Goal: Task Accomplishment & Management: Use online tool/utility

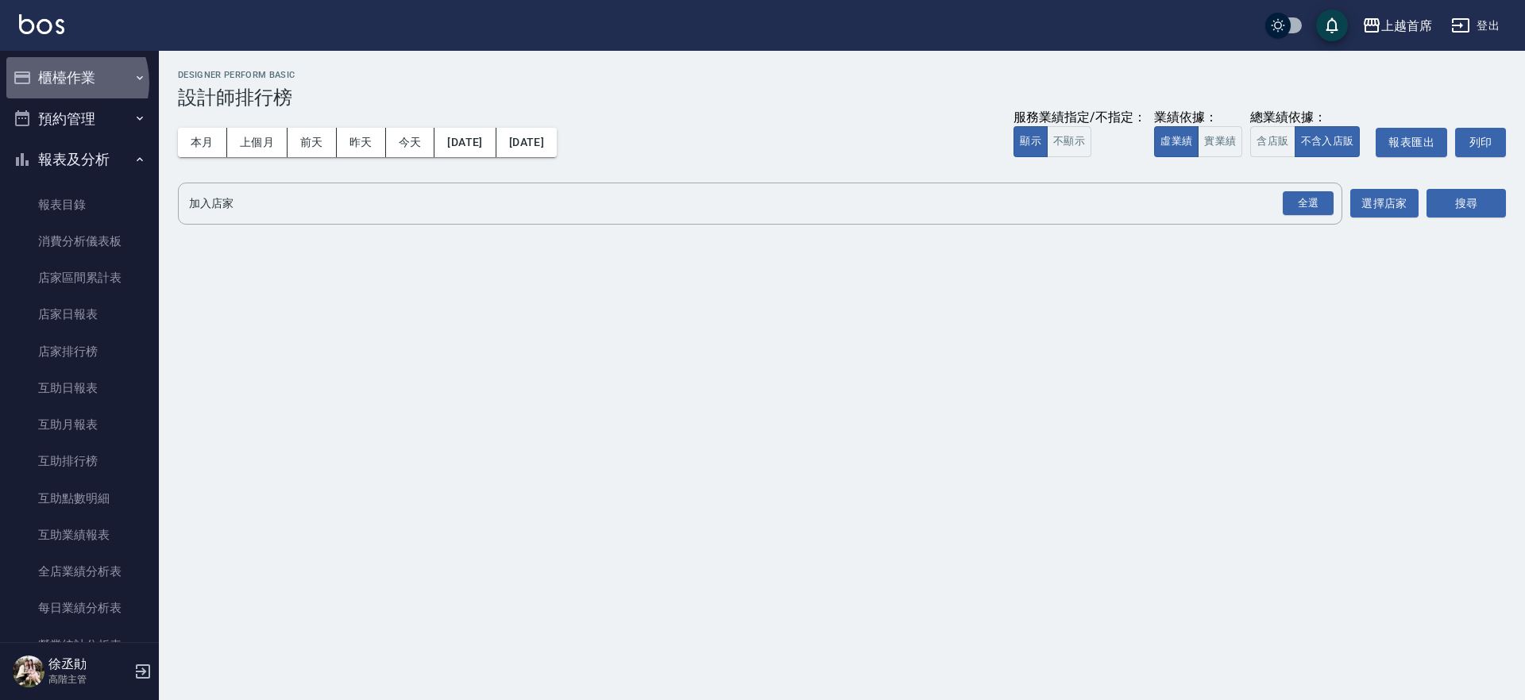
click at [62, 83] on button "櫃檯作業" at bounding box center [79, 77] width 146 height 41
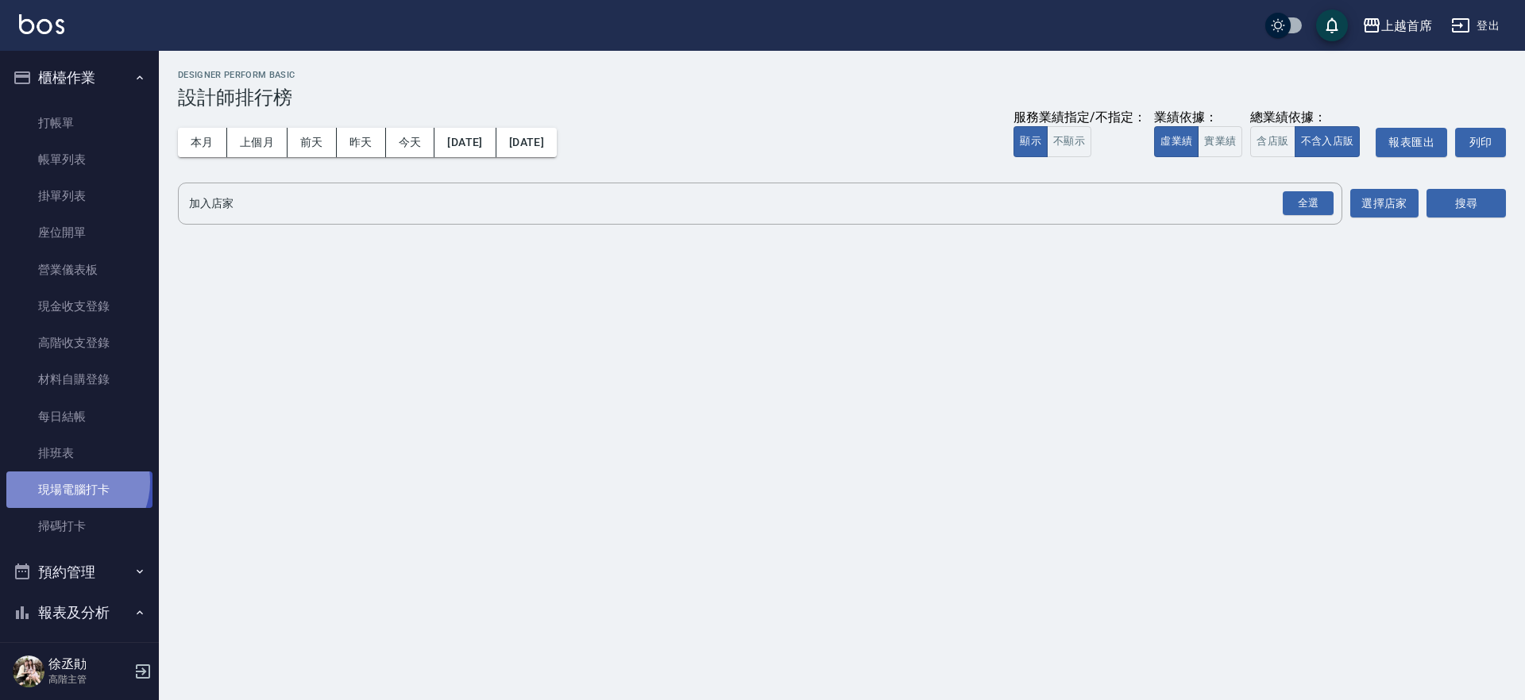
click at [70, 482] on link "現場電腦打卡" at bounding box center [79, 490] width 146 height 37
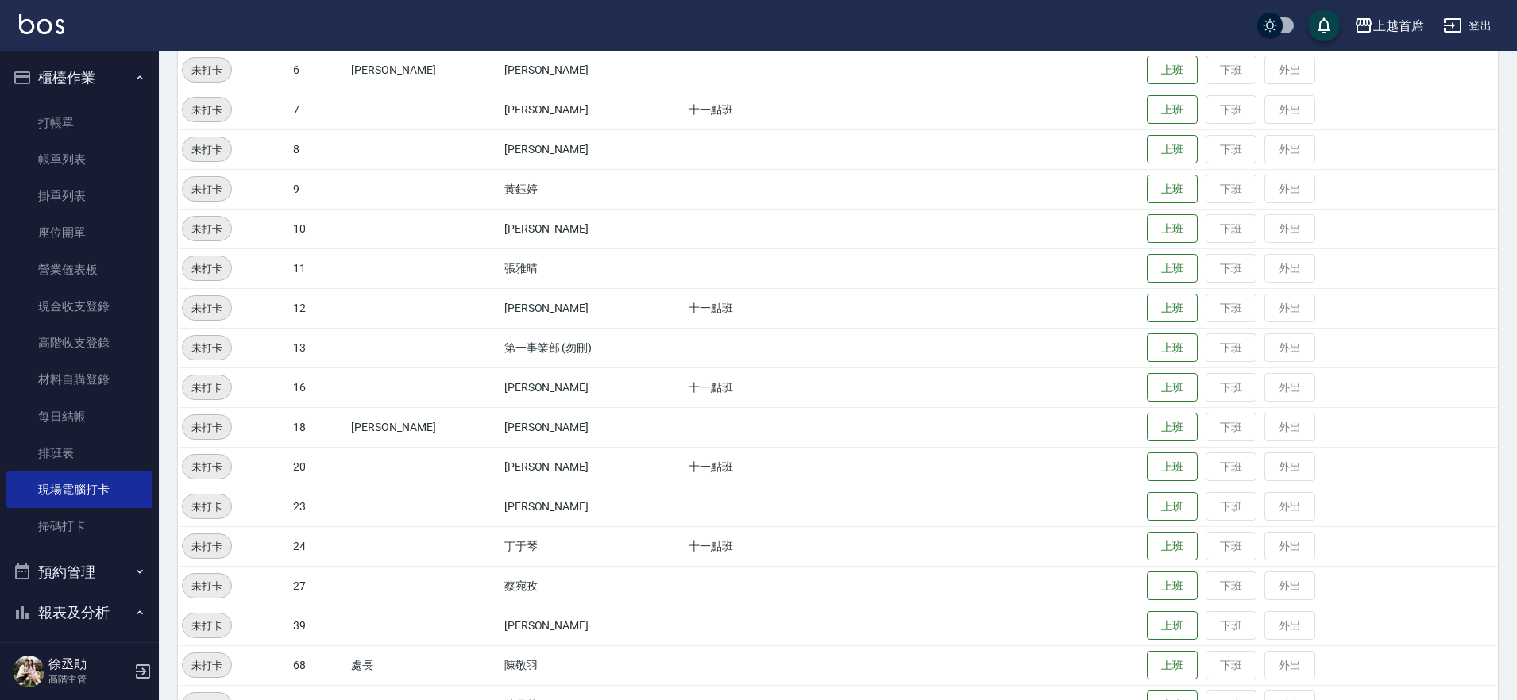
scroll to position [378, 0]
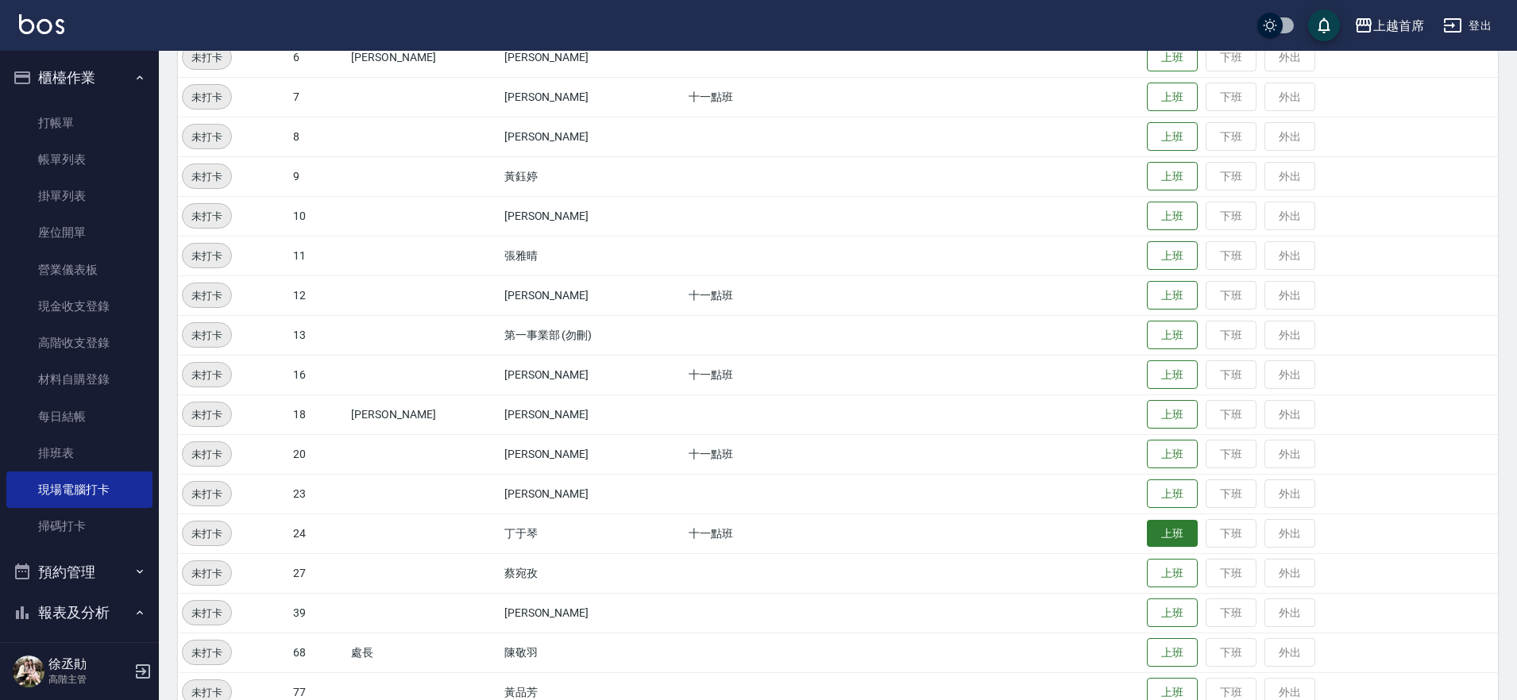
click at [1163, 539] on button "上班" at bounding box center [1172, 534] width 51 height 28
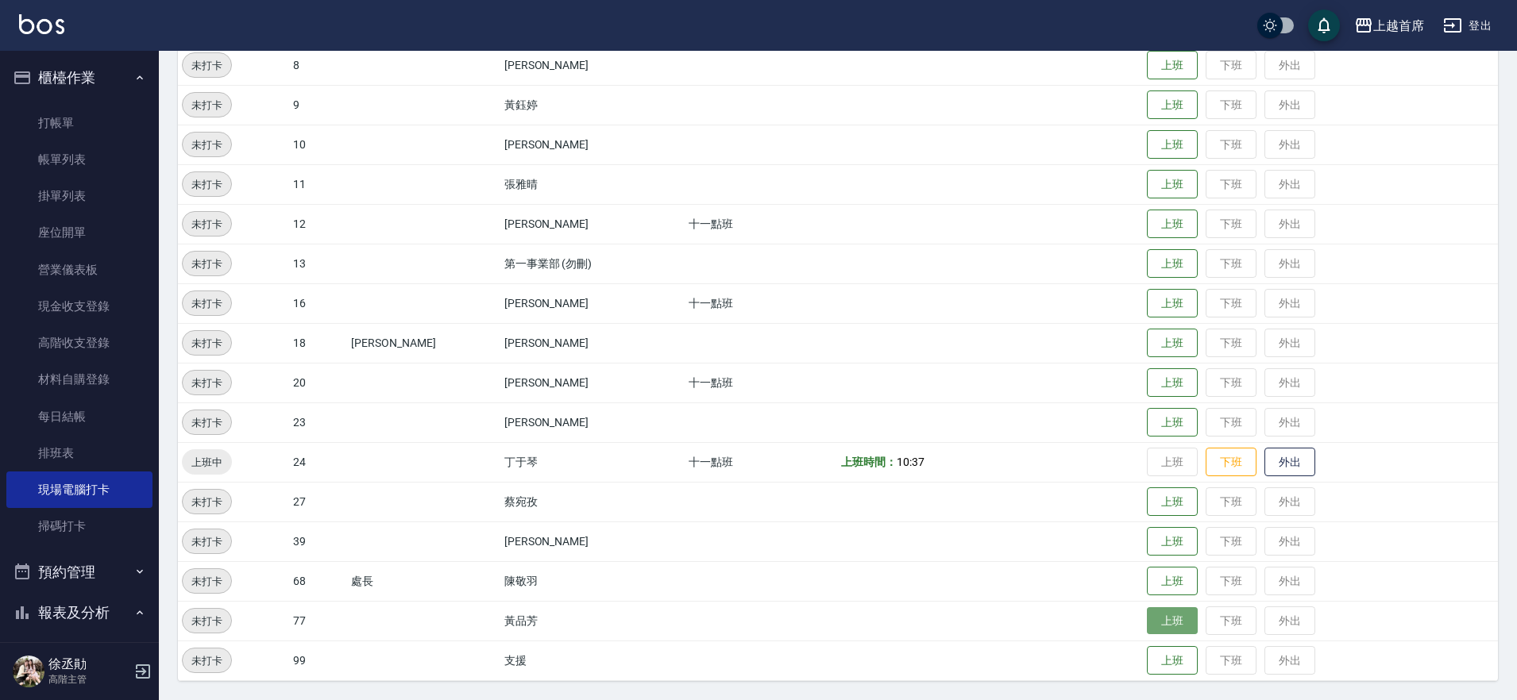
click at [1150, 619] on button "上班" at bounding box center [1172, 622] width 51 height 28
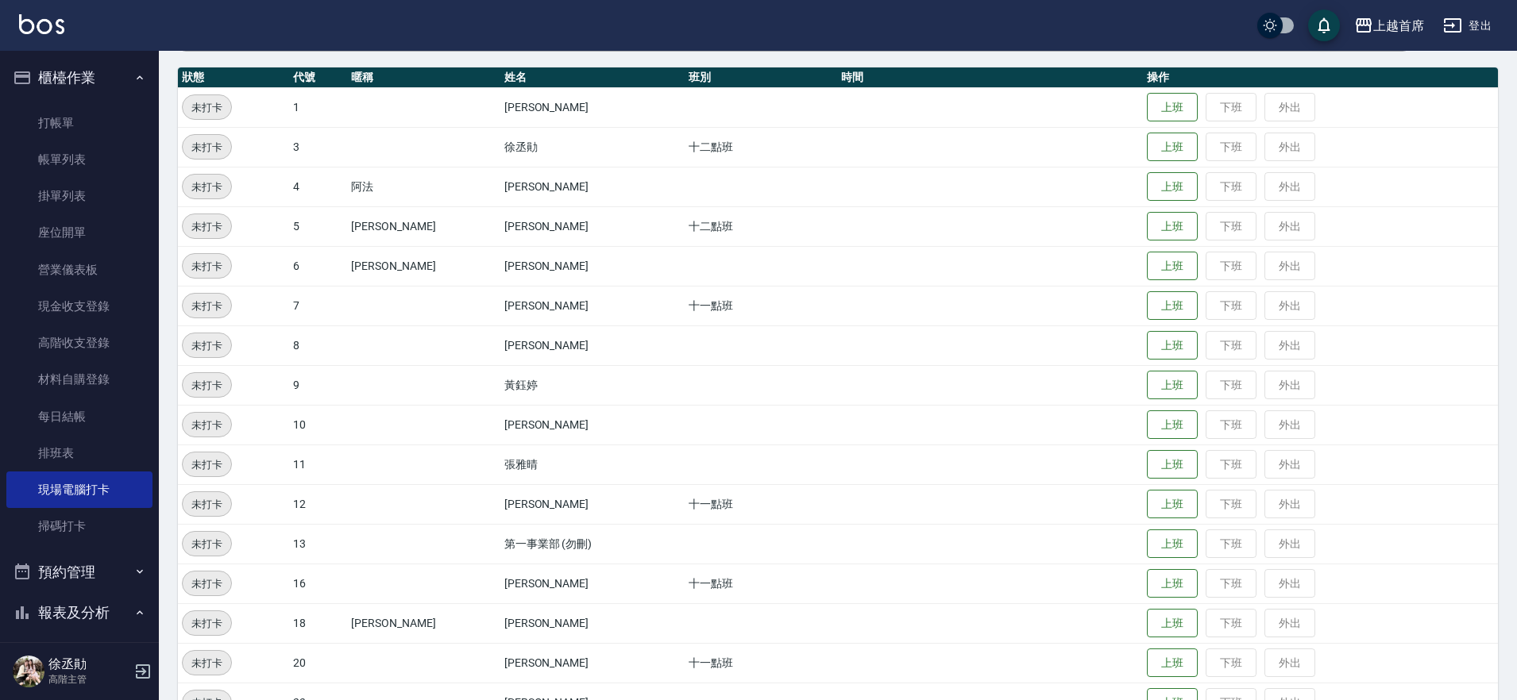
scroll to position [152, 0]
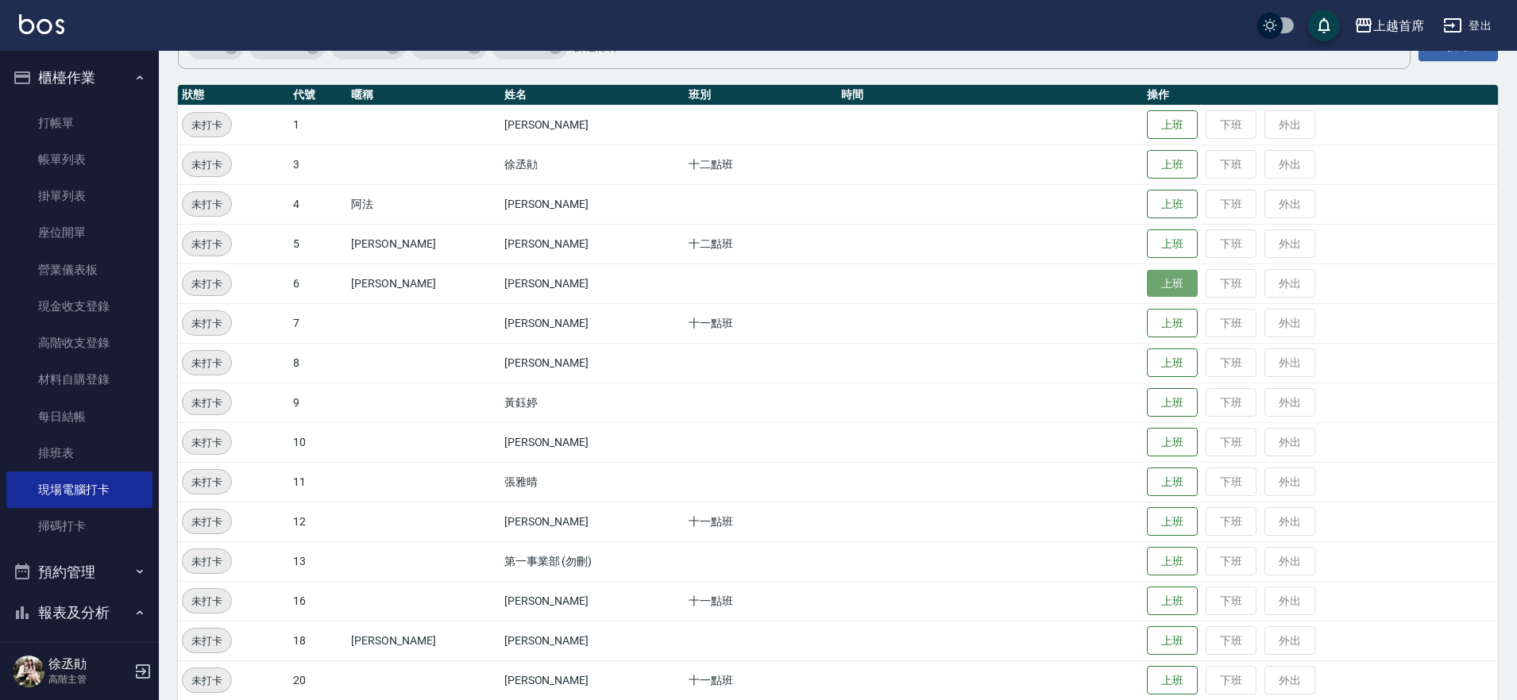
click at [1155, 273] on button "上班" at bounding box center [1172, 284] width 51 height 28
click at [1150, 672] on button "上班" at bounding box center [1172, 681] width 51 height 28
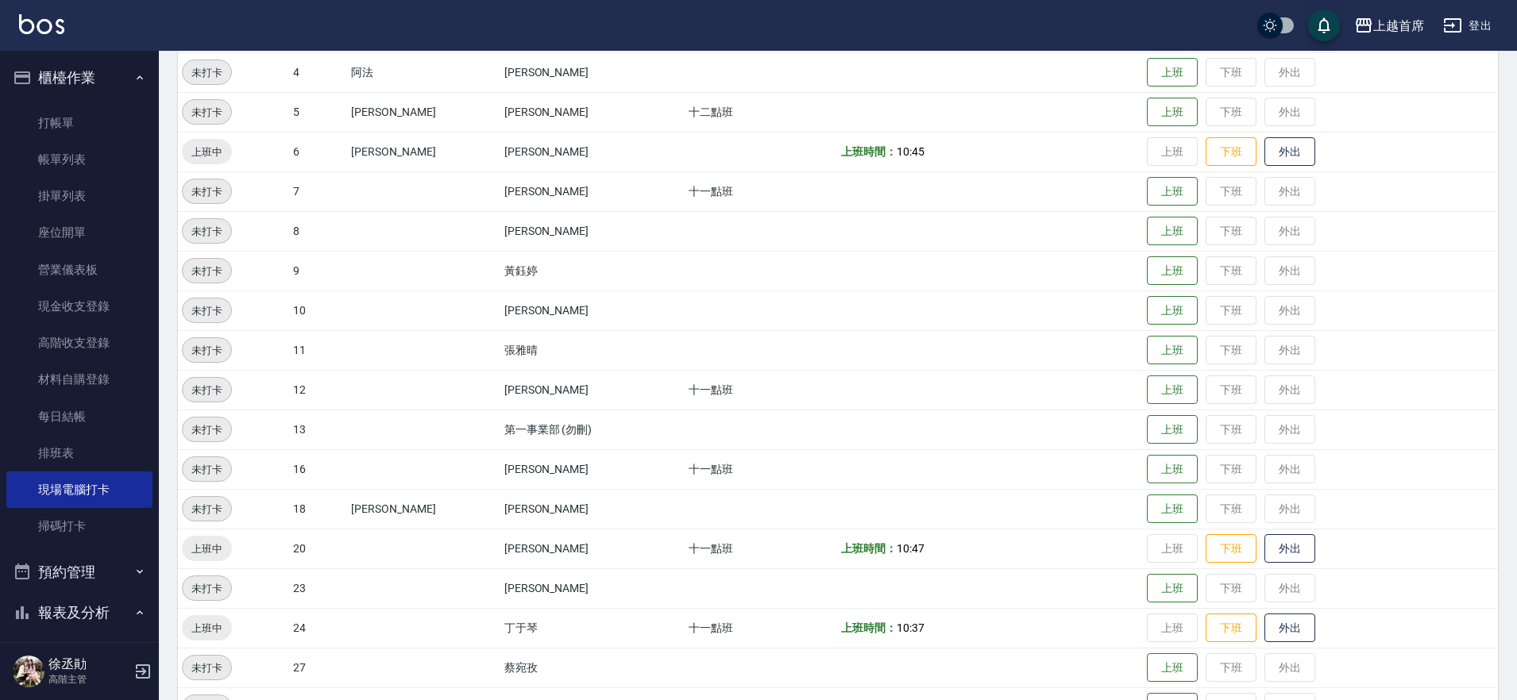
scroll to position [350, 0]
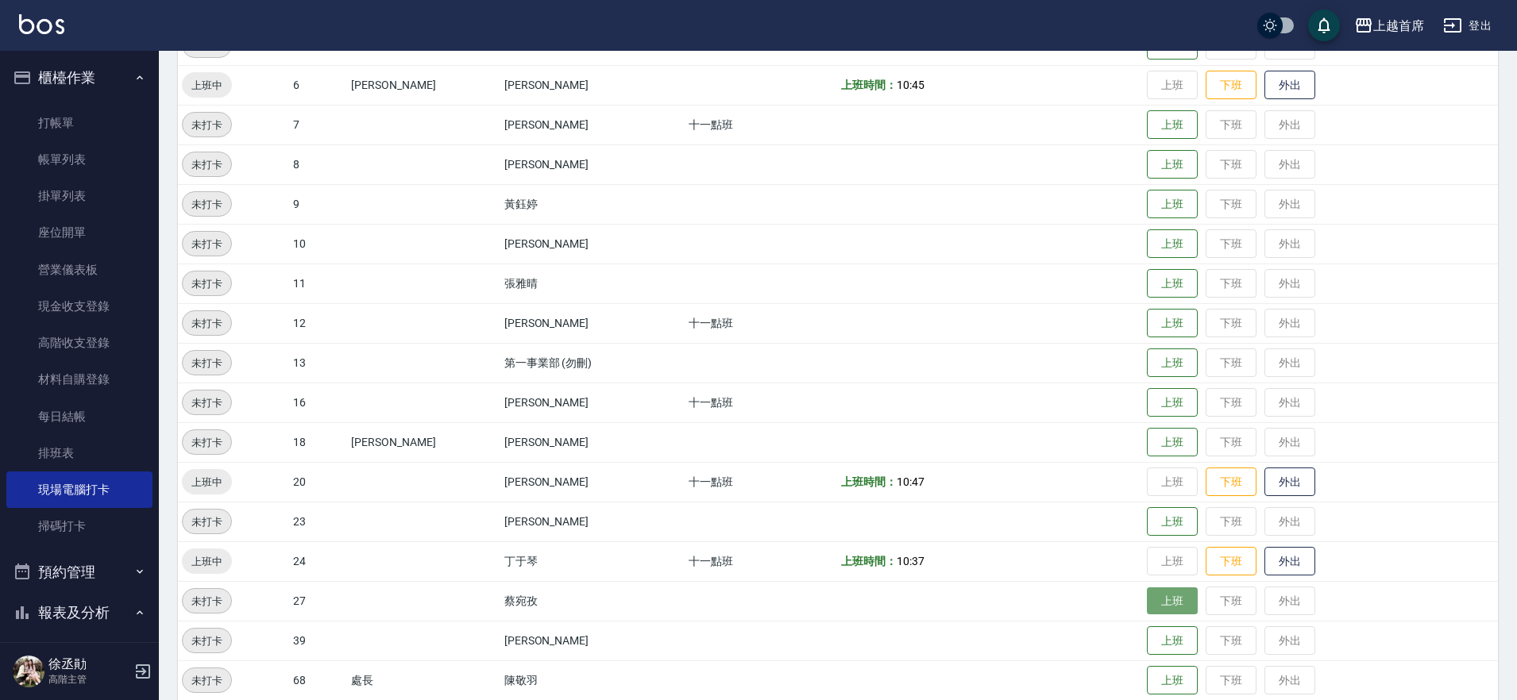
click at [1149, 596] on button "上班" at bounding box center [1172, 602] width 51 height 28
drag, startPoint x: 262, startPoint y: 587, endPoint x: 1009, endPoint y: 583, distance: 747.3
click at [1009, 583] on tr "上班中 27 蔡宛孜 上班時間： 10:52 上班 下班 外出" at bounding box center [838, 601] width 1320 height 40
click at [1013, 579] on td "上班時間： 10:37" at bounding box center [990, 562] width 306 height 40
click at [1162, 398] on button "上班" at bounding box center [1172, 403] width 51 height 28
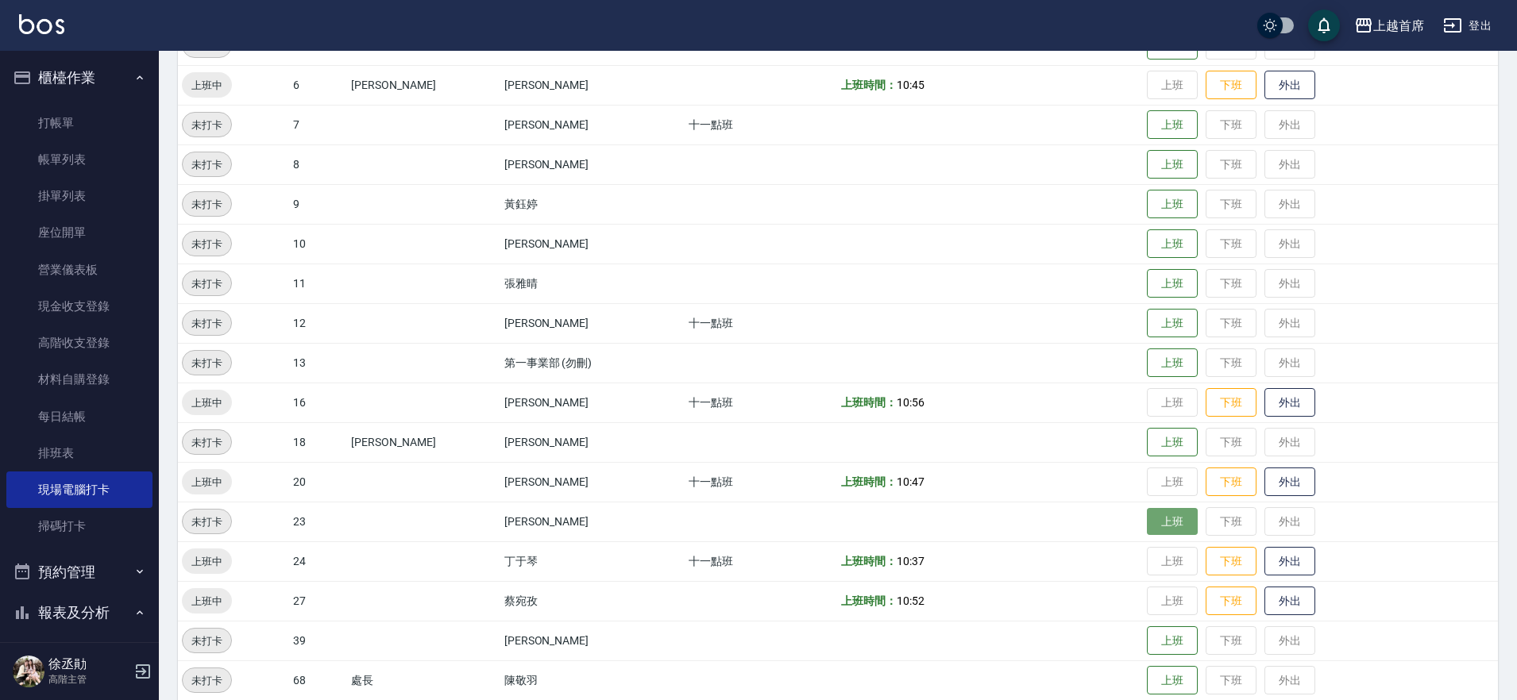
click at [1170, 529] on button "上班" at bounding box center [1172, 522] width 51 height 28
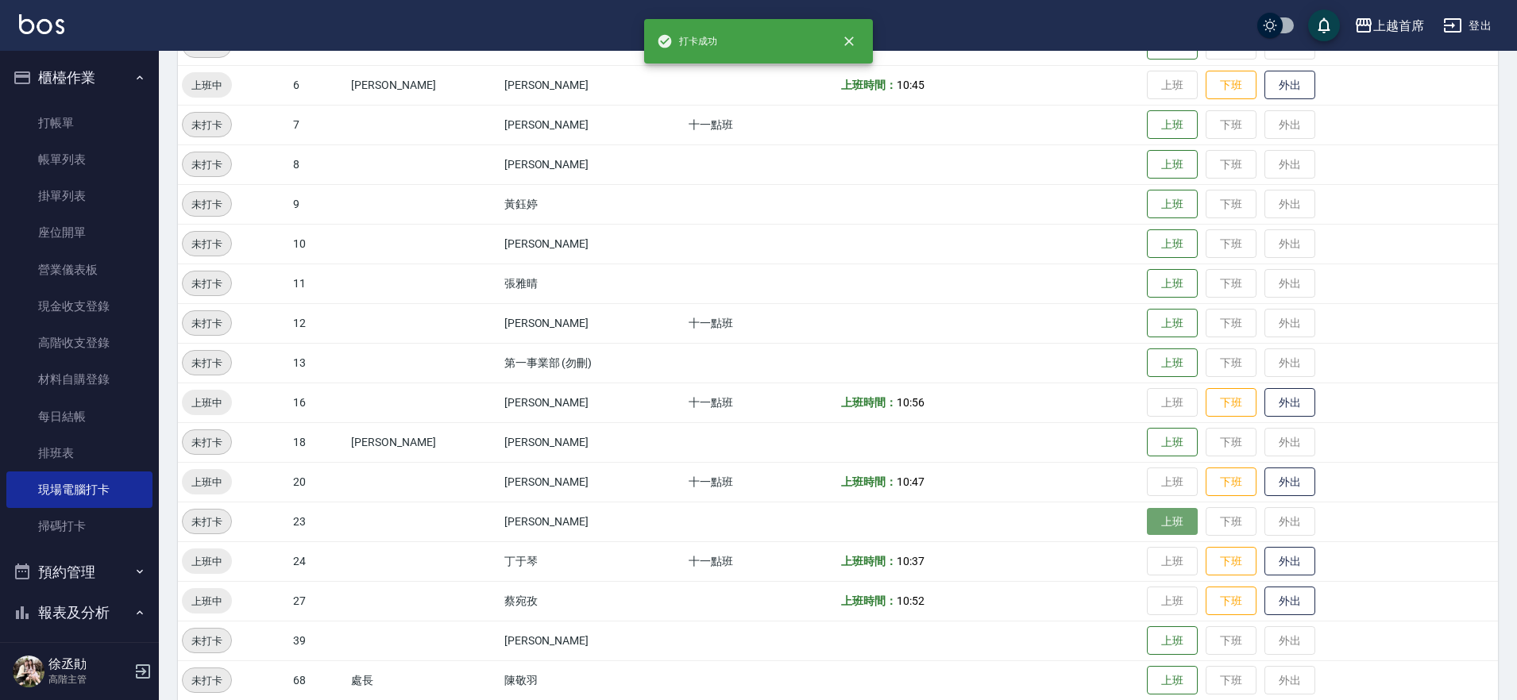
click at [1156, 516] on td "上班 下班 外出" at bounding box center [1320, 522] width 355 height 40
drag, startPoint x: 1145, startPoint y: 516, endPoint x: 1137, endPoint y: 518, distance: 8.1
click at [1143, 518] on td "上班 下班 外出" at bounding box center [1320, 522] width 355 height 40
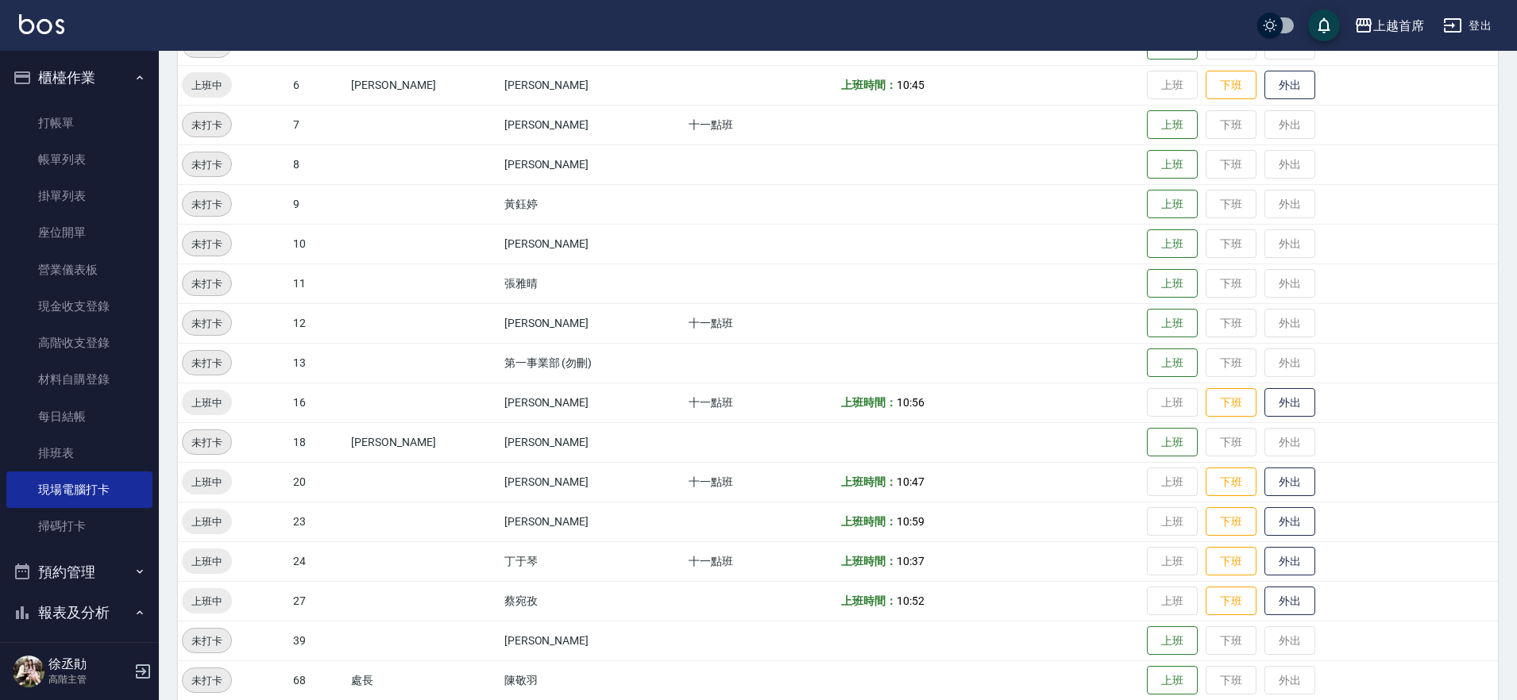
click at [1143, 518] on td "上班 下班 外出" at bounding box center [1320, 522] width 355 height 40
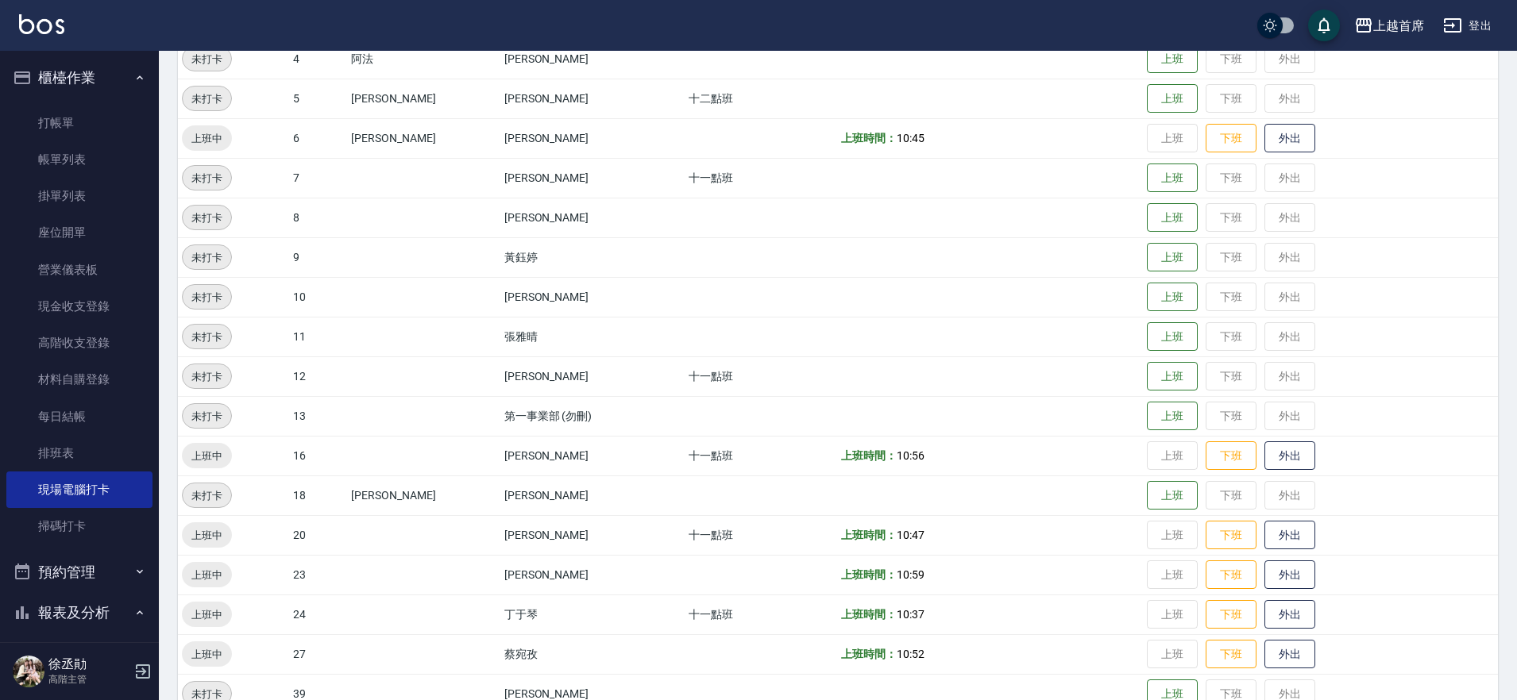
scroll to position [298, 0]
click at [1156, 377] on button "上班" at bounding box center [1172, 376] width 51 height 28
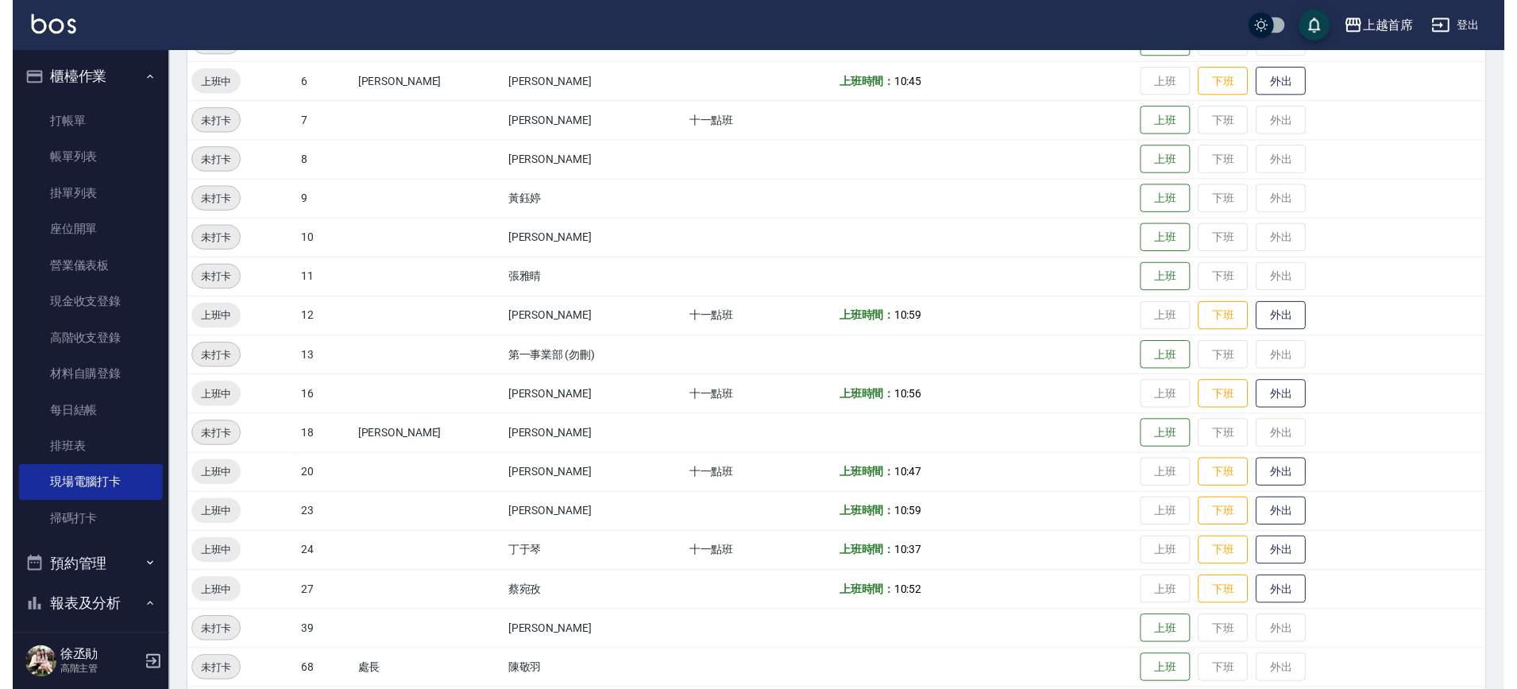
scroll to position [354, 0]
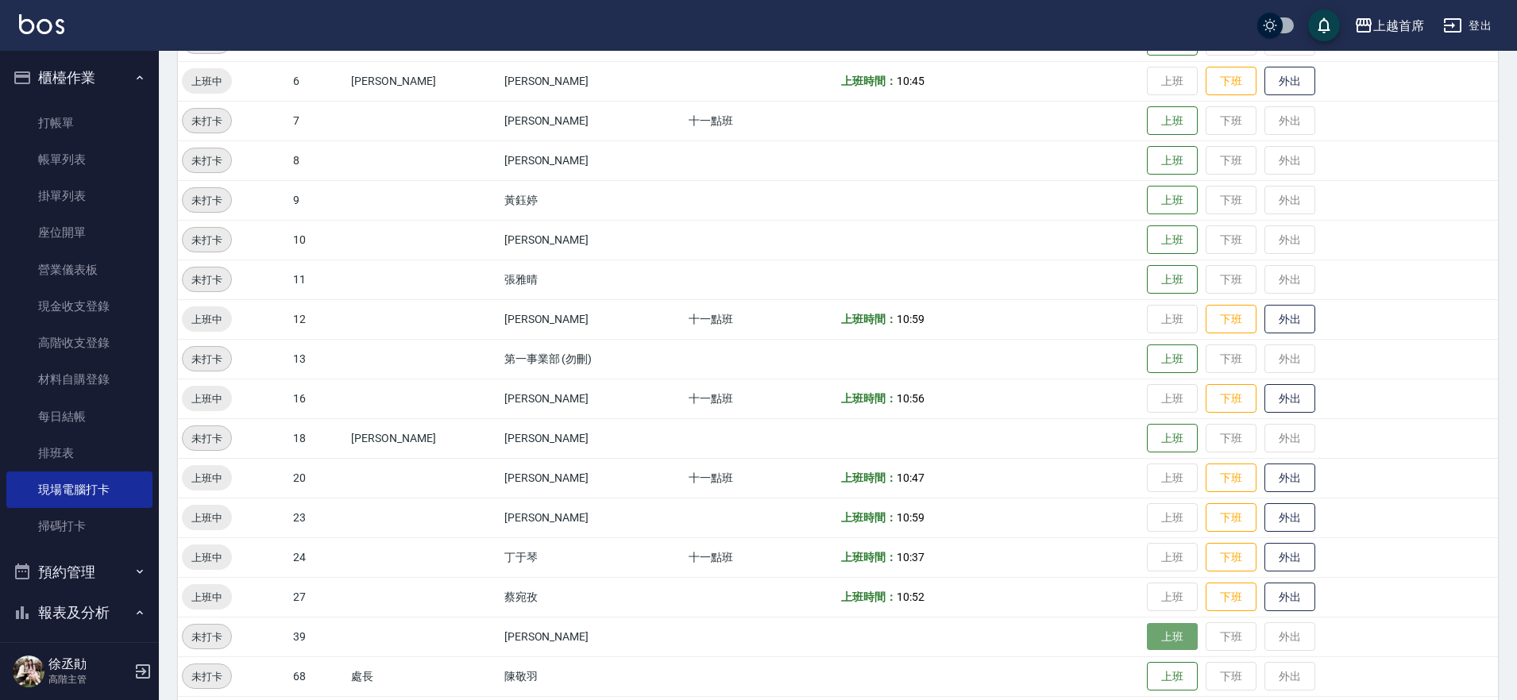
click at [1161, 639] on button "上班" at bounding box center [1172, 637] width 51 height 28
click at [1147, 119] on button "上班" at bounding box center [1172, 121] width 51 height 28
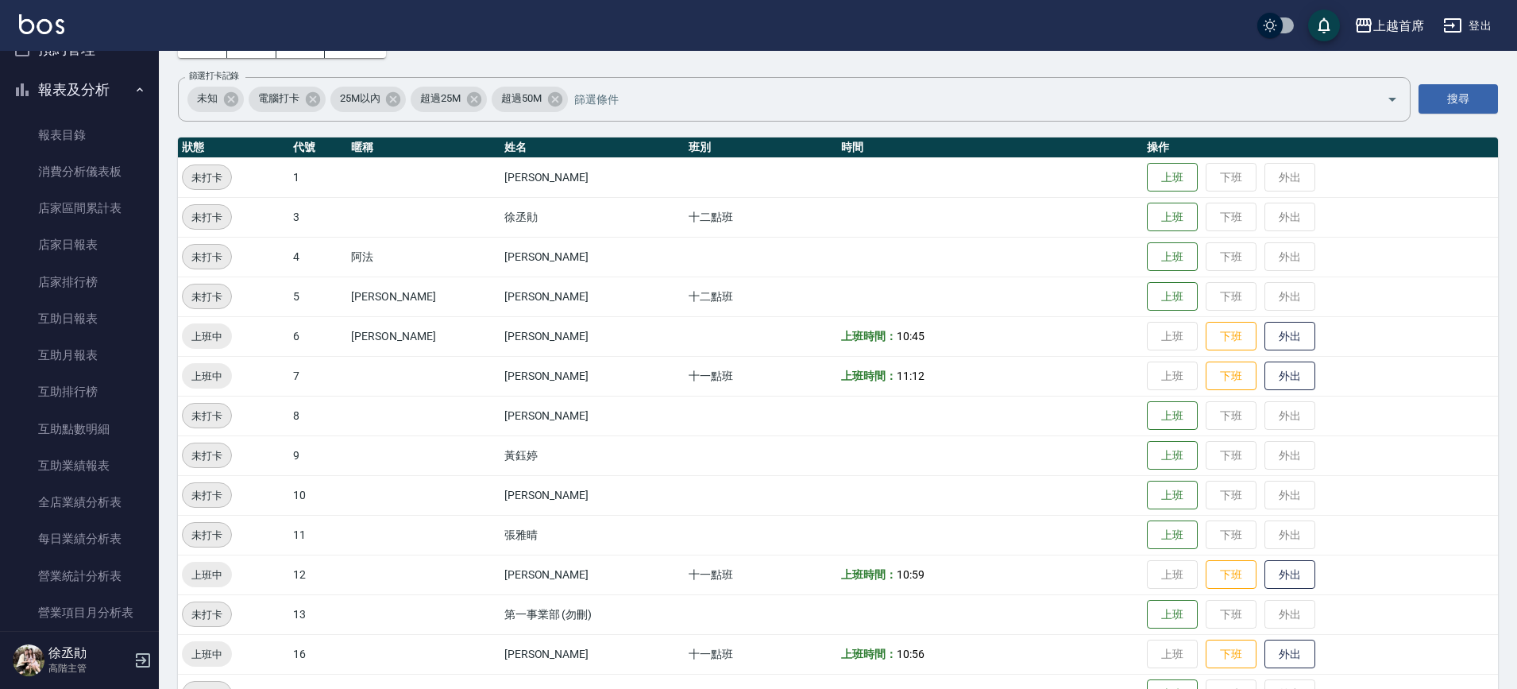
scroll to position [596, 0]
click at [98, 311] on link "互助排行榜" at bounding box center [79, 319] width 146 height 37
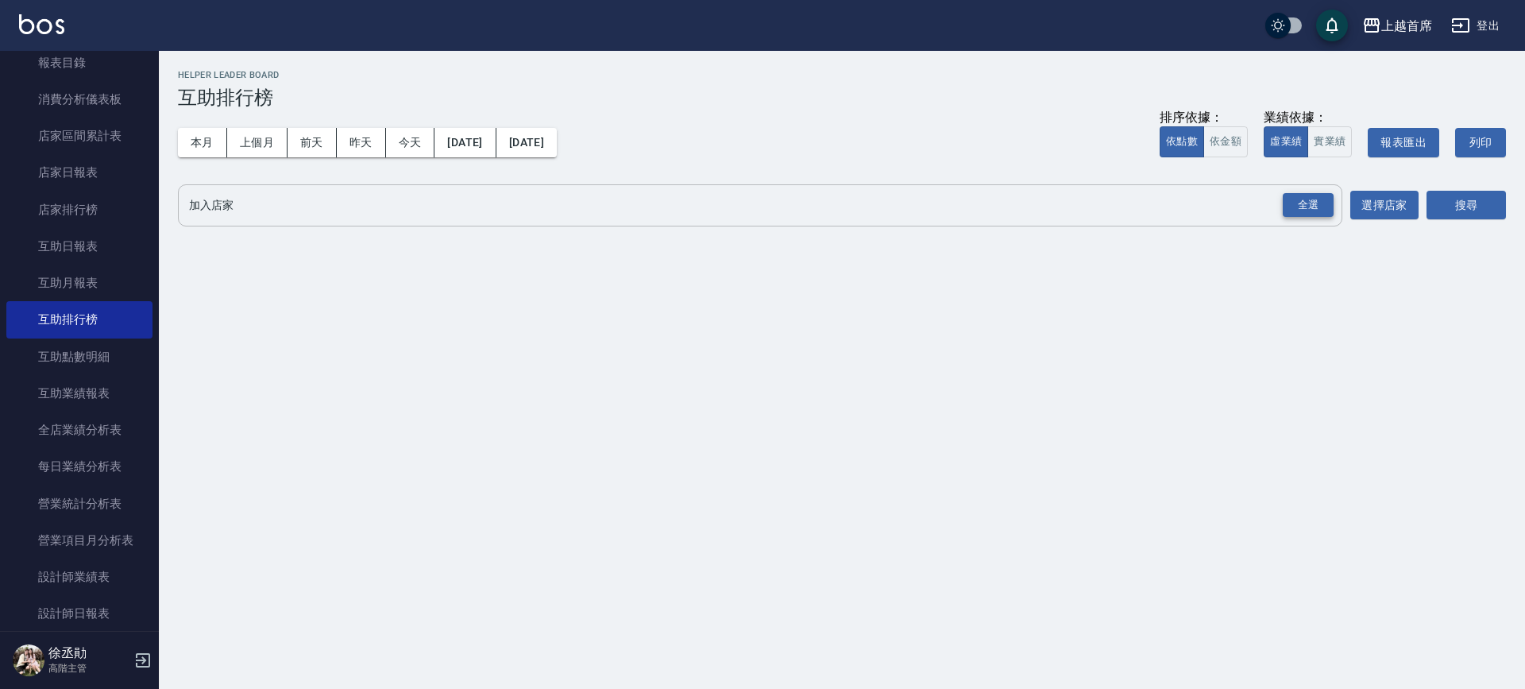
click at [1323, 213] on div "全選" at bounding box center [1308, 205] width 51 height 25
click at [1426, 206] on button "搜尋" at bounding box center [1465, 205] width 79 height 29
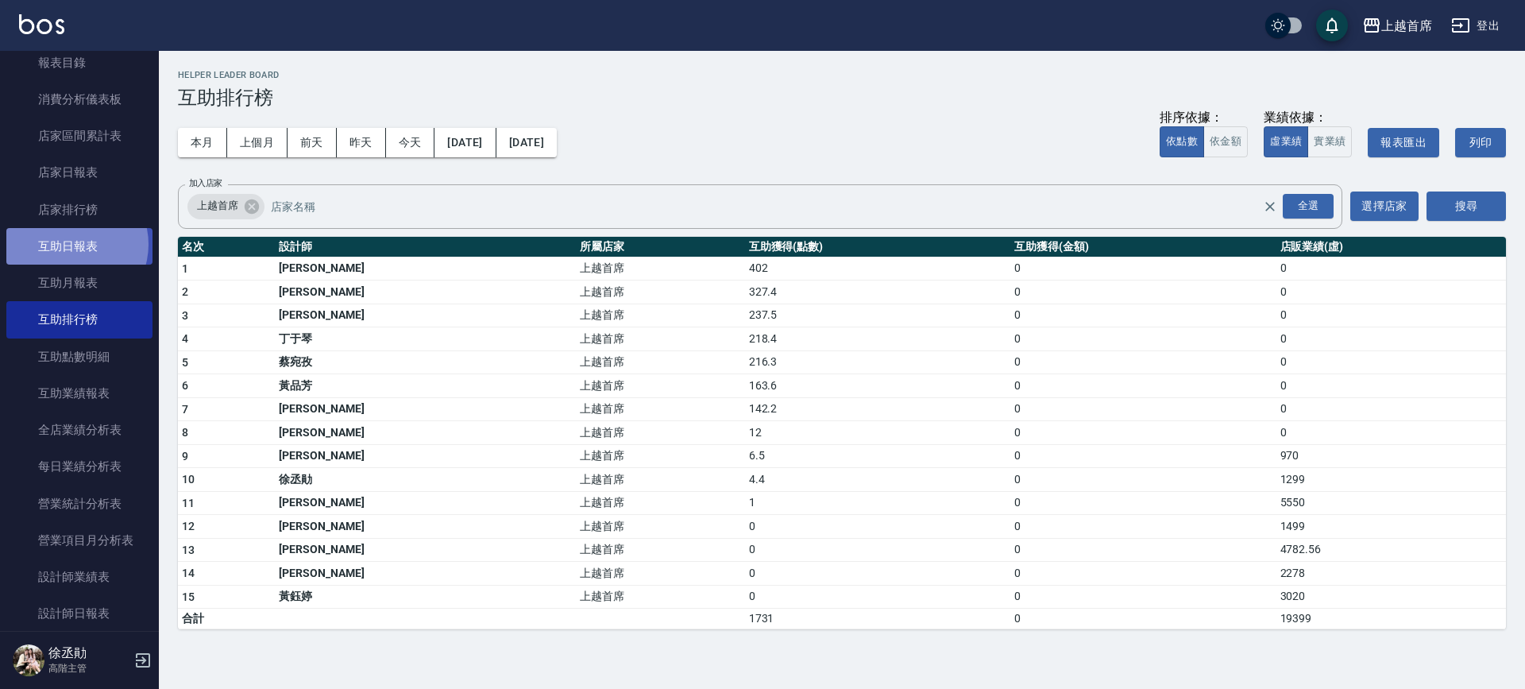
click at [70, 244] on link "互助日報表" at bounding box center [79, 246] width 146 height 37
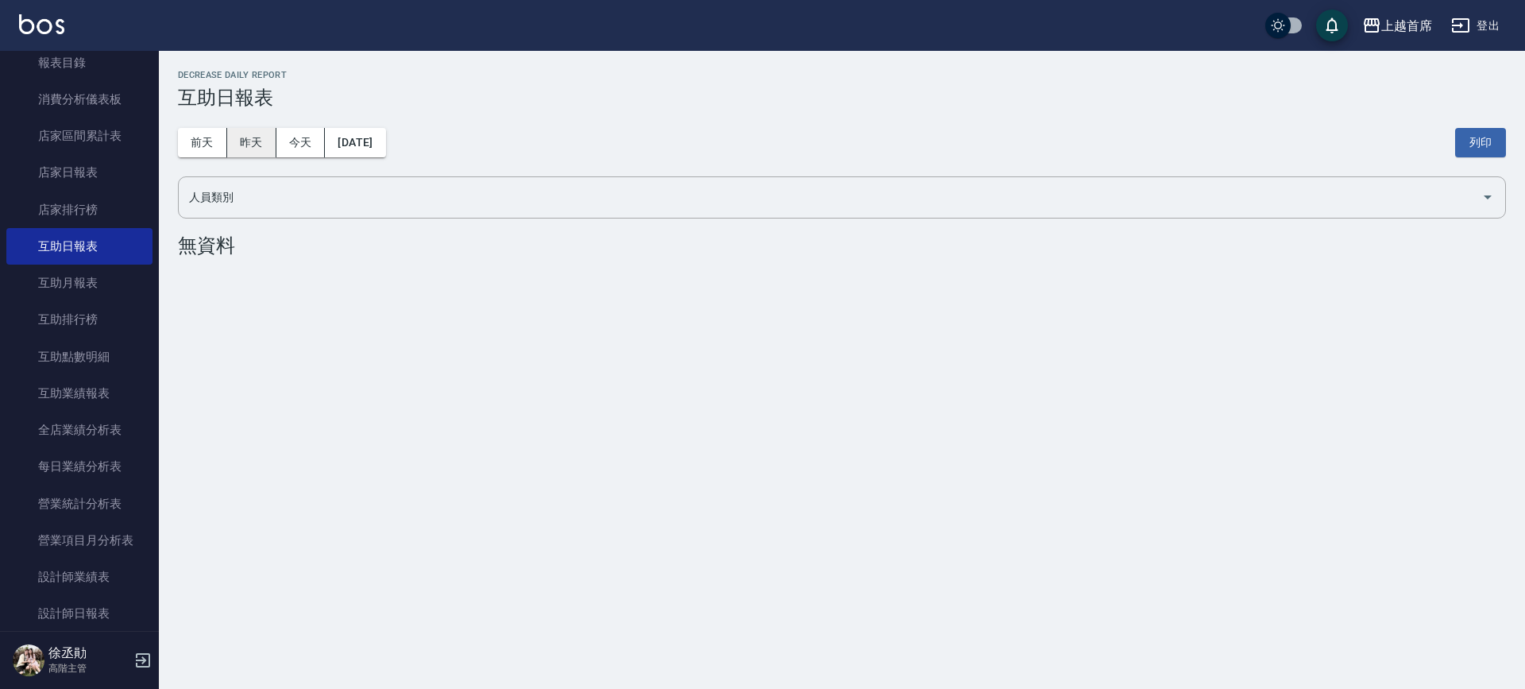
click at [231, 145] on button "昨天" at bounding box center [251, 142] width 49 height 29
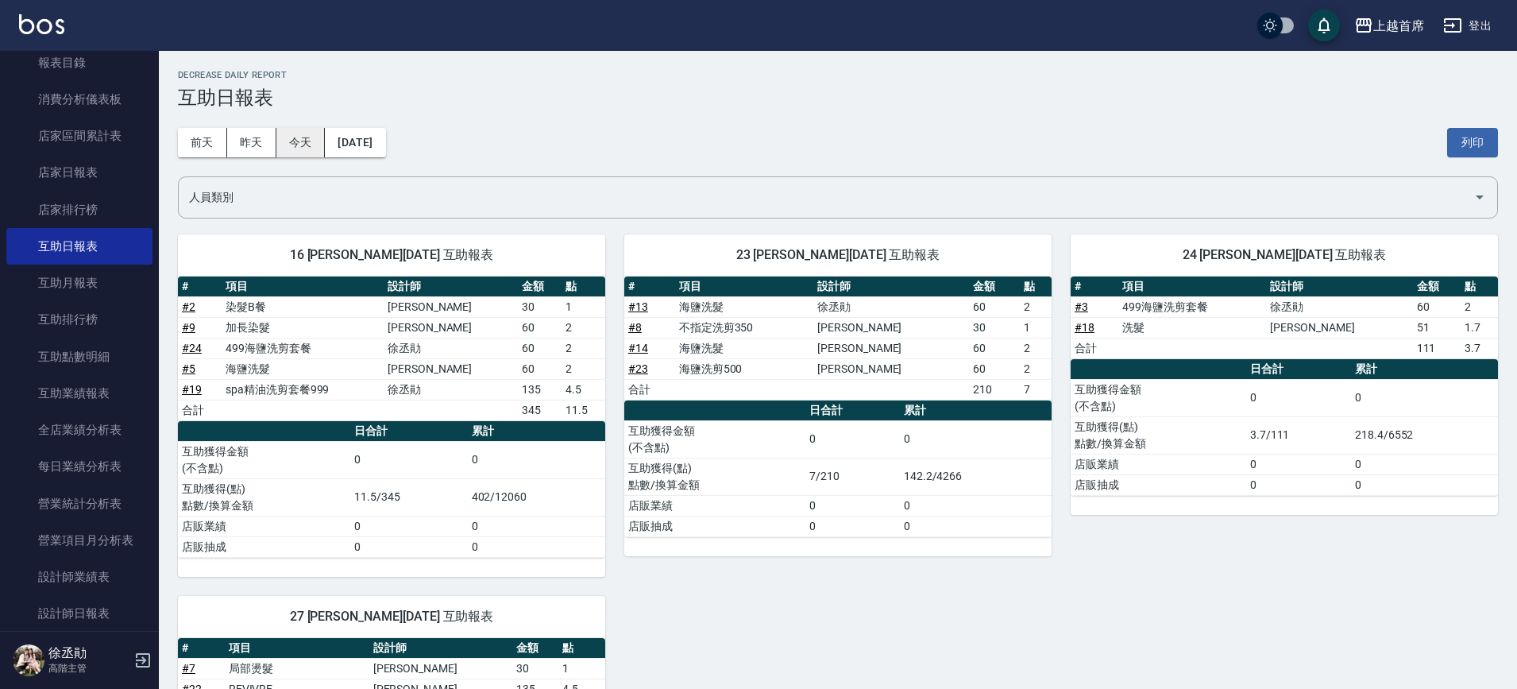
click at [302, 149] on button "今天" at bounding box center [300, 142] width 49 height 29
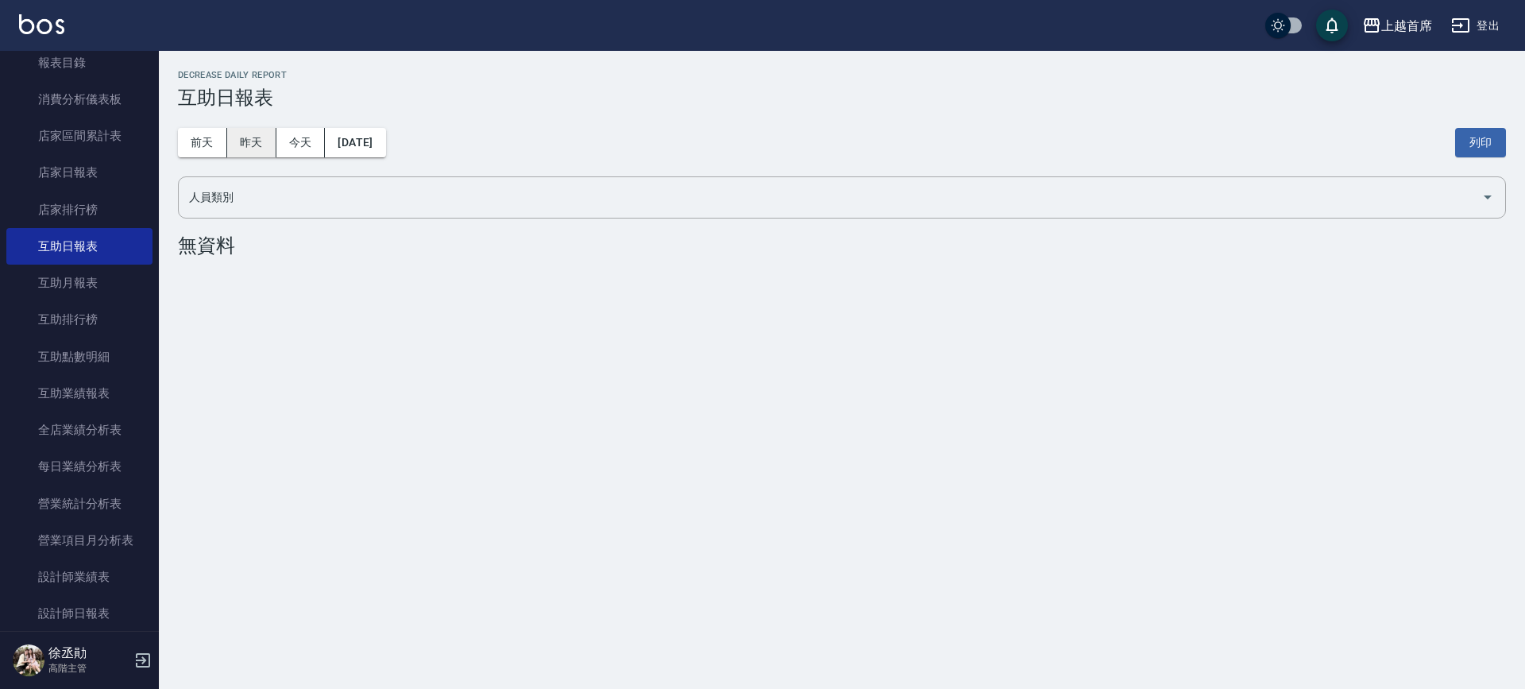
drag, startPoint x: 236, startPoint y: 140, endPoint x: 217, endPoint y: 140, distance: 19.1
click at [234, 140] on button "昨天" at bounding box center [251, 142] width 49 height 29
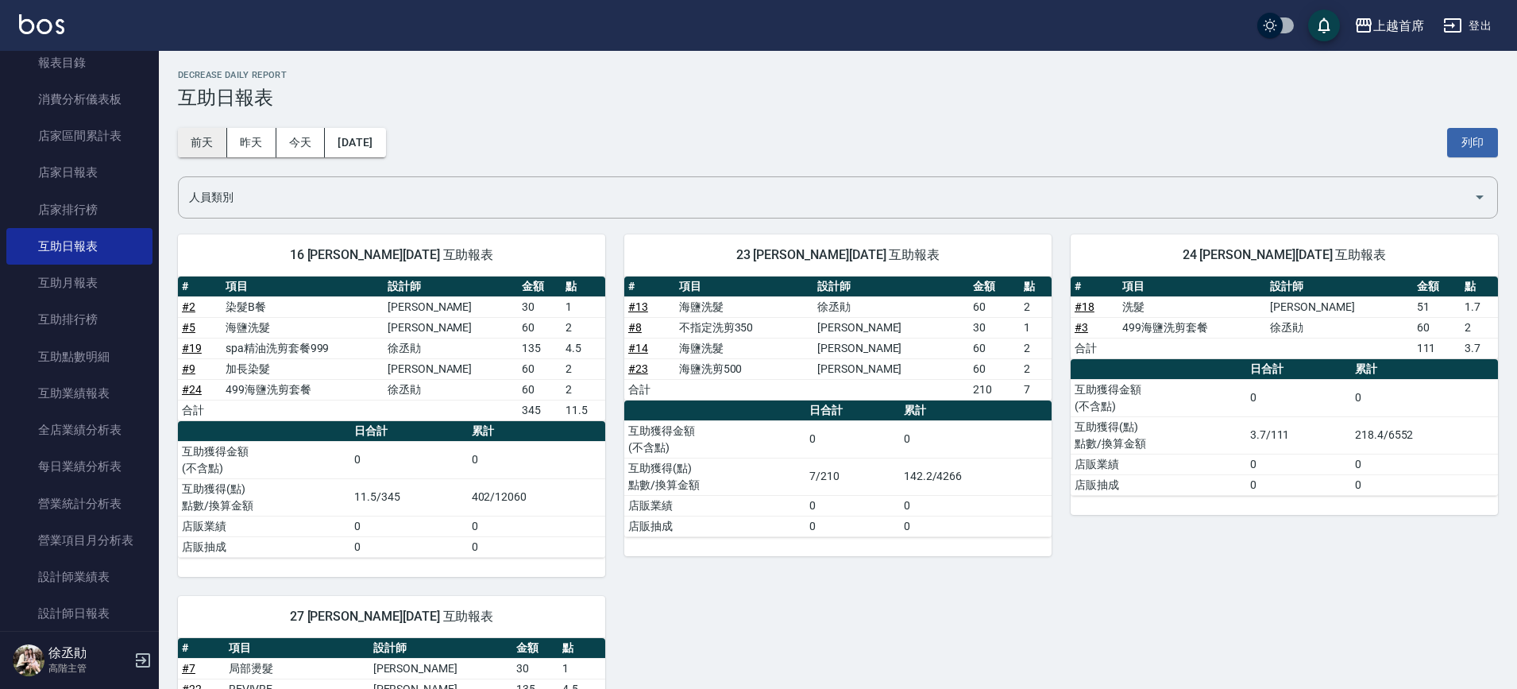
click at [206, 137] on button "前天" at bounding box center [202, 142] width 49 height 29
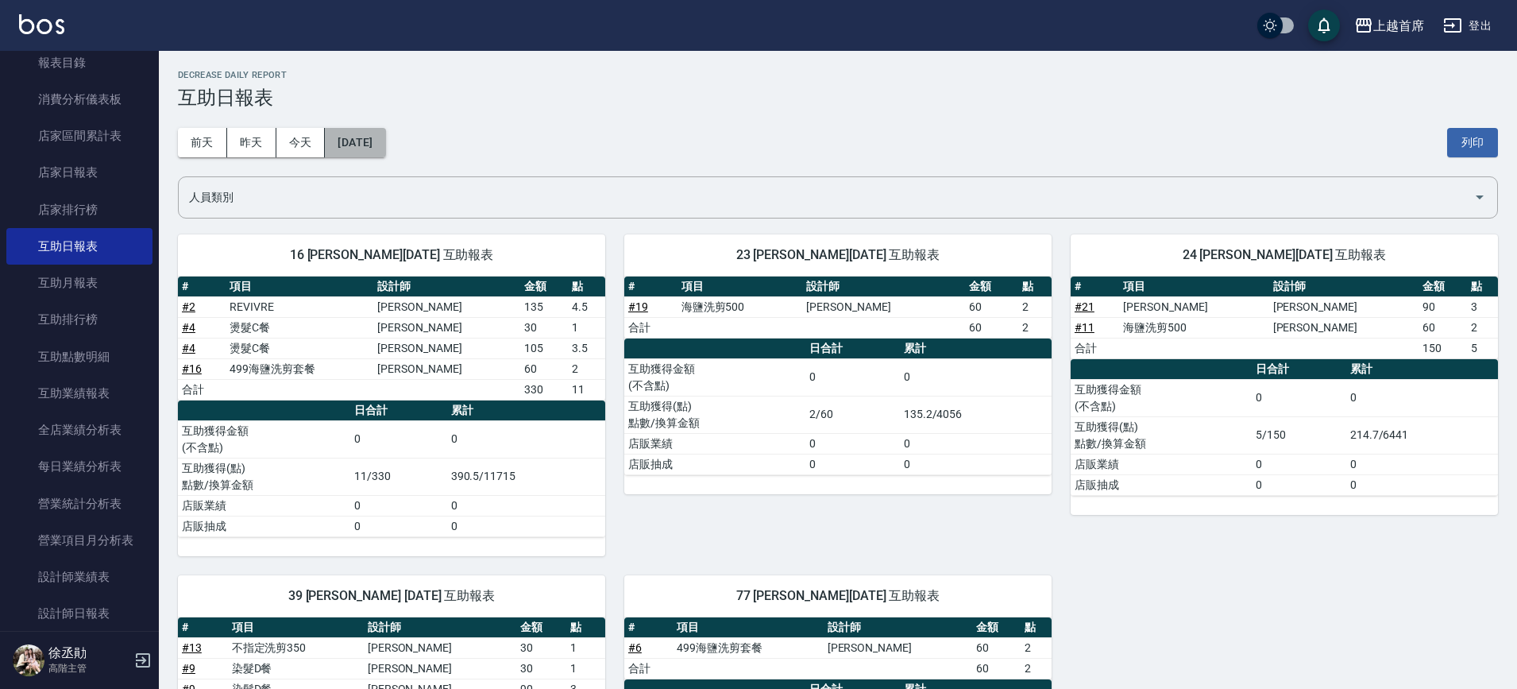
click at [375, 138] on button "2025/09/24" at bounding box center [355, 142] width 60 height 29
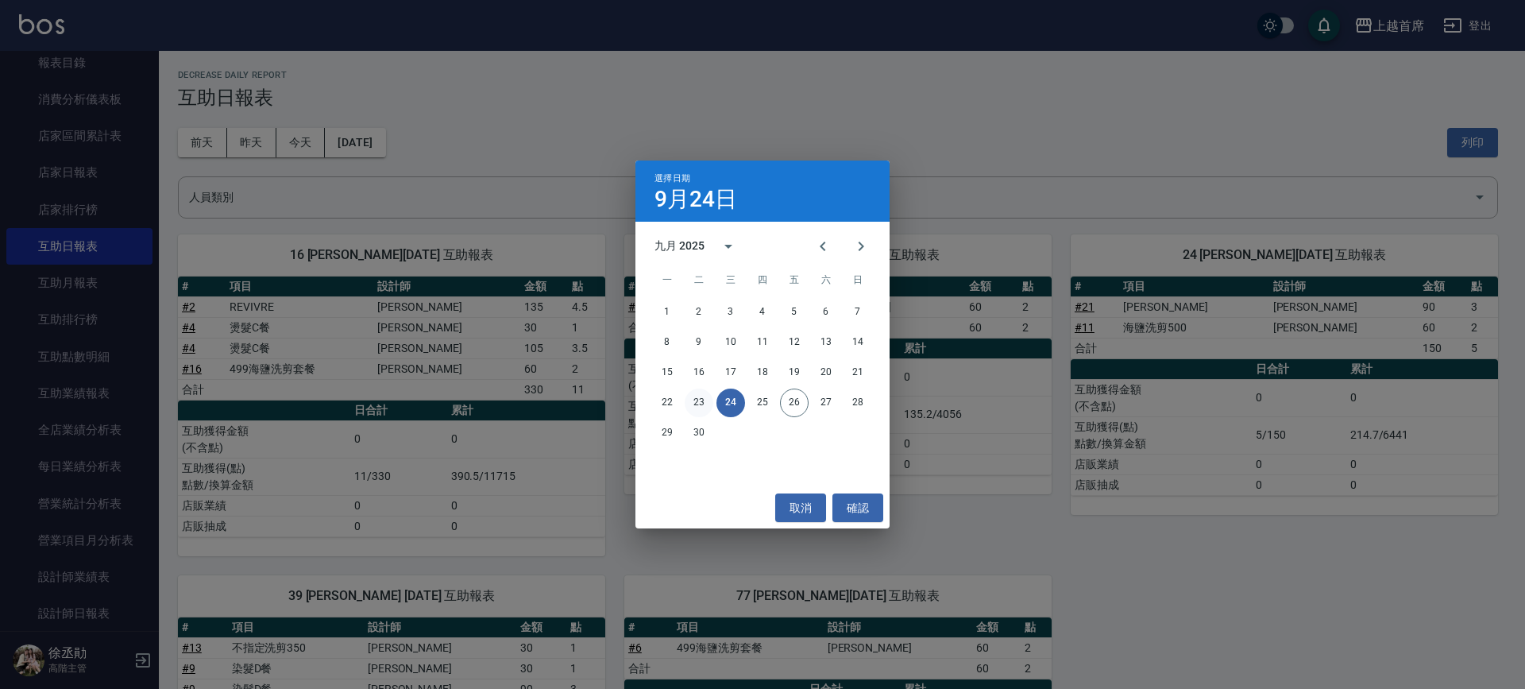
click at [704, 403] on button "23" at bounding box center [699, 402] width 29 height 29
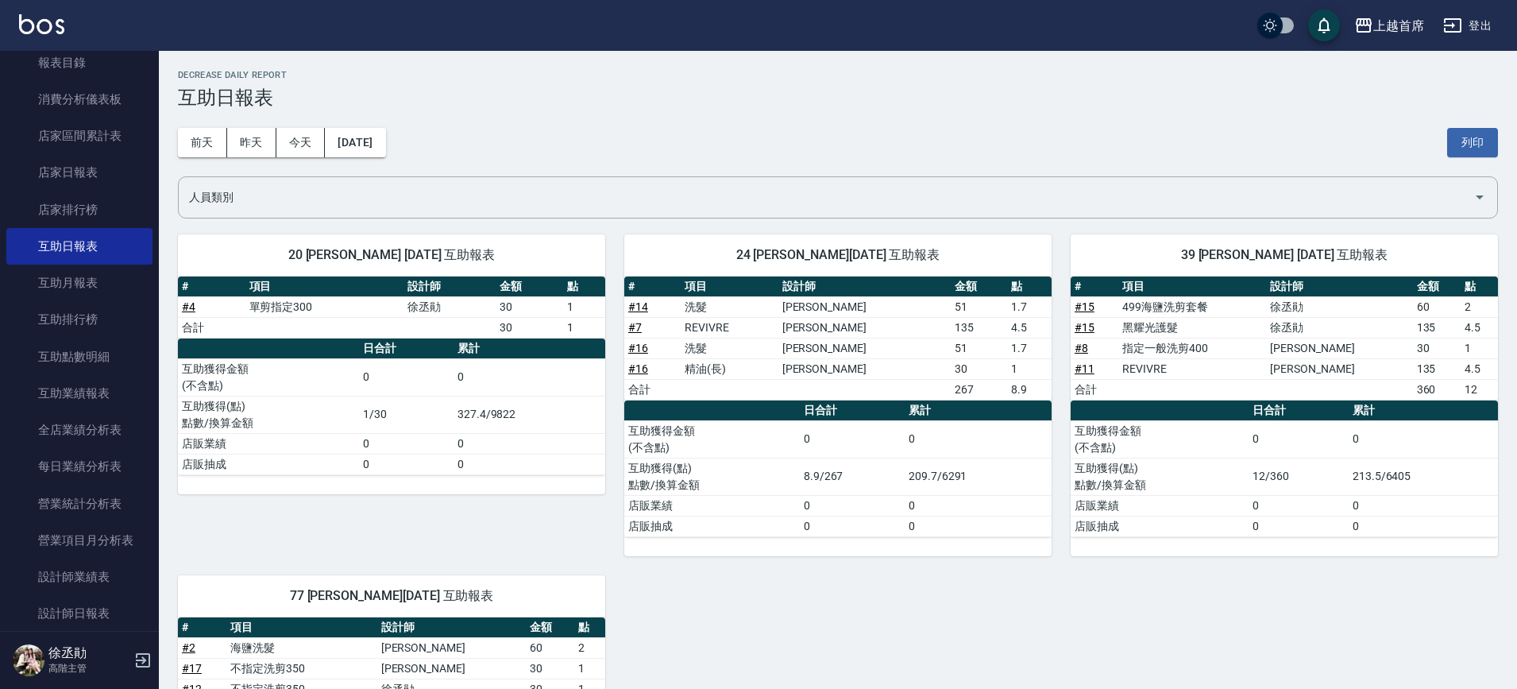
click at [190, 307] on link "# 4" at bounding box center [189, 306] width 14 height 13
click at [370, 150] on button "2025/09/23" at bounding box center [355, 142] width 60 height 29
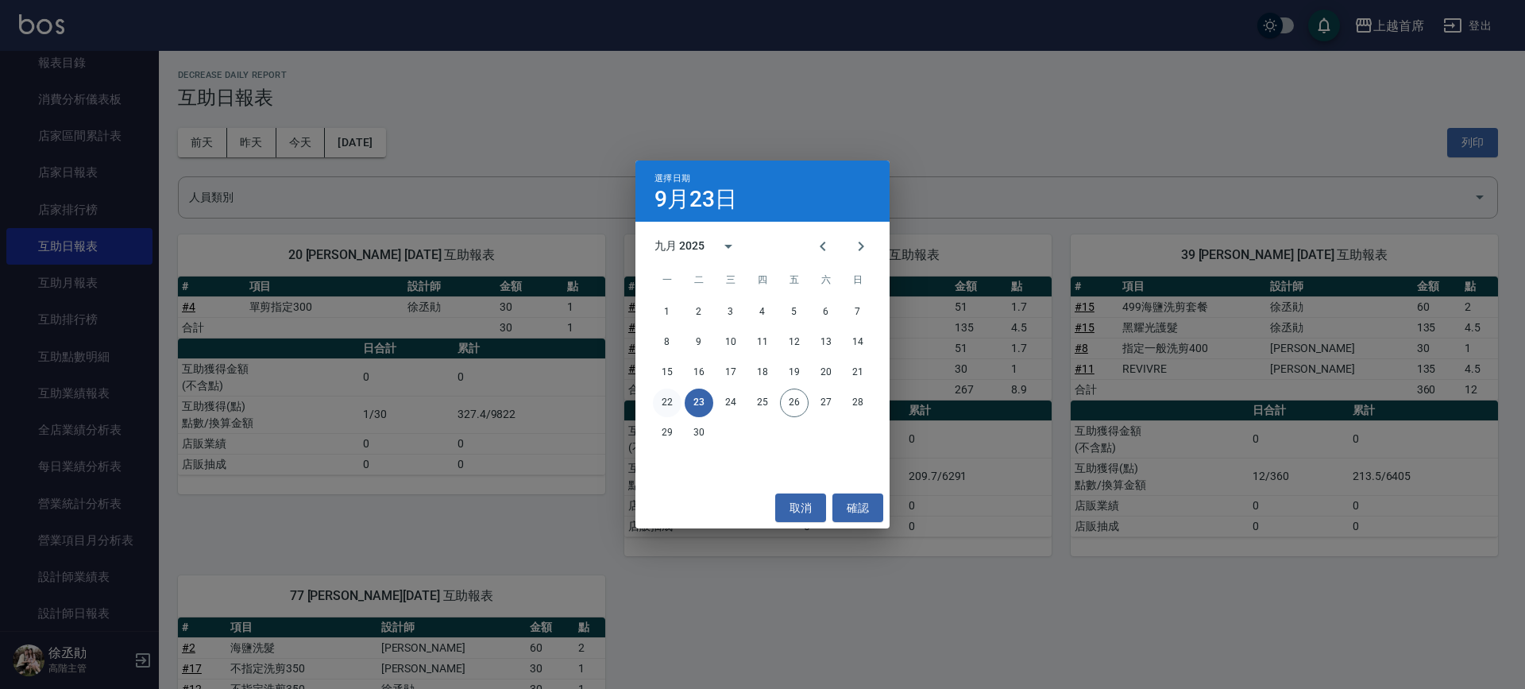
click at [660, 401] on button "22" at bounding box center [667, 402] width 29 height 29
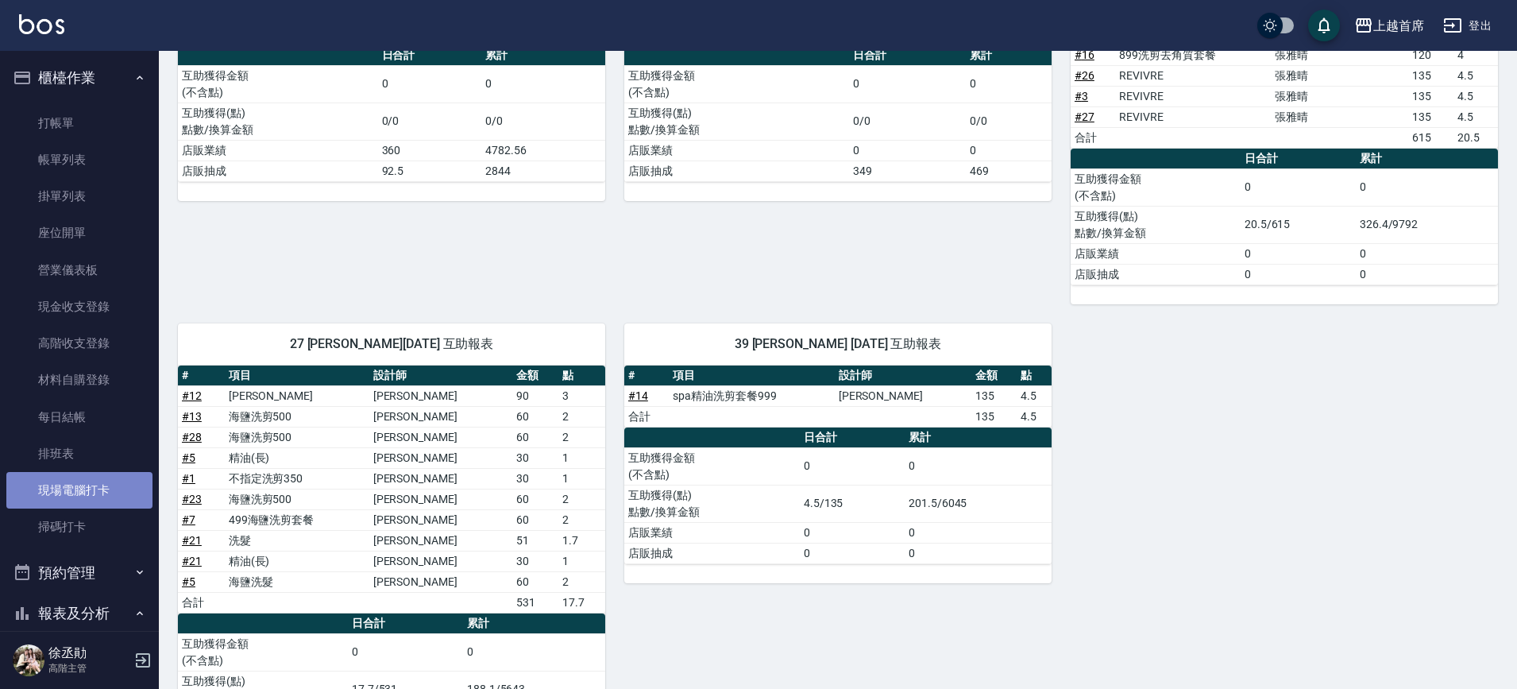
click at [84, 493] on link "現場電腦打卡" at bounding box center [79, 490] width 146 height 37
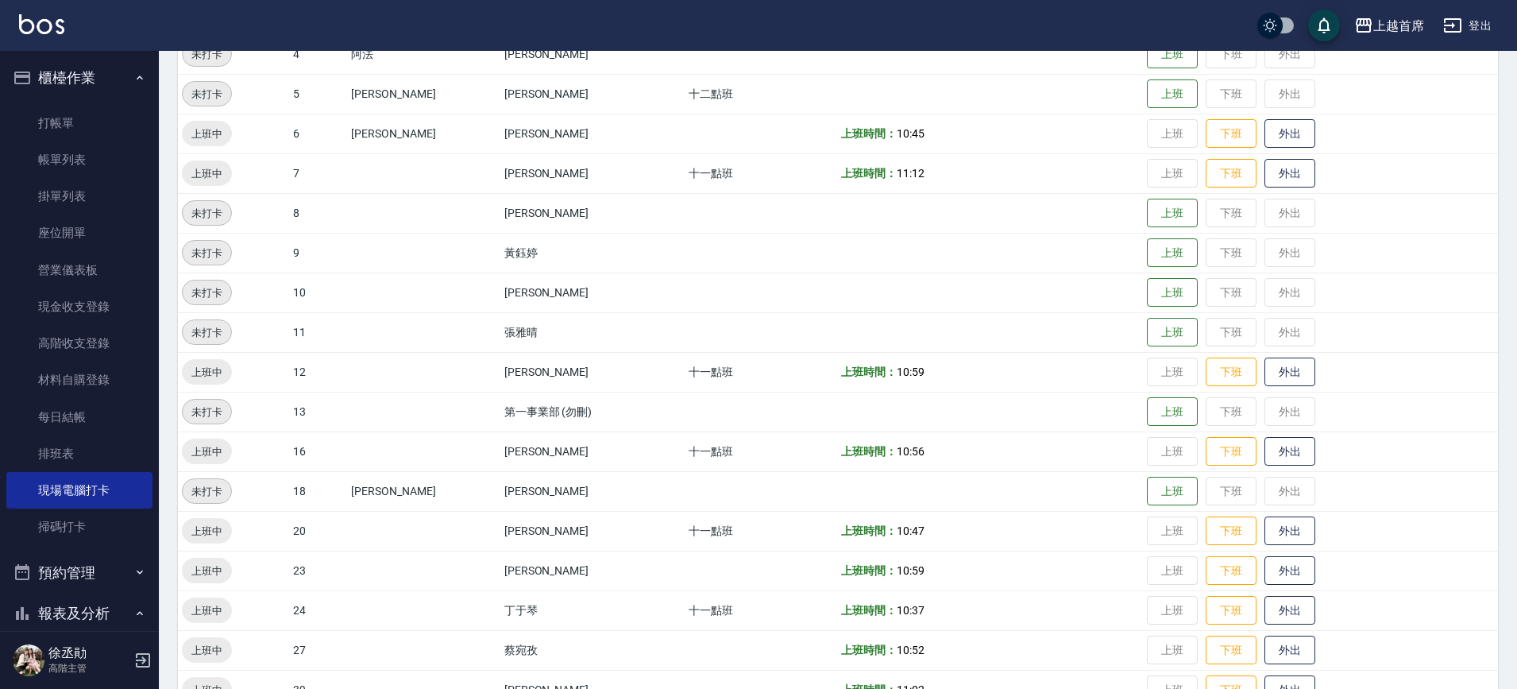
scroll to position [164, 0]
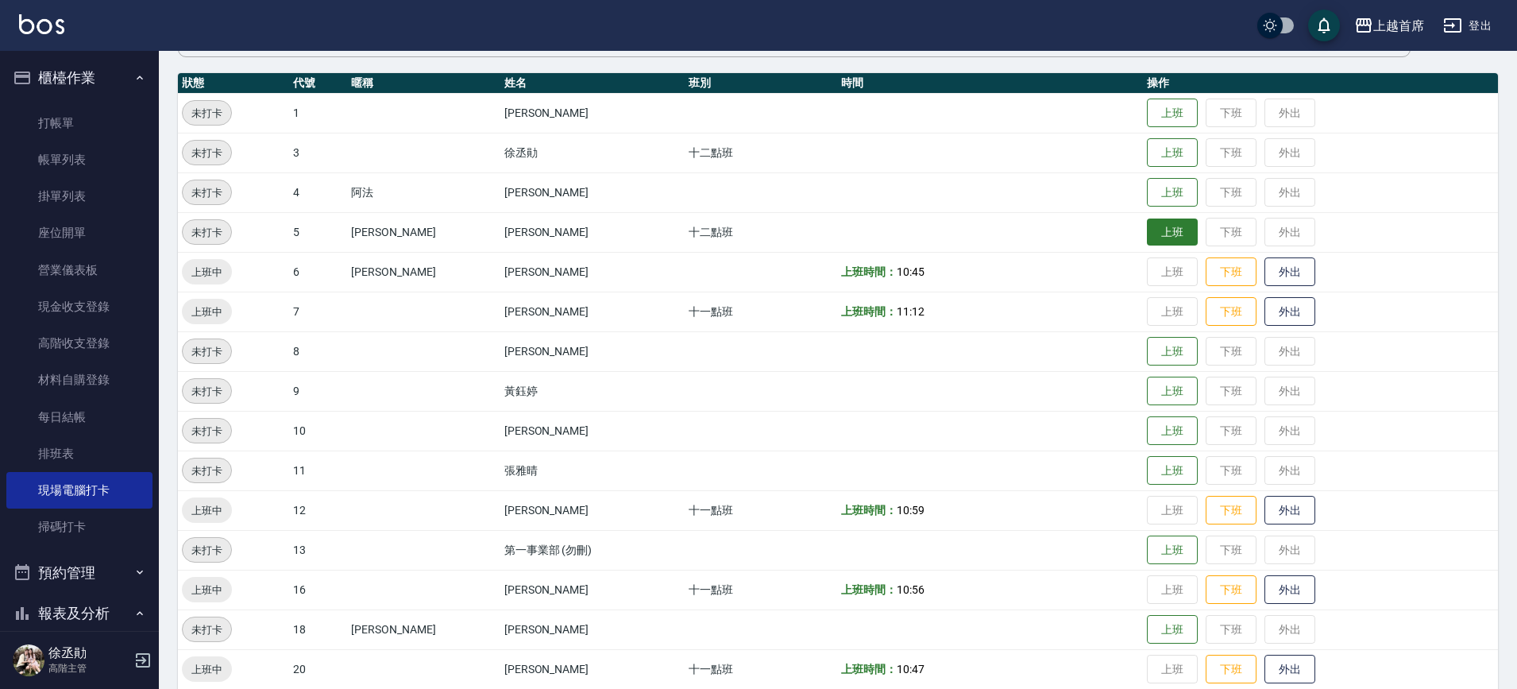
click at [1147, 233] on button "上班" at bounding box center [1172, 232] width 51 height 28
click at [1001, 285] on td "上班時間： 10:45" at bounding box center [990, 272] width 306 height 40
click at [1036, 229] on td "上班時間： 11:36 上班時間： 11:36" at bounding box center [990, 232] width 306 height 40
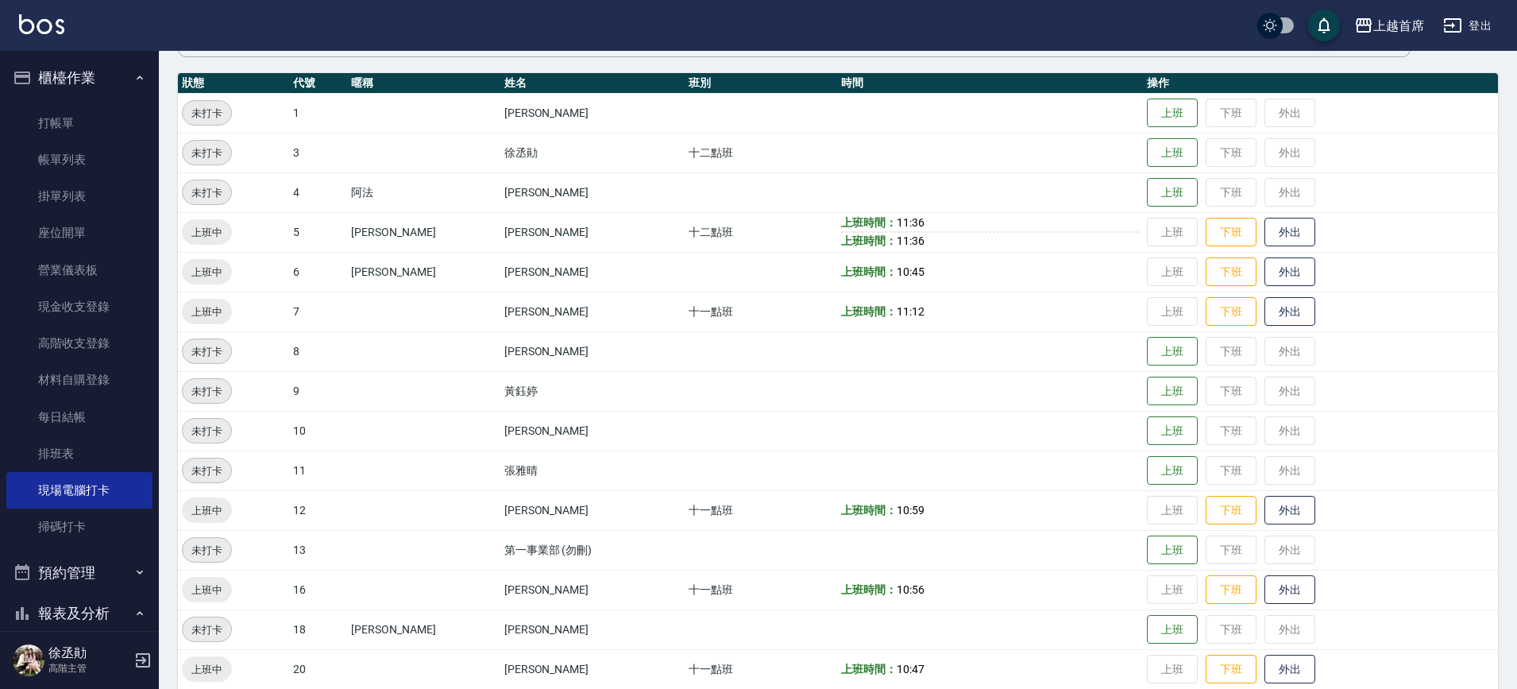
click at [1036, 229] on td "上班時間： 11:36 上班時間： 11:36" at bounding box center [990, 232] width 306 height 40
click at [1074, 237] on td "上班時間： 11:36 上班時間： 11:36" at bounding box center [990, 232] width 306 height 40
drag, startPoint x: 897, startPoint y: 194, endPoint x: 896, endPoint y: 202, distance: 8.1
click at [895, 196] on td at bounding box center [990, 192] width 306 height 40
drag, startPoint x: 928, startPoint y: 222, endPoint x: 808, endPoint y: 216, distance: 120.1
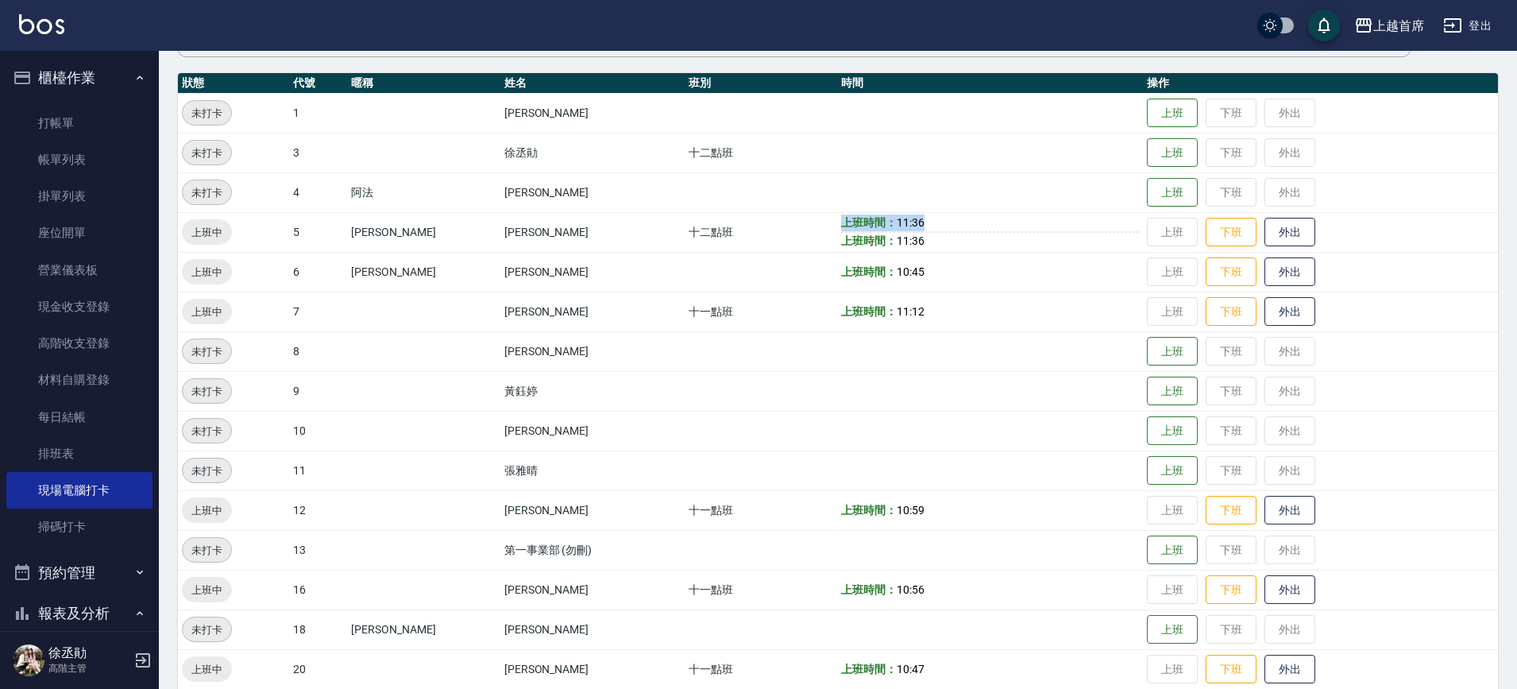
click at [808, 216] on tr "上班中 5 Molly莫莉 徐雅歆 十二點班 上班時間： 11:36 上班時間： 11:36 上班 下班 外出" at bounding box center [838, 232] width 1320 height 40
drag, startPoint x: 940, startPoint y: 244, endPoint x: 812, endPoint y: 216, distance: 131.6
click at [812, 216] on tr "上班中 5 Molly莫莉 徐雅歆 十二點班 上班時間： 11:36 上班時間： 11:36 上班 下班 外出" at bounding box center [838, 232] width 1320 height 40
click at [1121, 233] on td "上班時間： 11:36 上班時間： 11:36" at bounding box center [990, 232] width 306 height 40
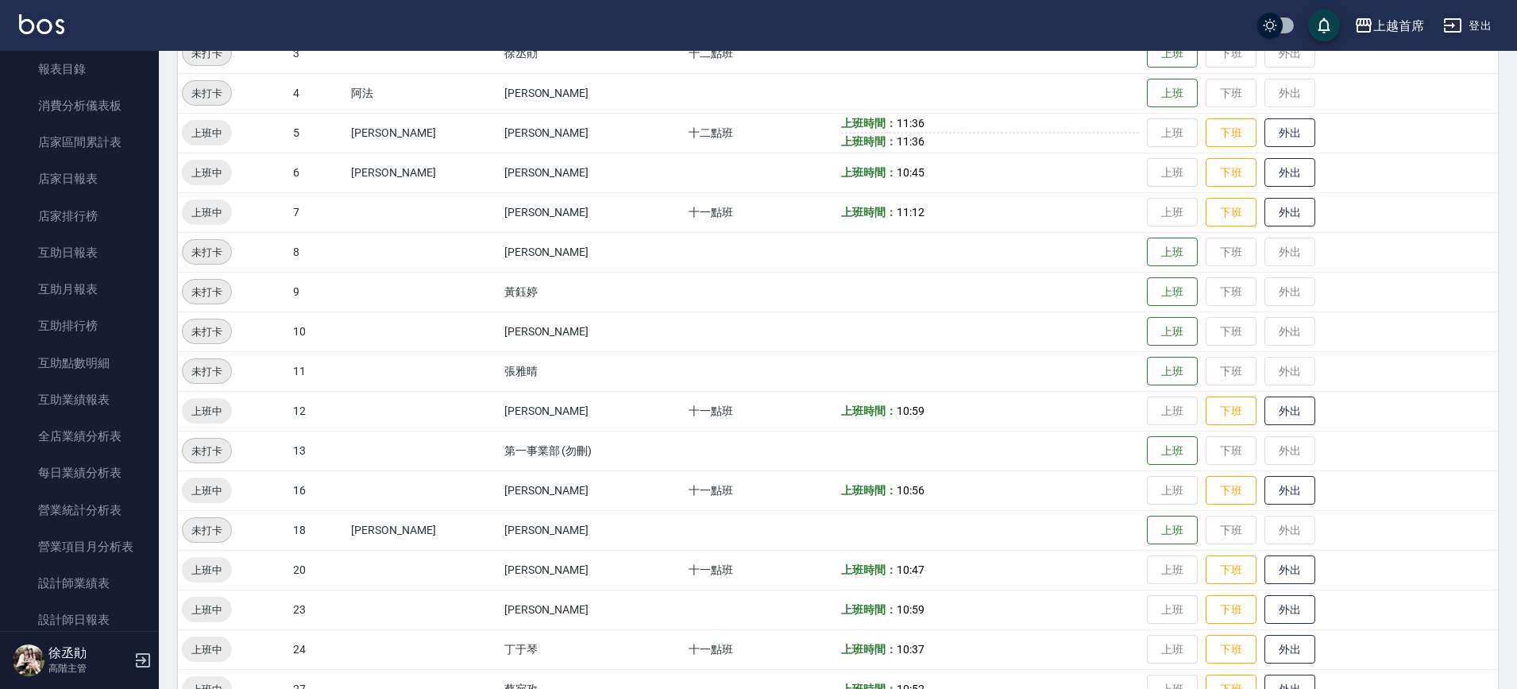
scroll to position [633, 0]
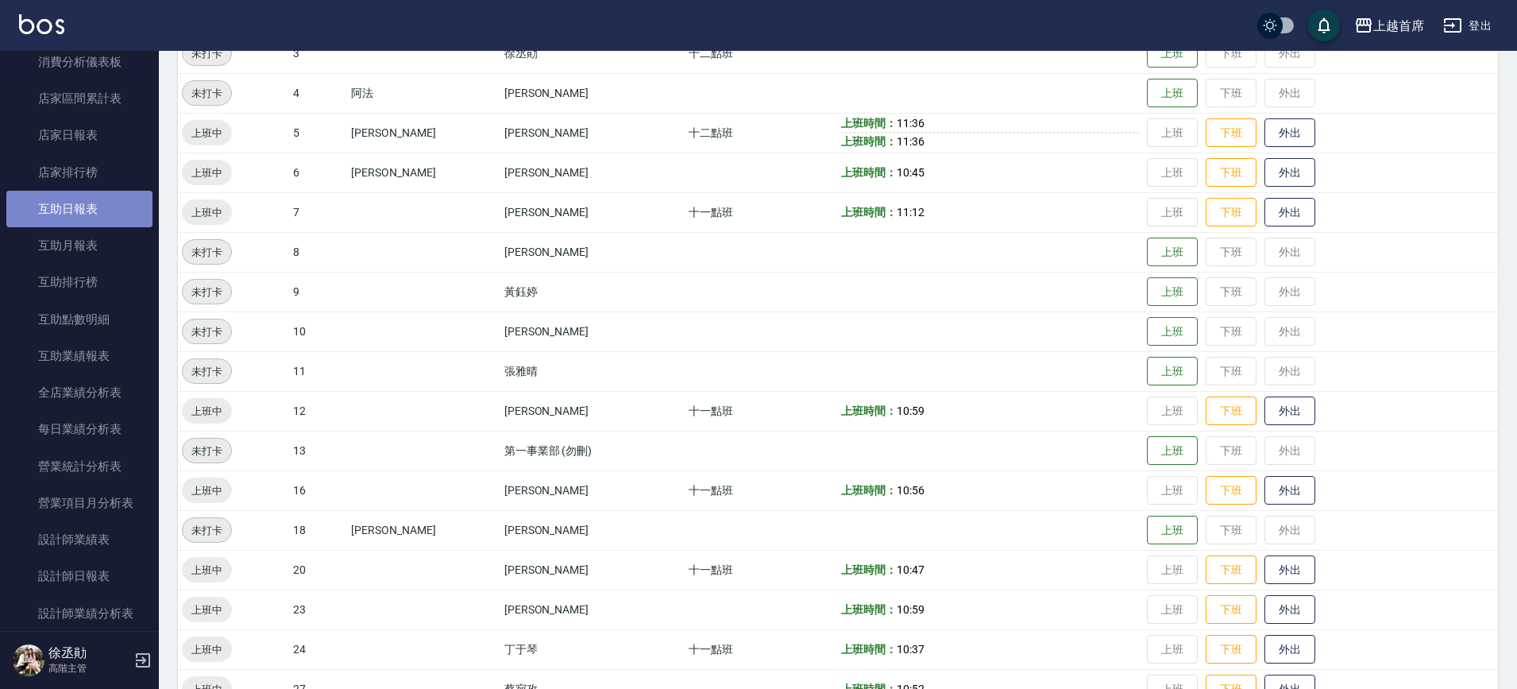
click at [100, 210] on link "互助日報表" at bounding box center [79, 209] width 146 height 37
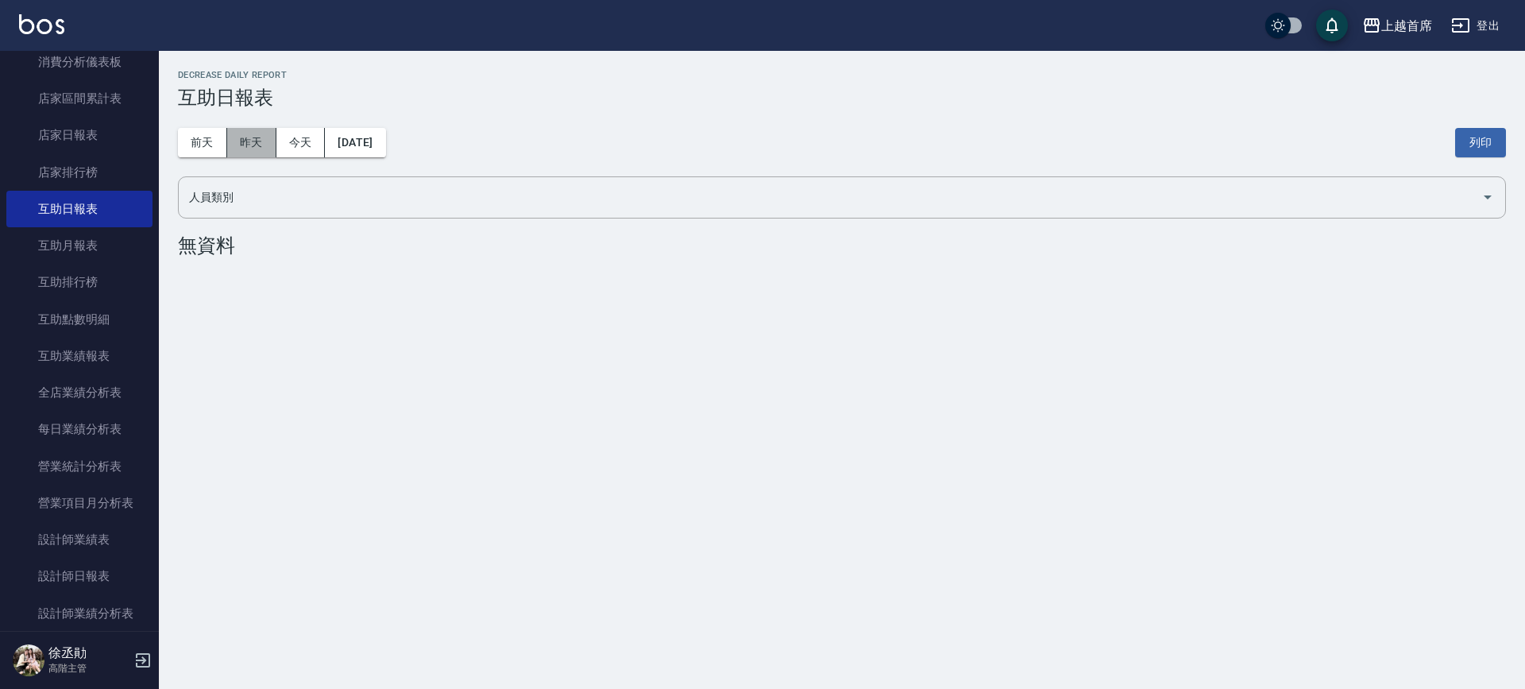
click at [244, 146] on button "昨天" at bounding box center [251, 142] width 49 height 29
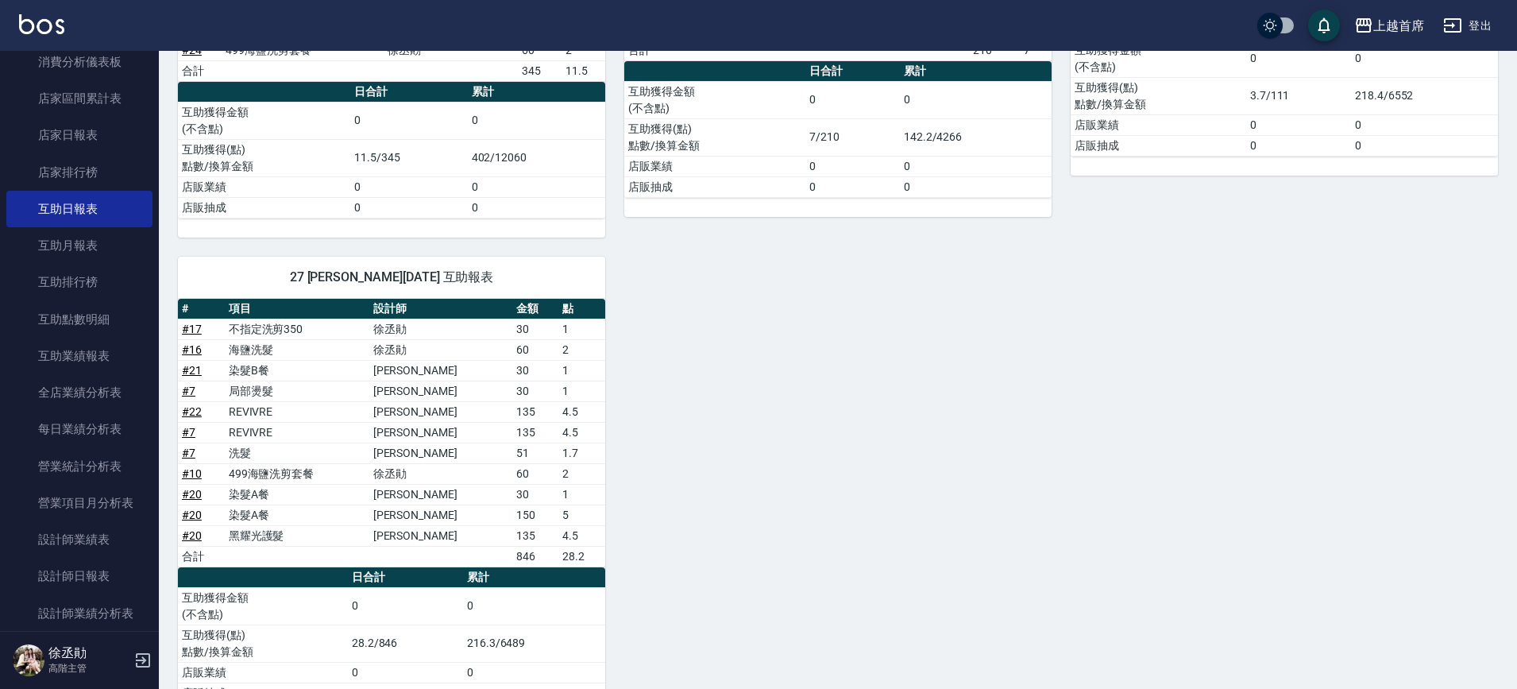
scroll to position [392, 0]
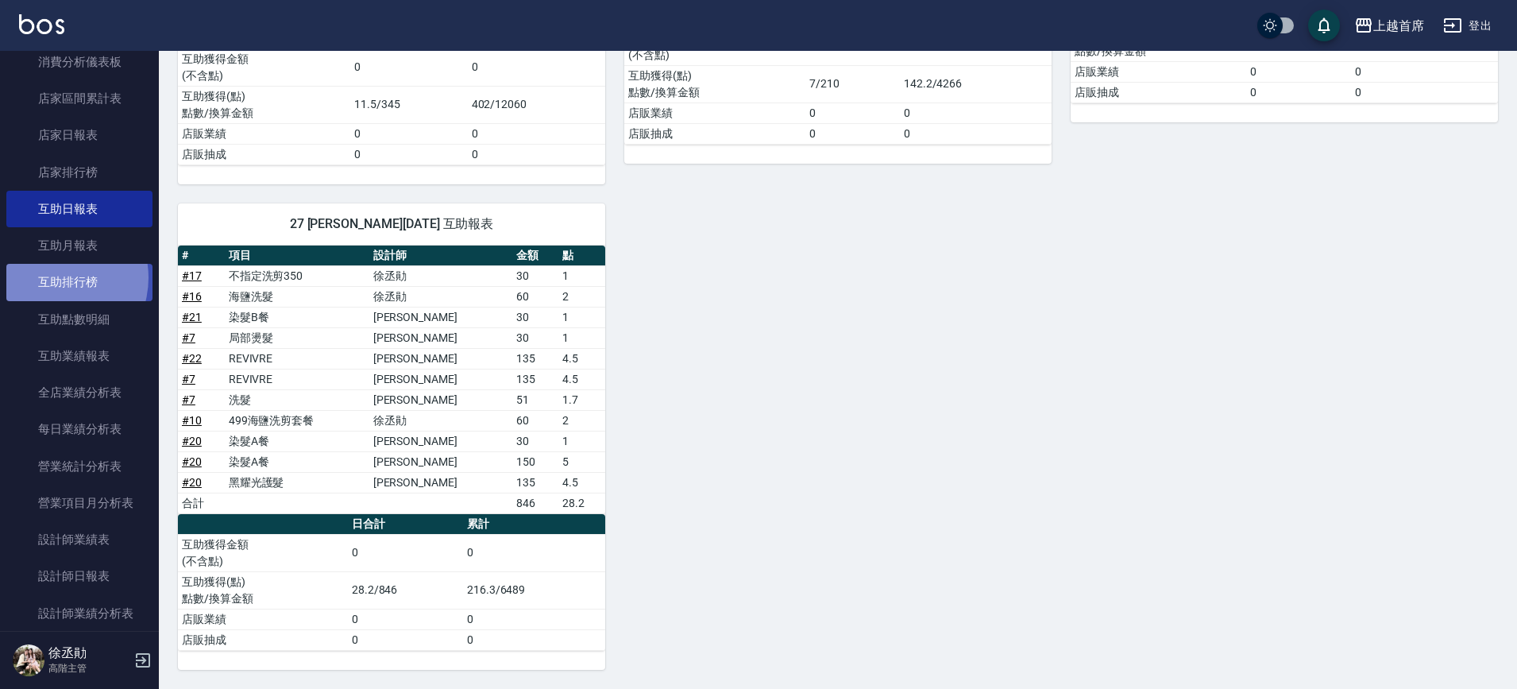
click at [52, 277] on link "互助排行榜" at bounding box center [79, 282] width 146 height 37
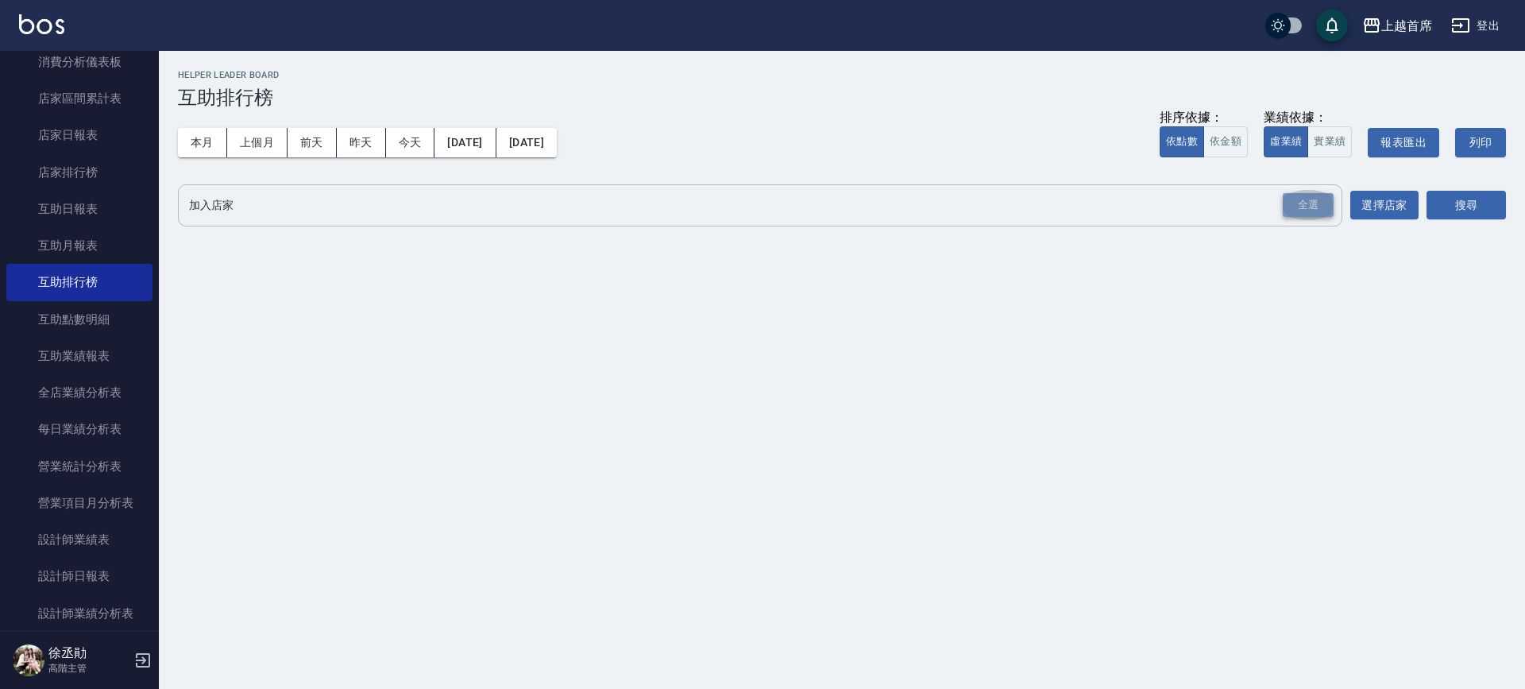
click at [1318, 206] on div "全選" at bounding box center [1308, 205] width 51 height 25
click at [1451, 208] on button "搜尋" at bounding box center [1465, 205] width 79 height 29
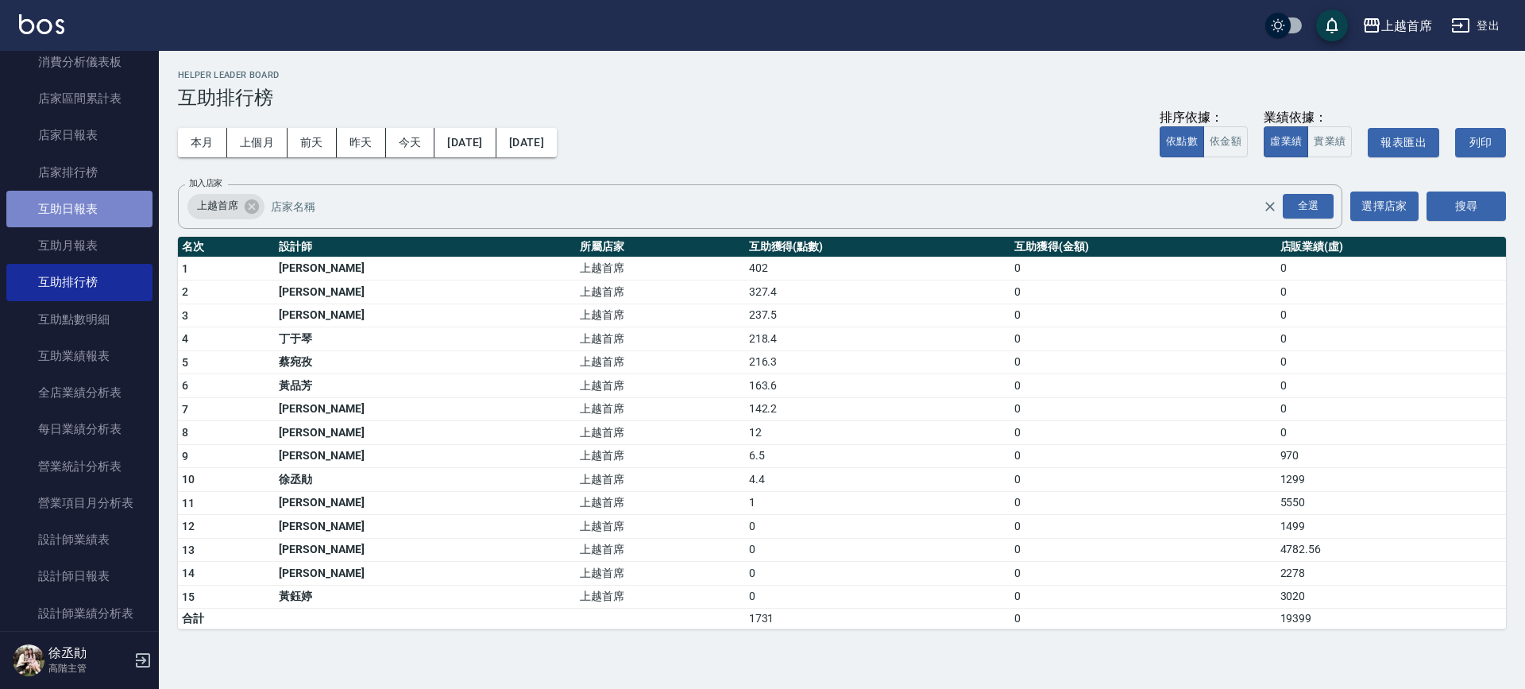
click at [106, 208] on link "互助日報表" at bounding box center [79, 209] width 146 height 37
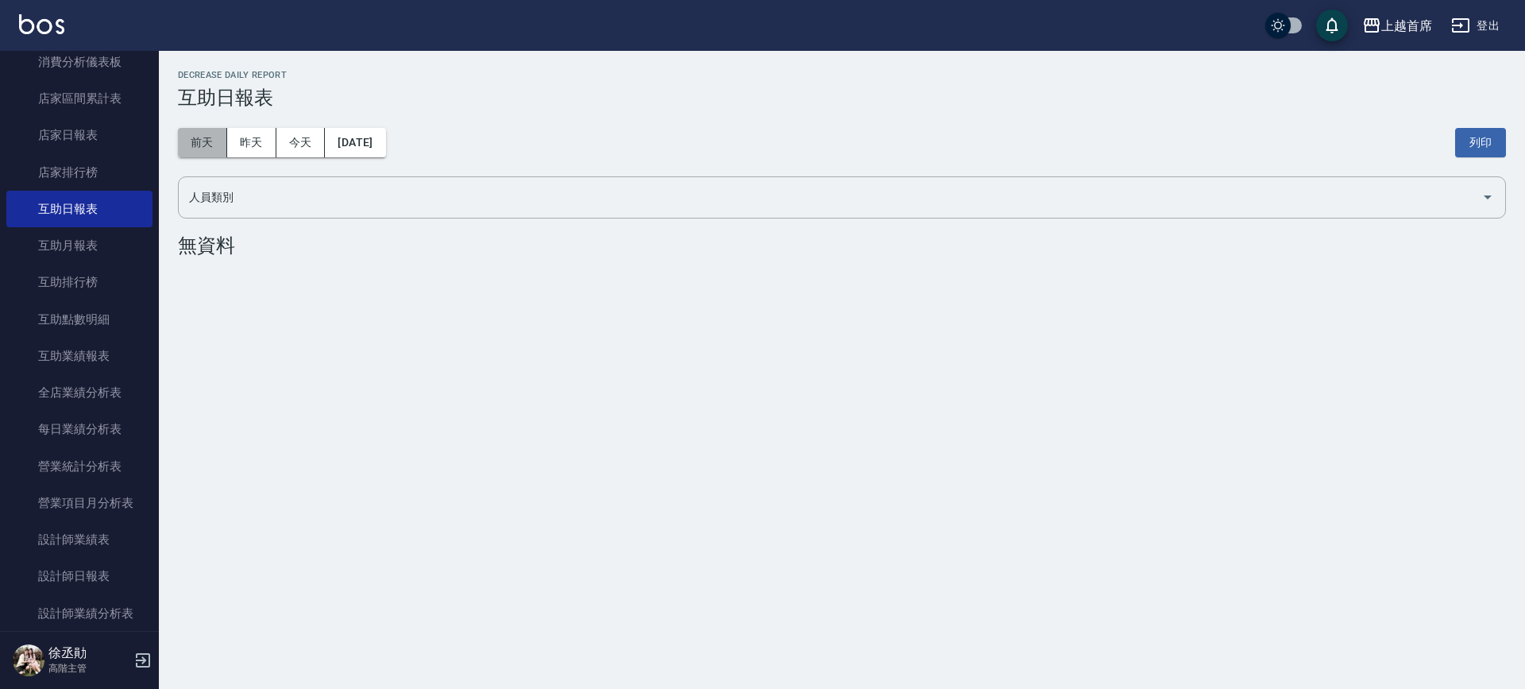
click at [207, 141] on button "前天" at bounding box center [202, 142] width 49 height 29
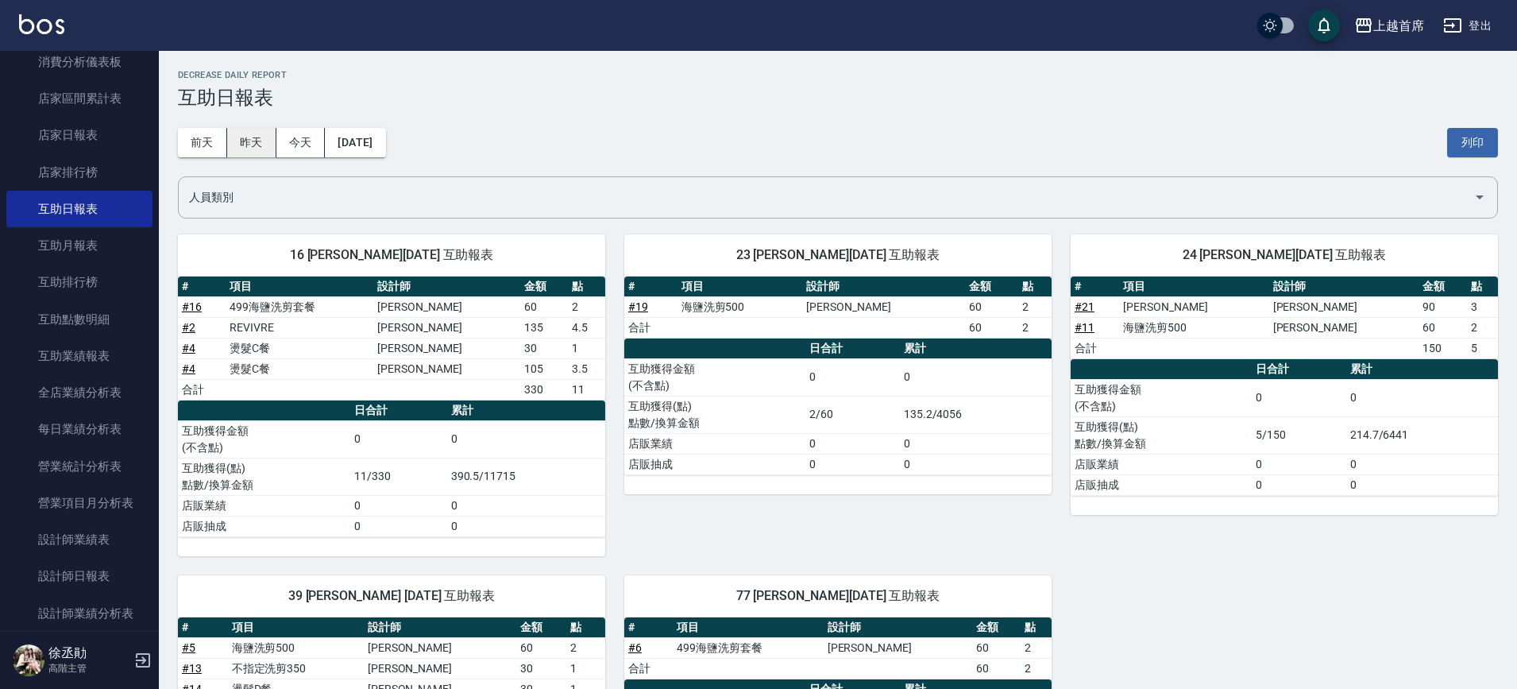
click at [257, 144] on button "昨天" at bounding box center [251, 142] width 49 height 29
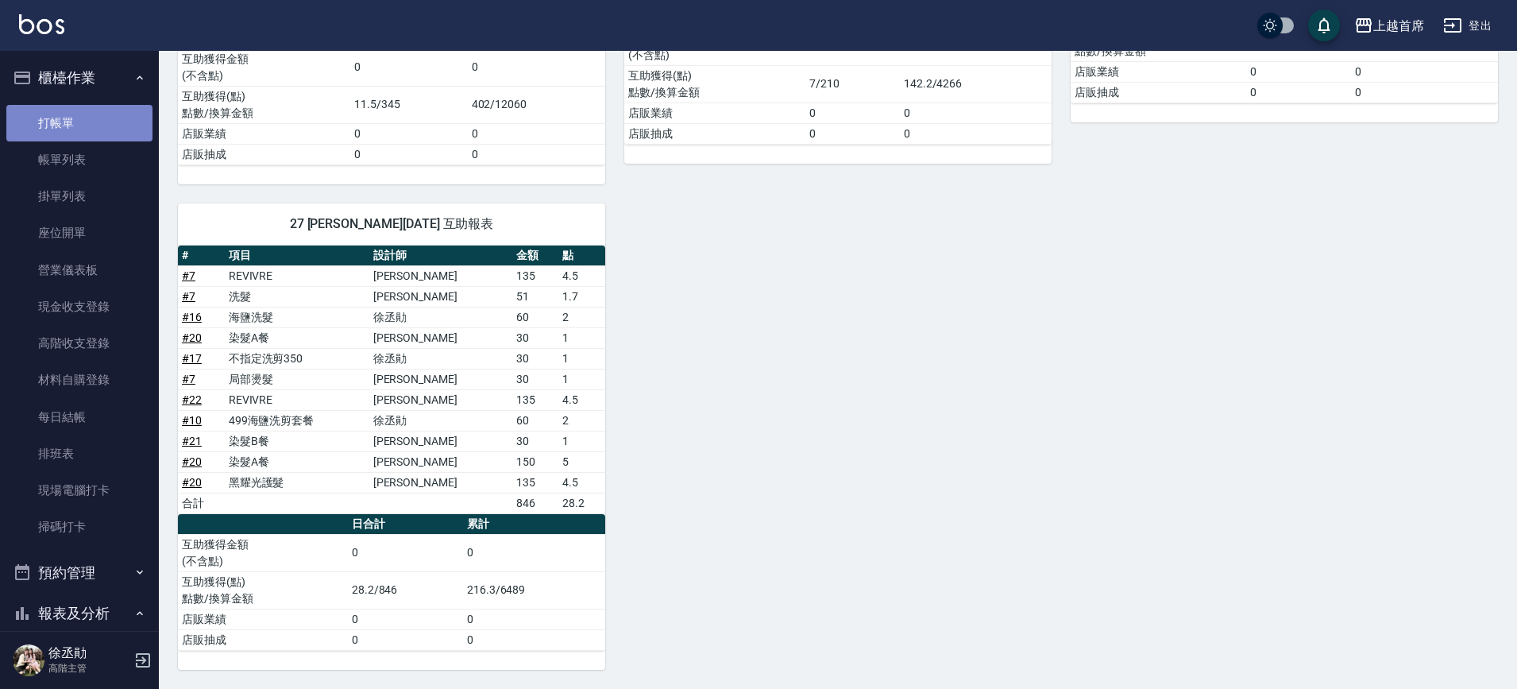
click at [81, 118] on link "打帳單" at bounding box center [79, 123] width 146 height 37
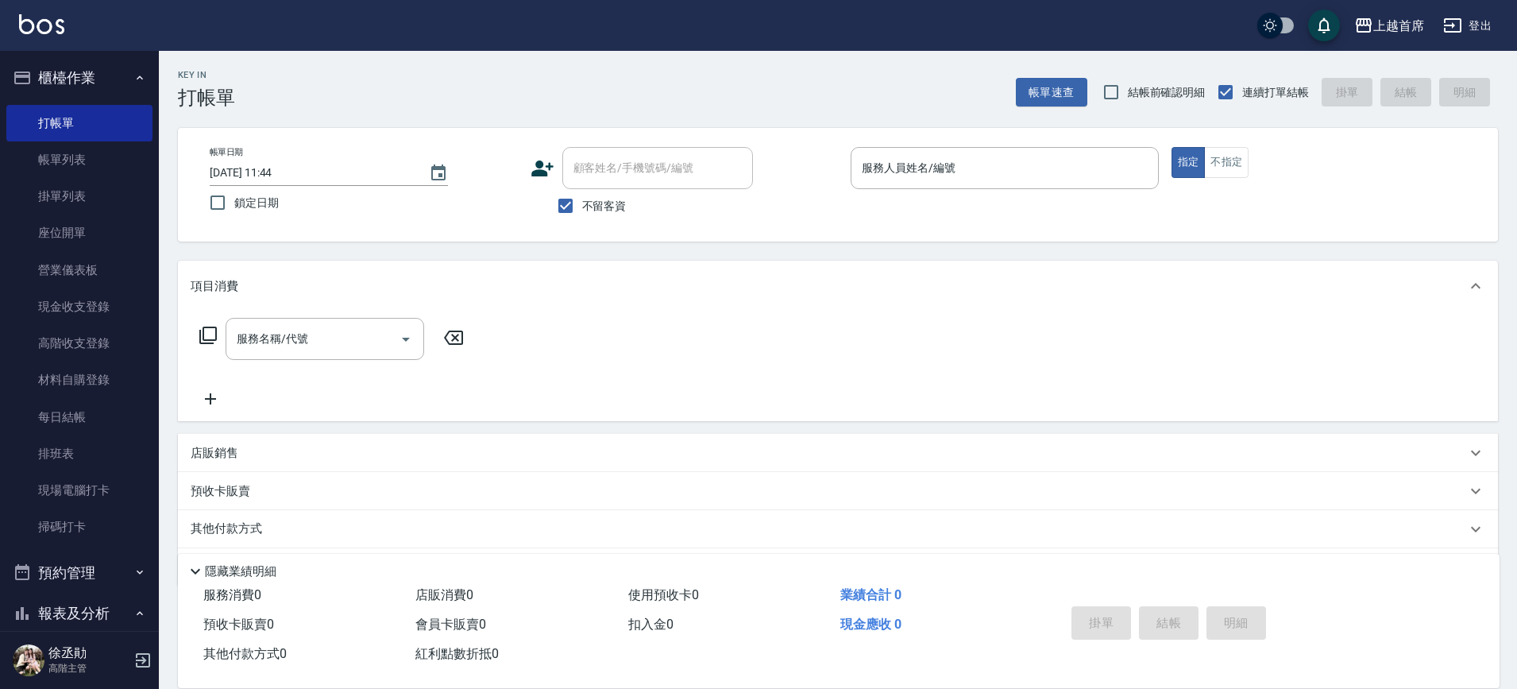
click at [866, 297] on div "項目消費" at bounding box center [838, 285] width 1320 height 51
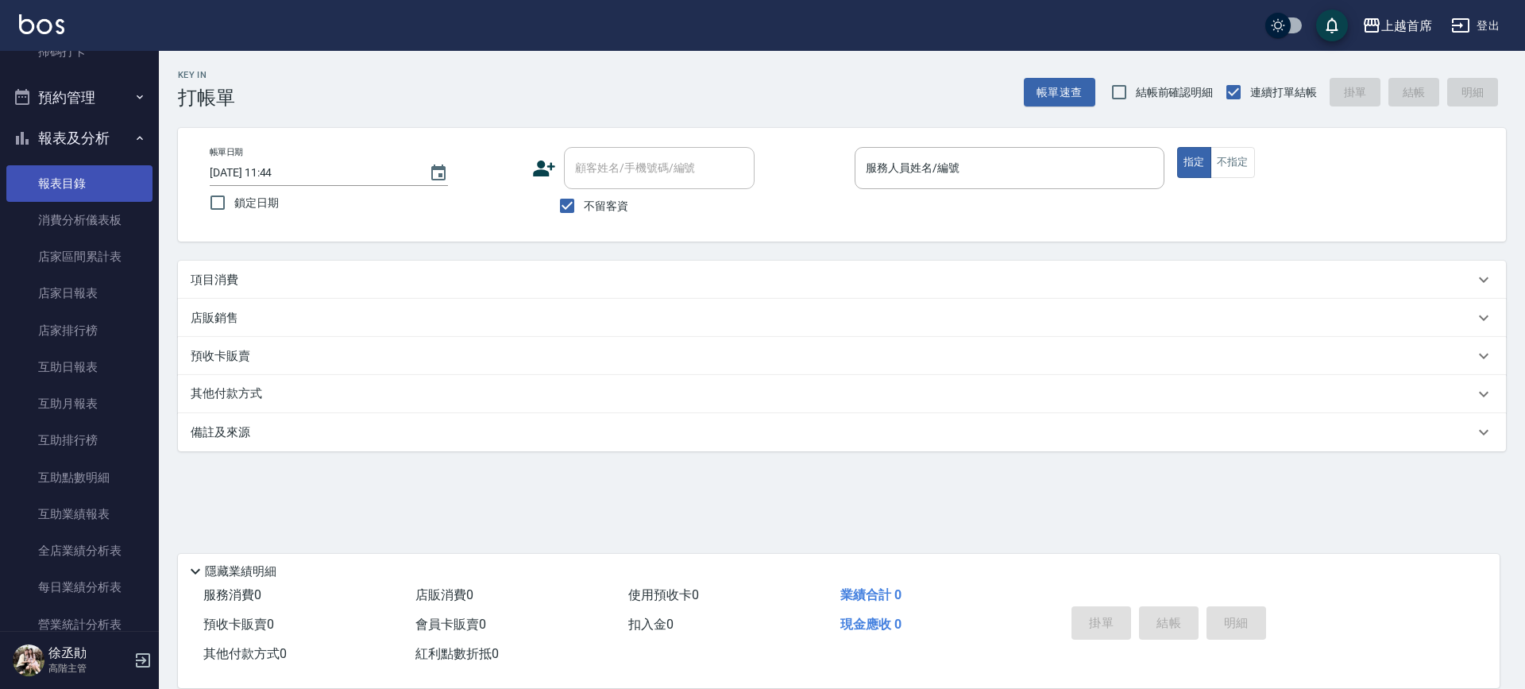
scroll to position [496, 0]
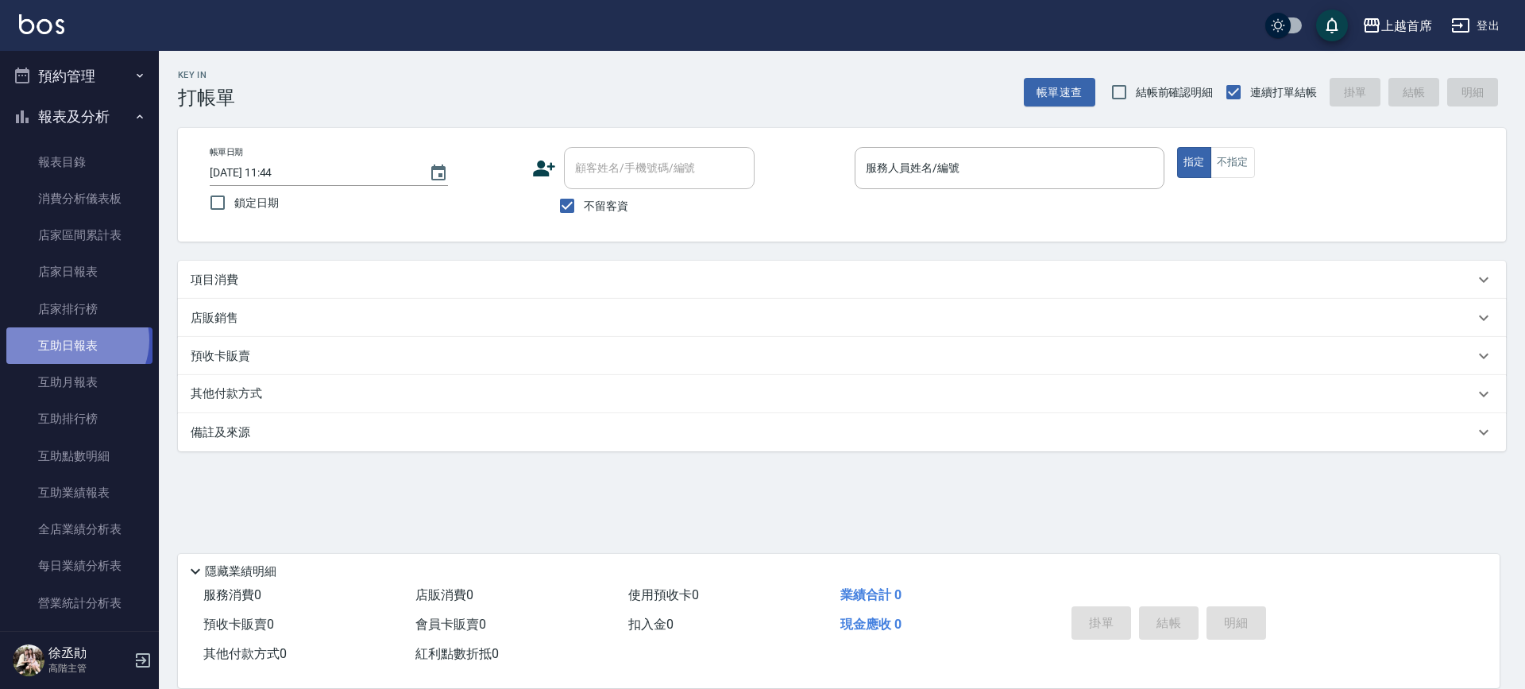
click at [75, 340] on link "互助日報表" at bounding box center [79, 345] width 146 height 37
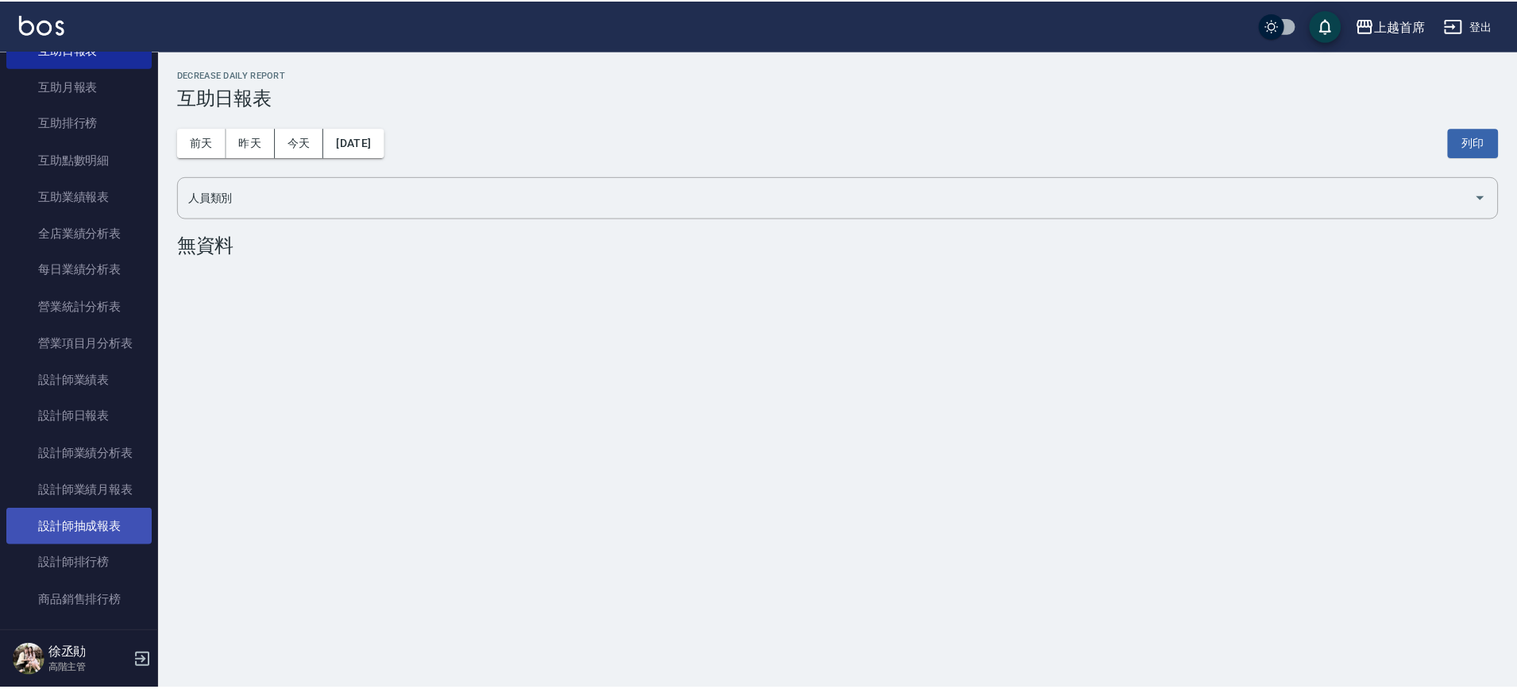
scroll to position [794, 0]
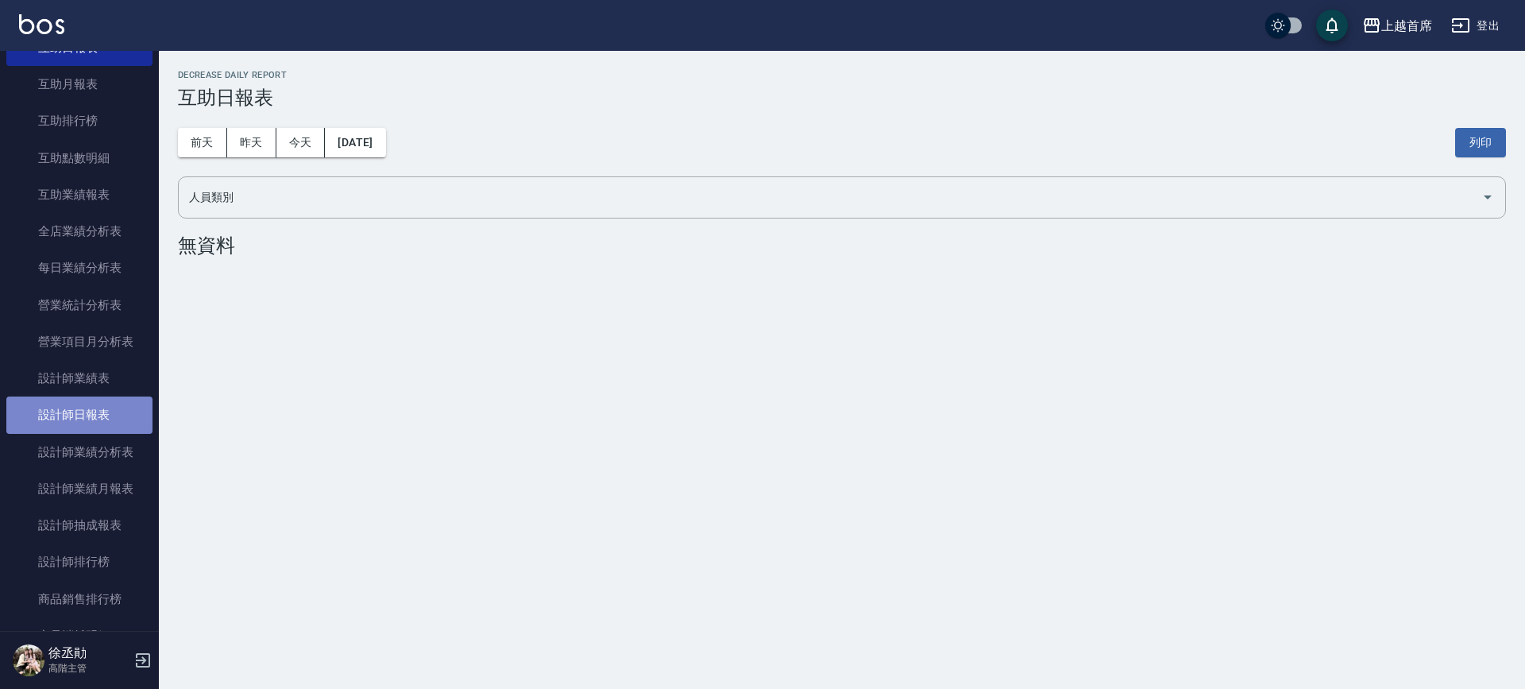
click at [105, 418] on link "設計師日報表" at bounding box center [79, 414] width 146 height 37
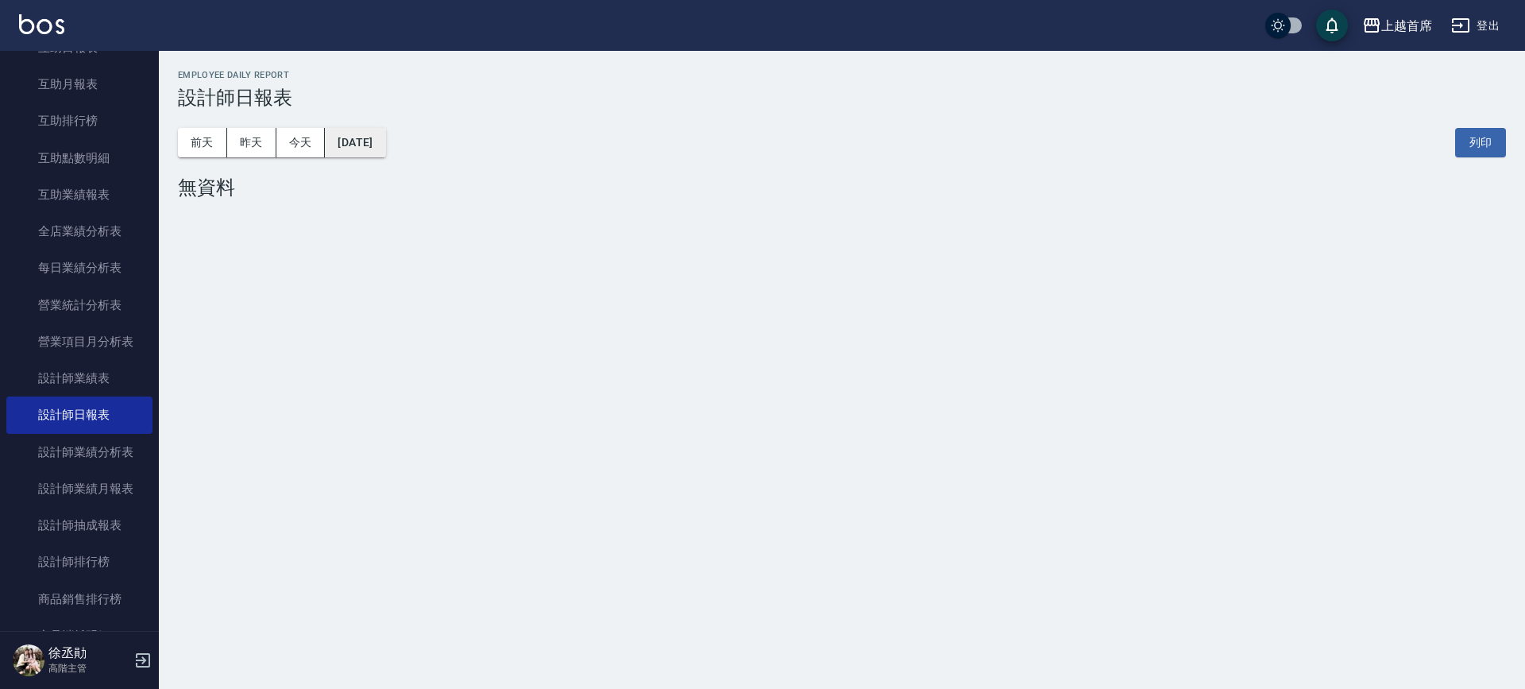
click at [385, 141] on button "2025/09/26" at bounding box center [355, 142] width 60 height 29
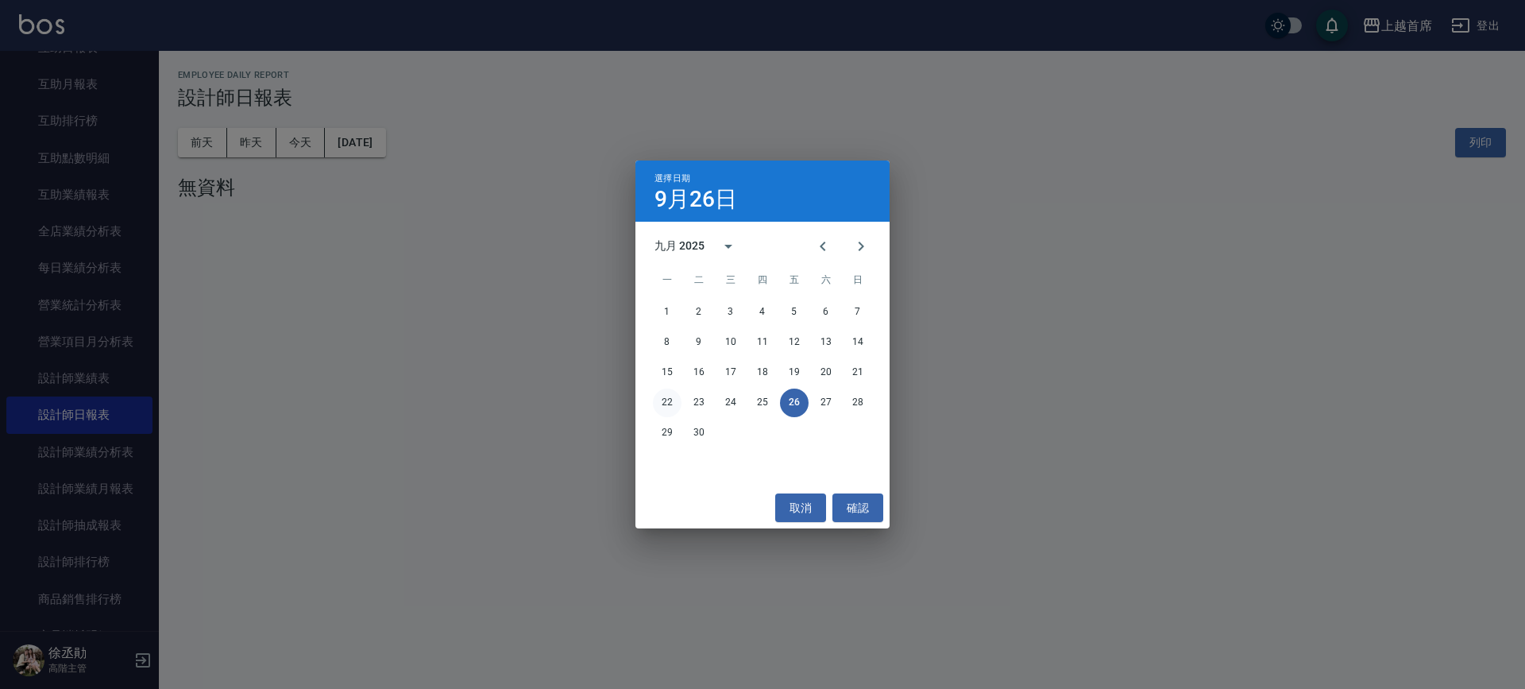
click at [660, 399] on button "22" at bounding box center [667, 402] width 29 height 29
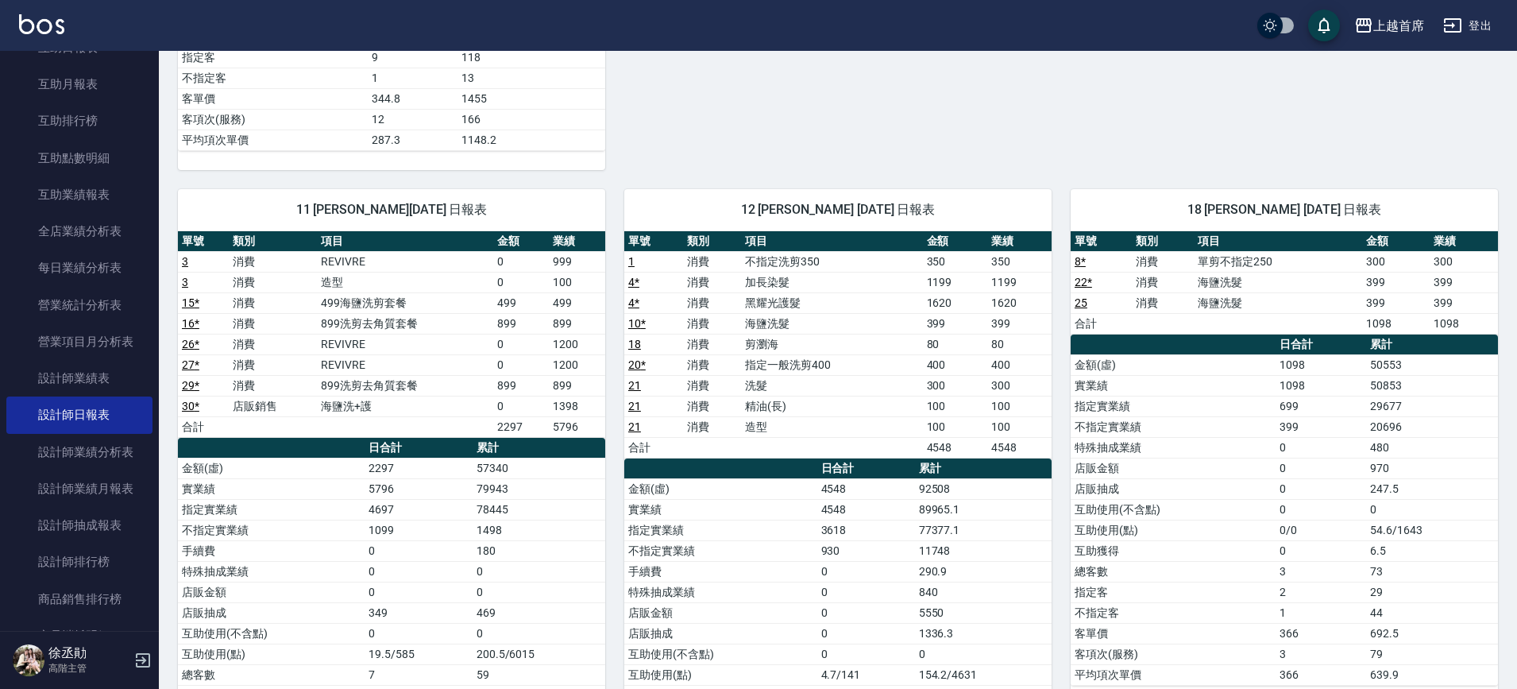
scroll to position [808, 0]
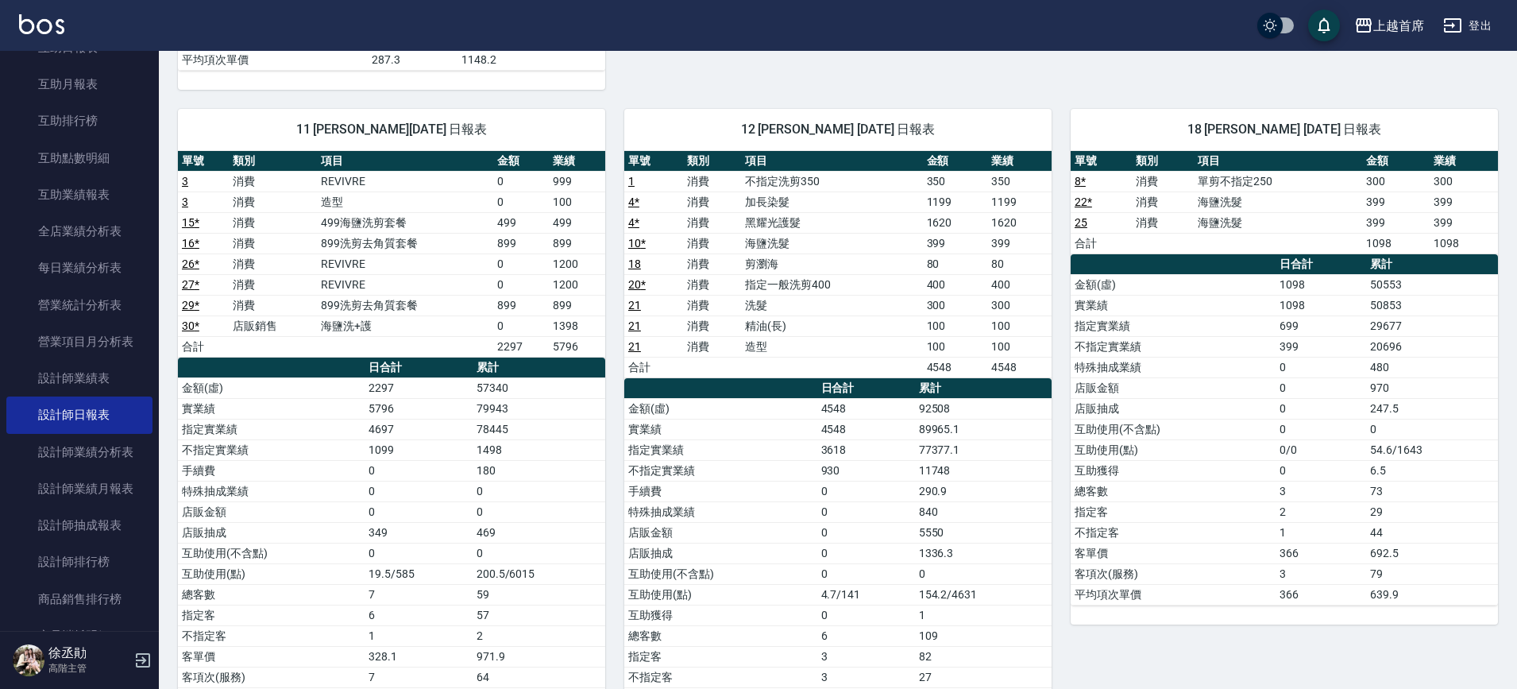
click at [187, 200] on link "3" at bounding box center [185, 201] width 6 height 13
click at [191, 224] on link "15 *" at bounding box center [190, 222] width 17 height 13
click at [188, 244] on link "16 *" at bounding box center [190, 243] width 17 height 13
click at [189, 262] on link "26 *" at bounding box center [190, 263] width 17 height 13
click at [186, 280] on link "27 *" at bounding box center [190, 284] width 17 height 13
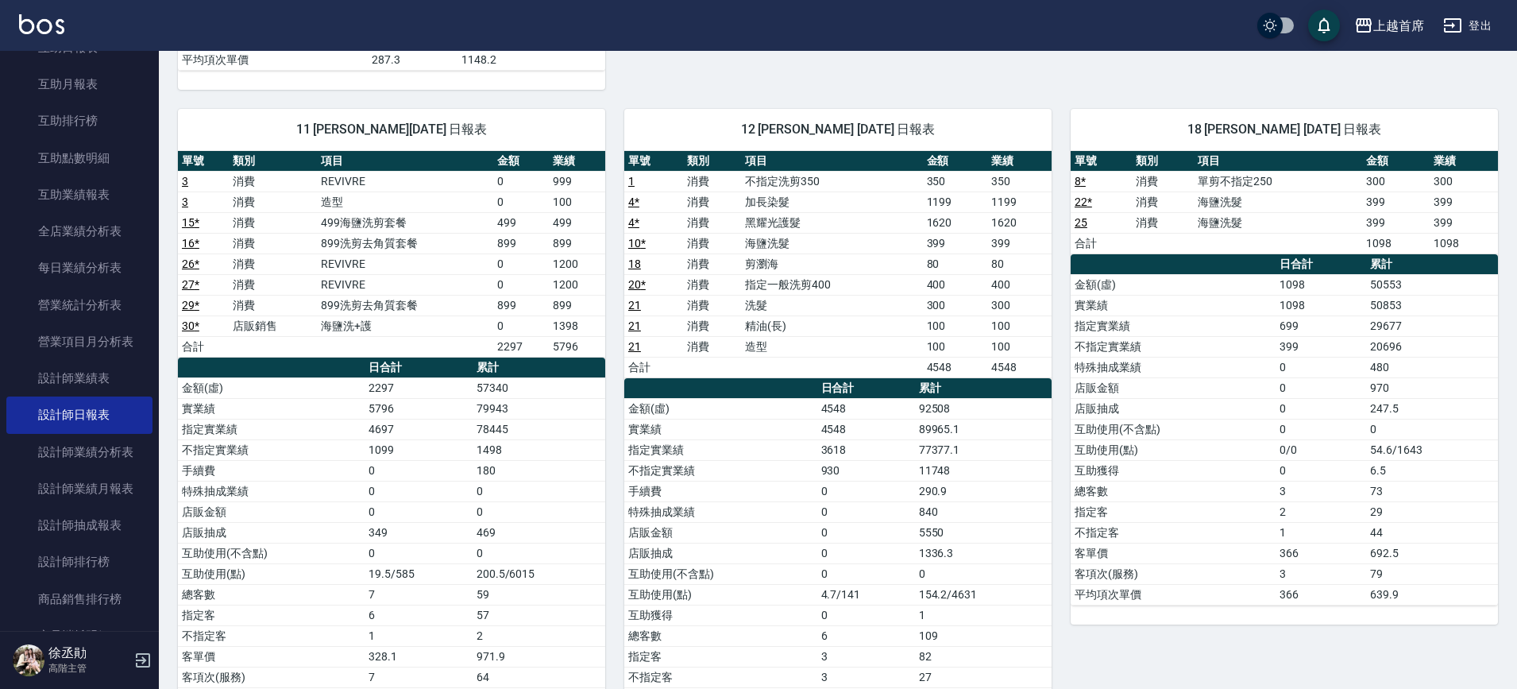
click at [183, 302] on link "29 *" at bounding box center [190, 305] width 17 height 13
click at [185, 328] on link "30 *" at bounding box center [190, 325] width 17 height 13
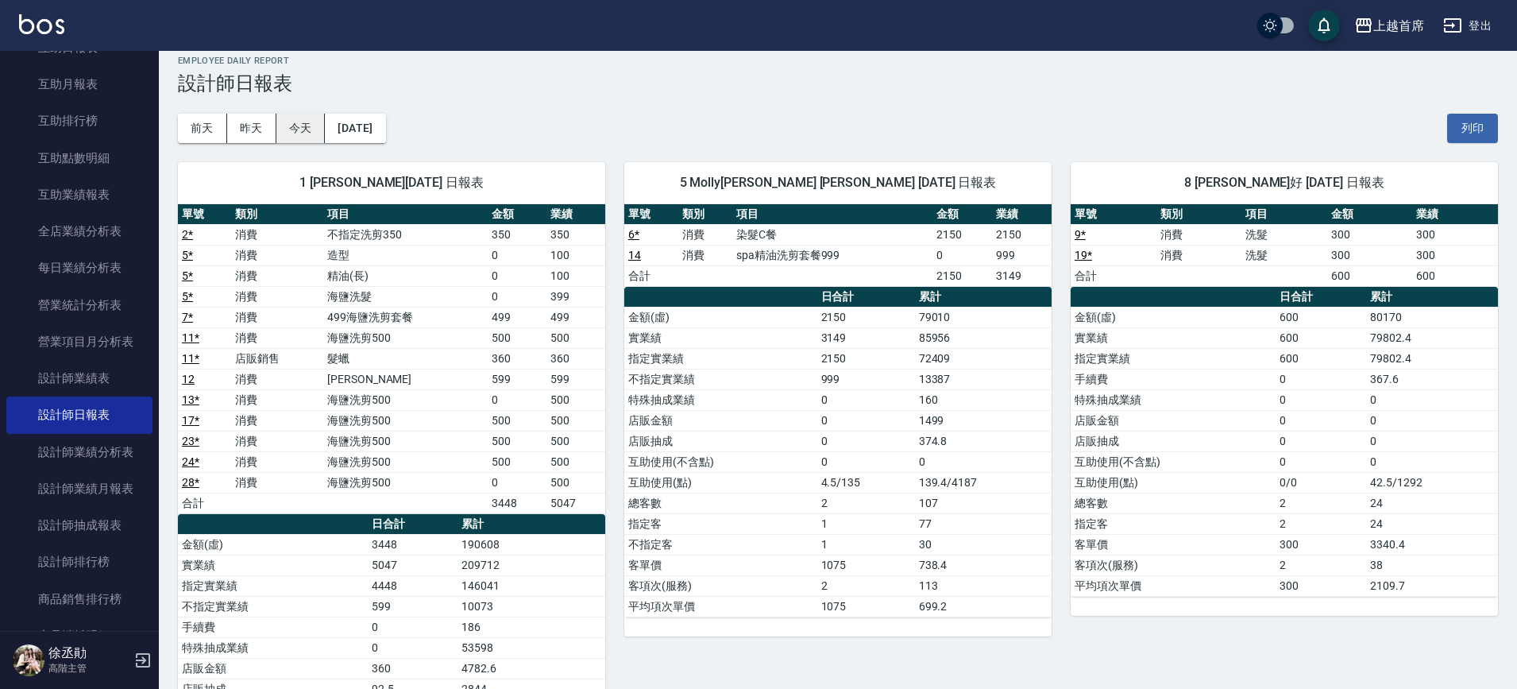
scroll to position [0, 0]
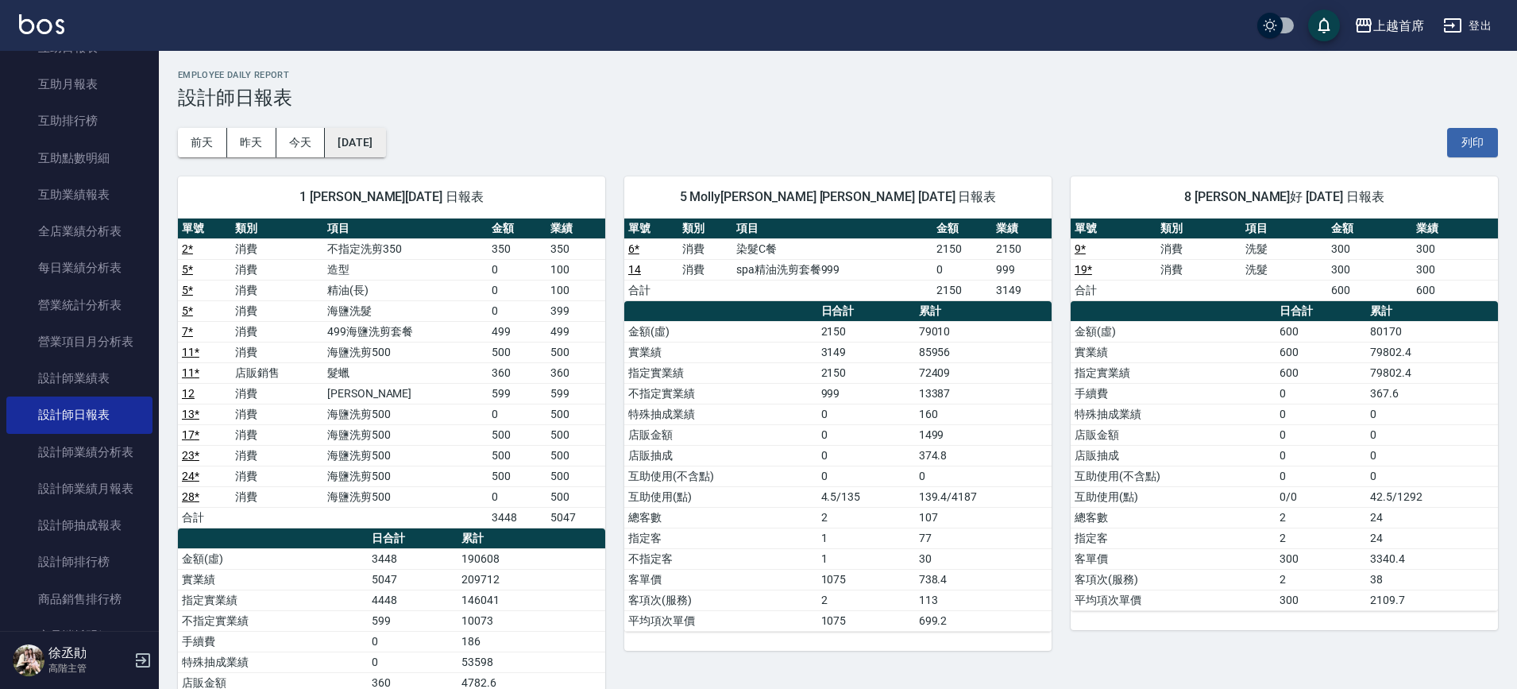
click at [354, 148] on button "2025/09/22" at bounding box center [355, 142] width 60 height 29
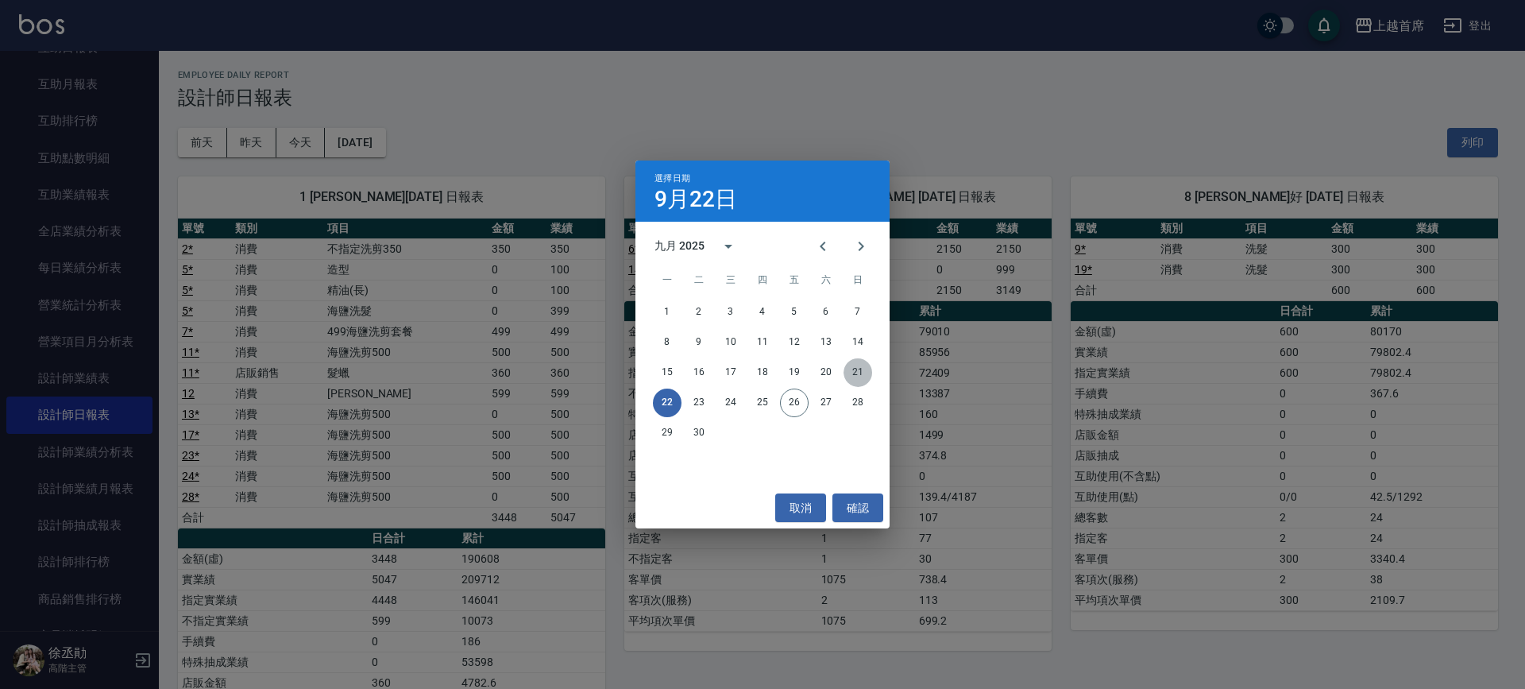
click at [852, 370] on button "21" at bounding box center [857, 372] width 29 height 29
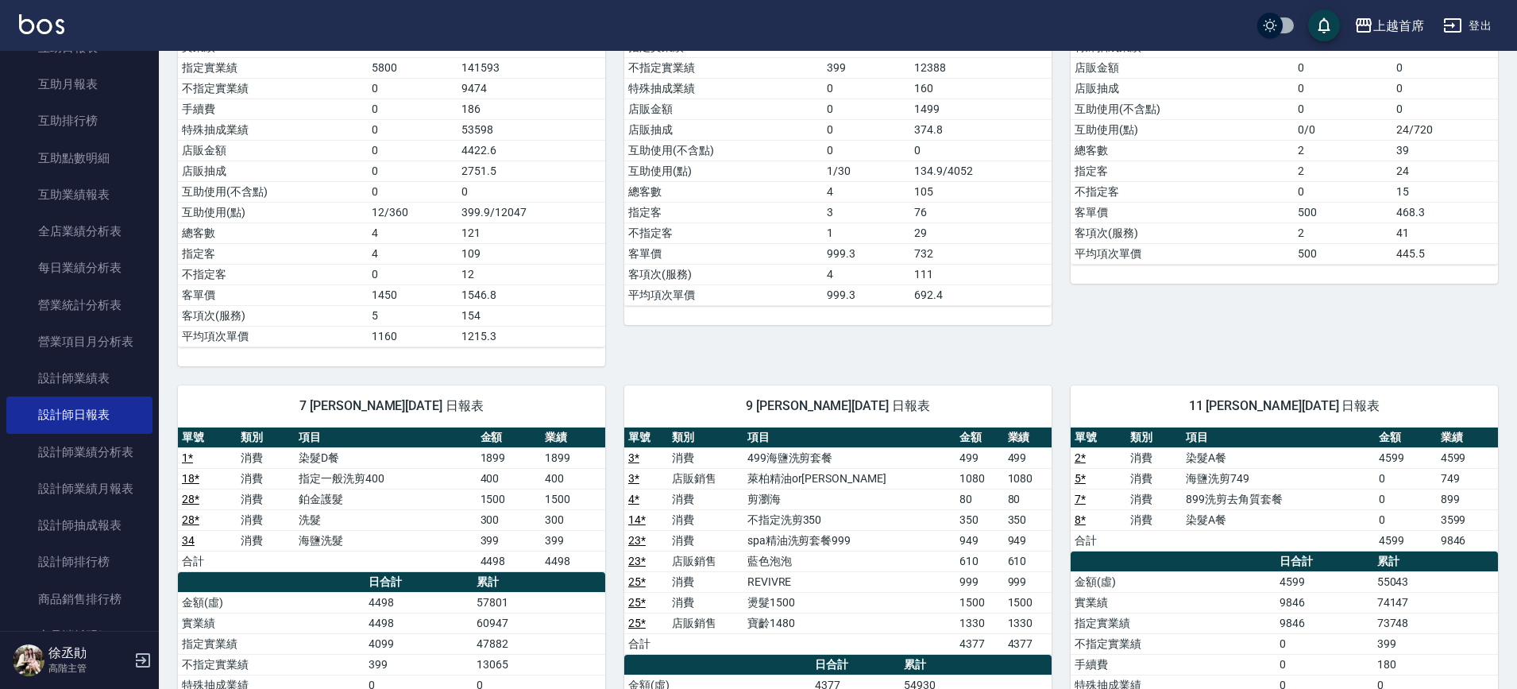
scroll to position [397, 0]
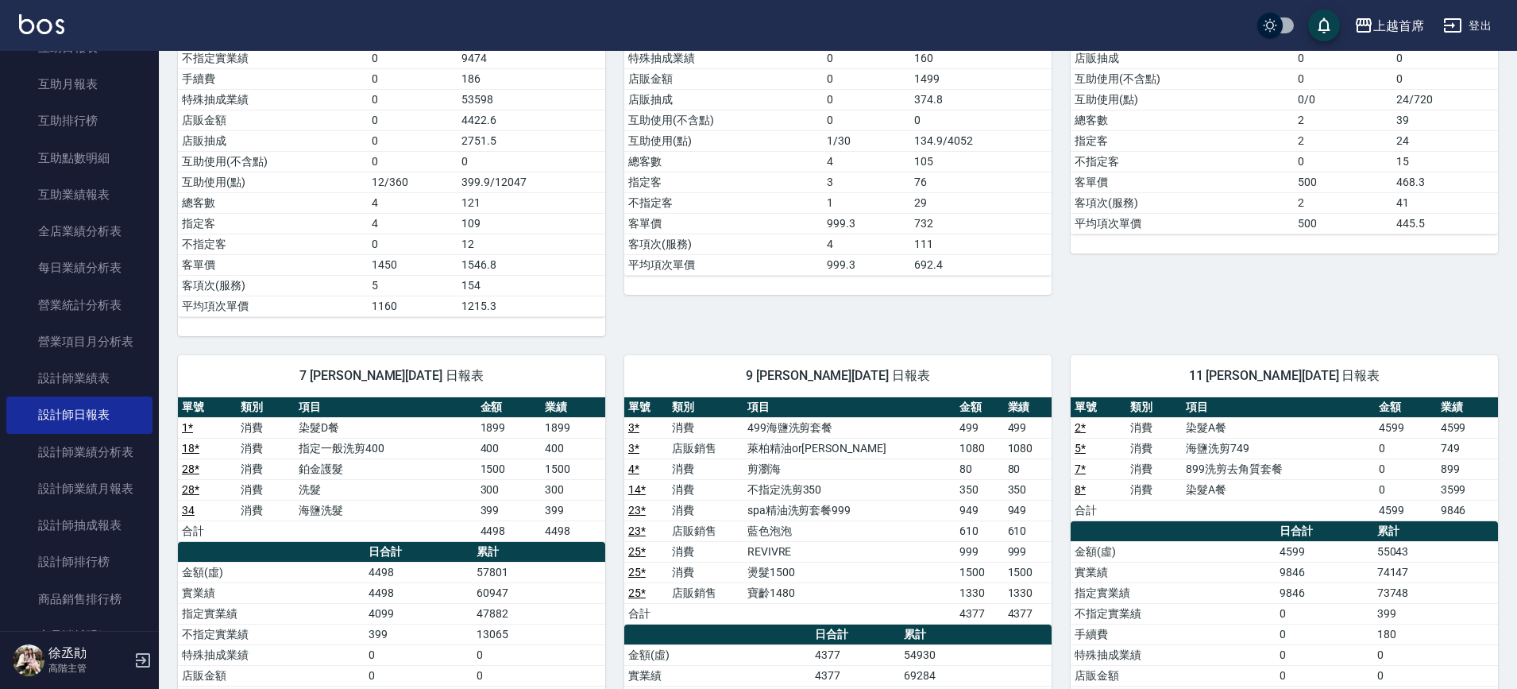
drag, startPoint x: 1100, startPoint y: 407, endPoint x: 1044, endPoint y: 416, distance: 56.3
click at [1101, 405] on th "單號" at bounding box center [1099, 407] width 56 height 21
click at [1071, 426] on td "2 *" at bounding box center [1099, 427] width 56 height 21
click at [1080, 424] on link "2 *" at bounding box center [1080, 427] width 11 height 13
click at [1077, 442] on link "5 *" at bounding box center [1080, 448] width 11 height 13
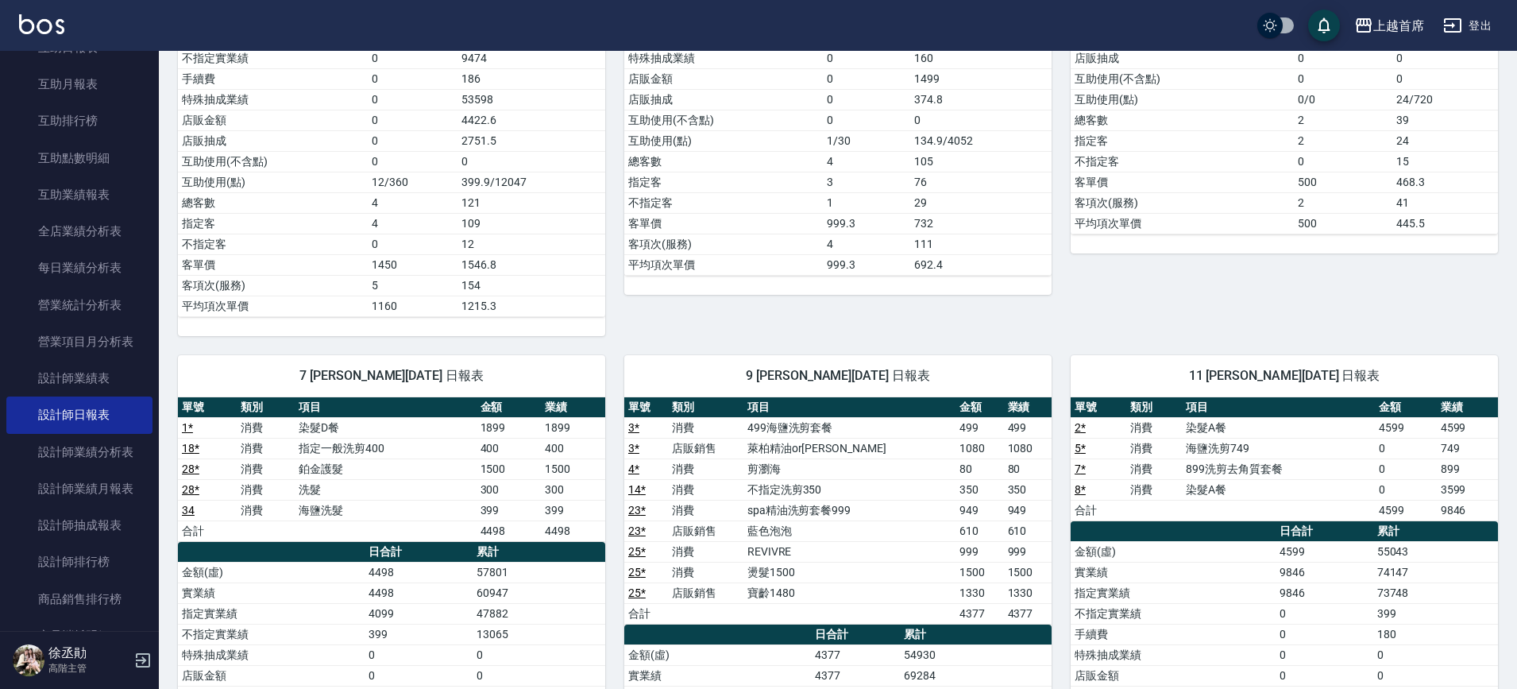
click at [1075, 466] on link "7 *" at bounding box center [1080, 468] width 11 height 13
click at [1079, 484] on link "8 *" at bounding box center [1080, 489] width 11 height 13
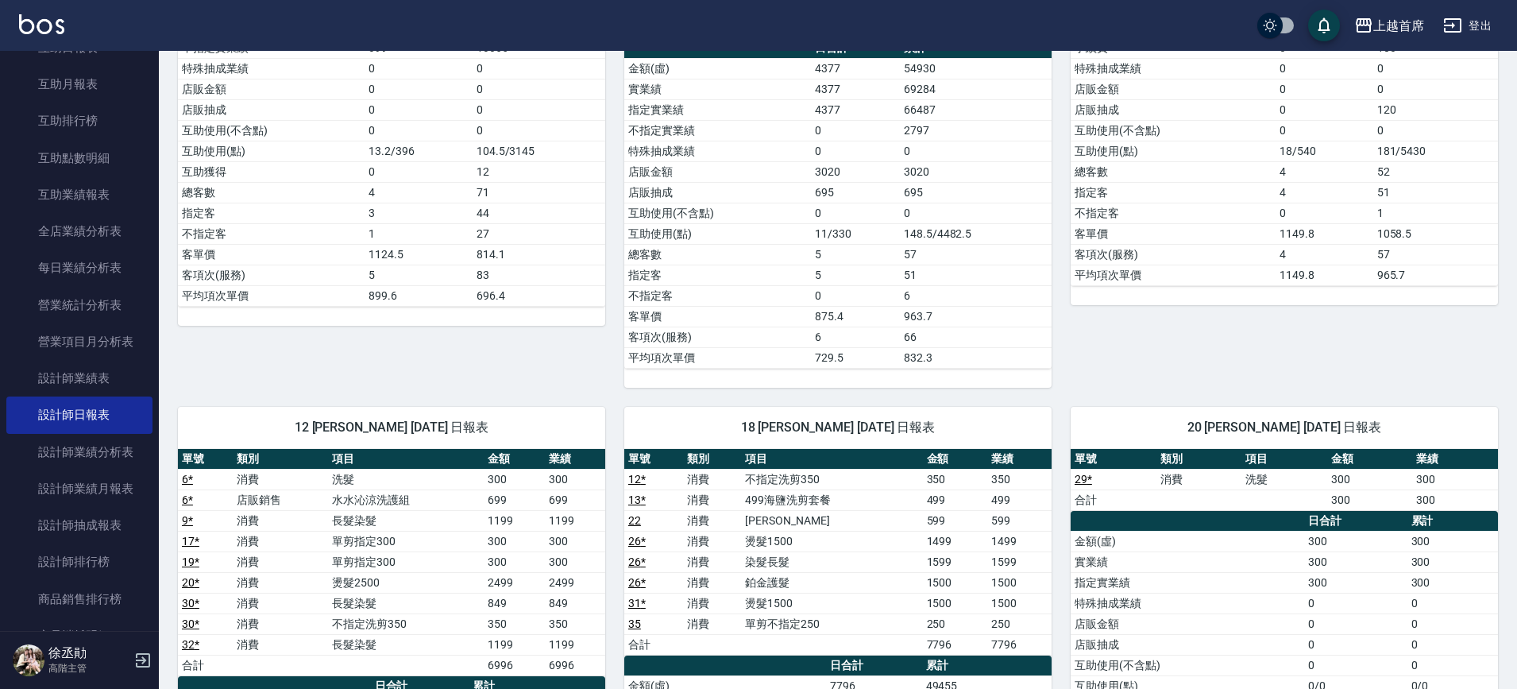
scroll to position [0, 0]
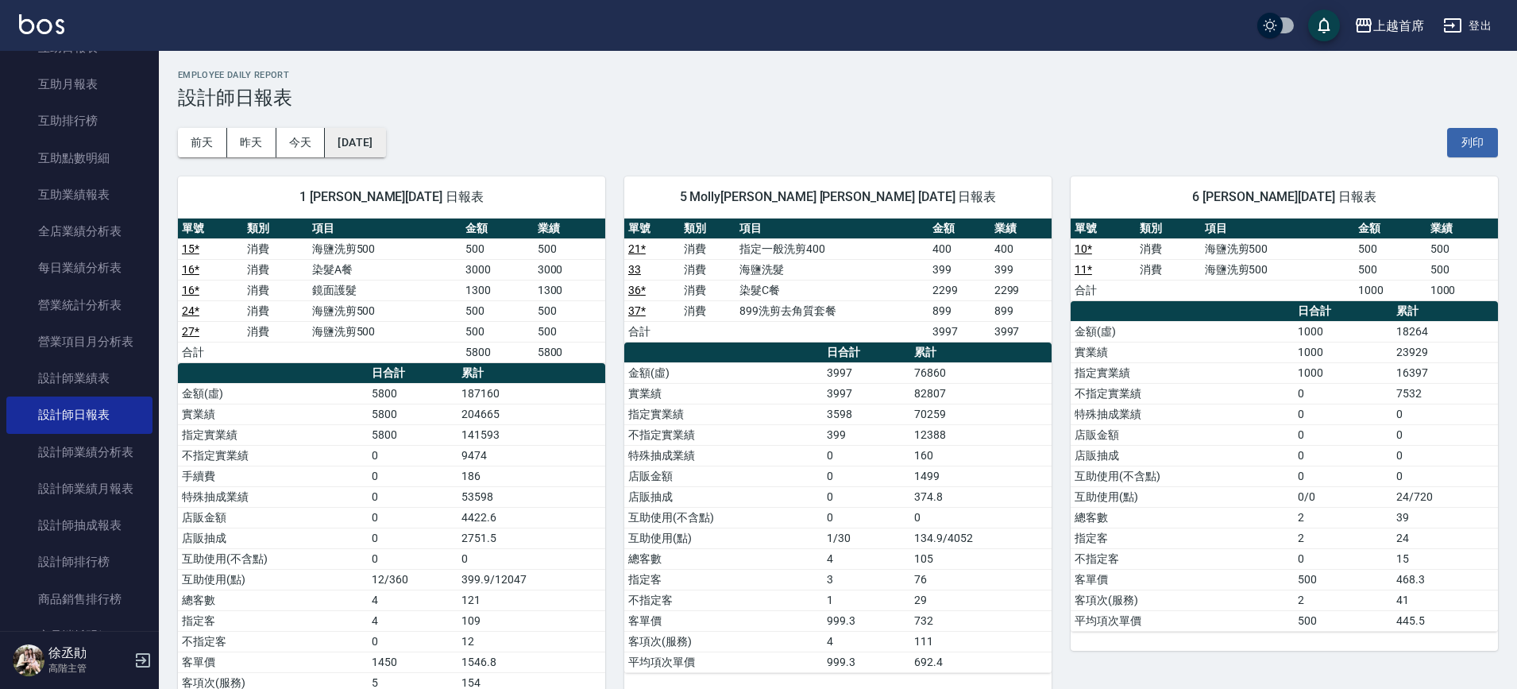
click at [357, 134] on button "2025/09/21" at bounding box center [355, 142] width 60 height 29
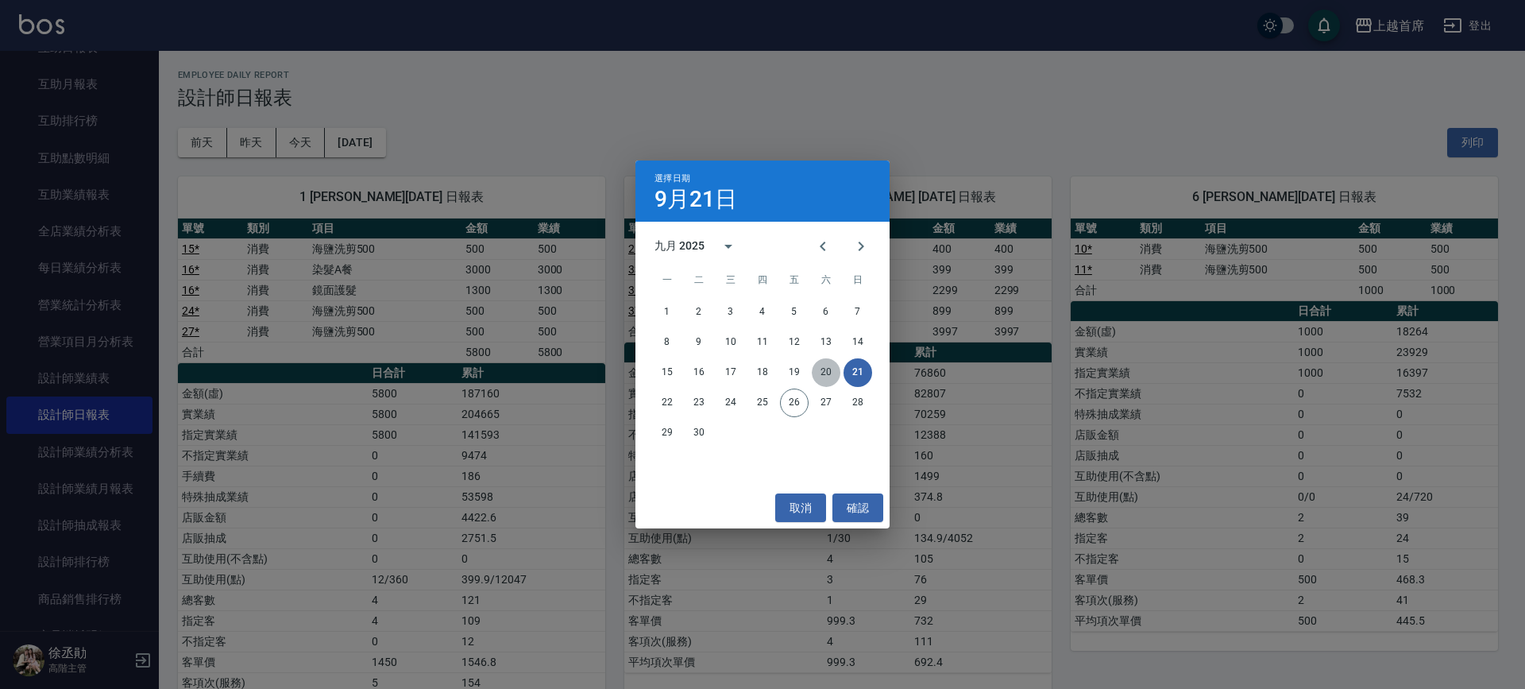
click at [828, 369] on button "20" at bounding box center [826, 372] width 29 height 29
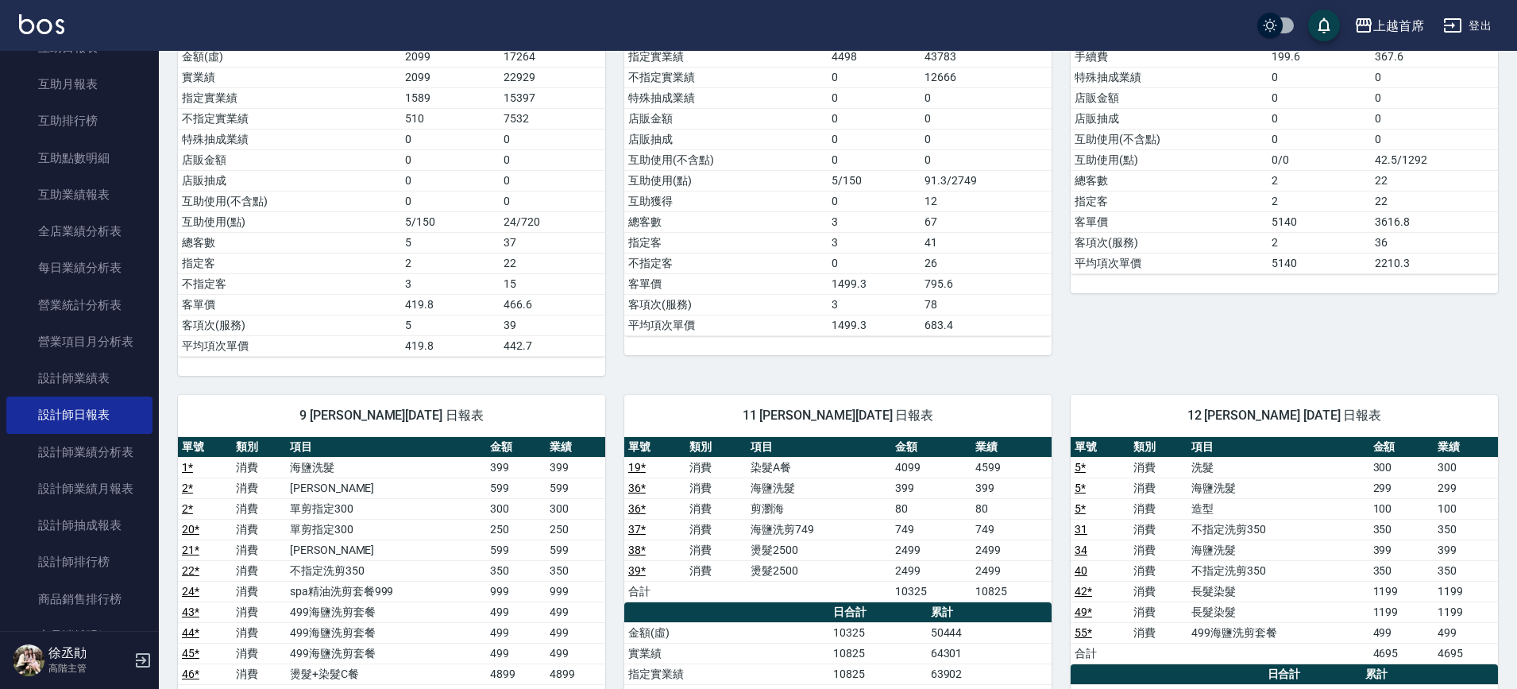
scroll to position [1142, 0]
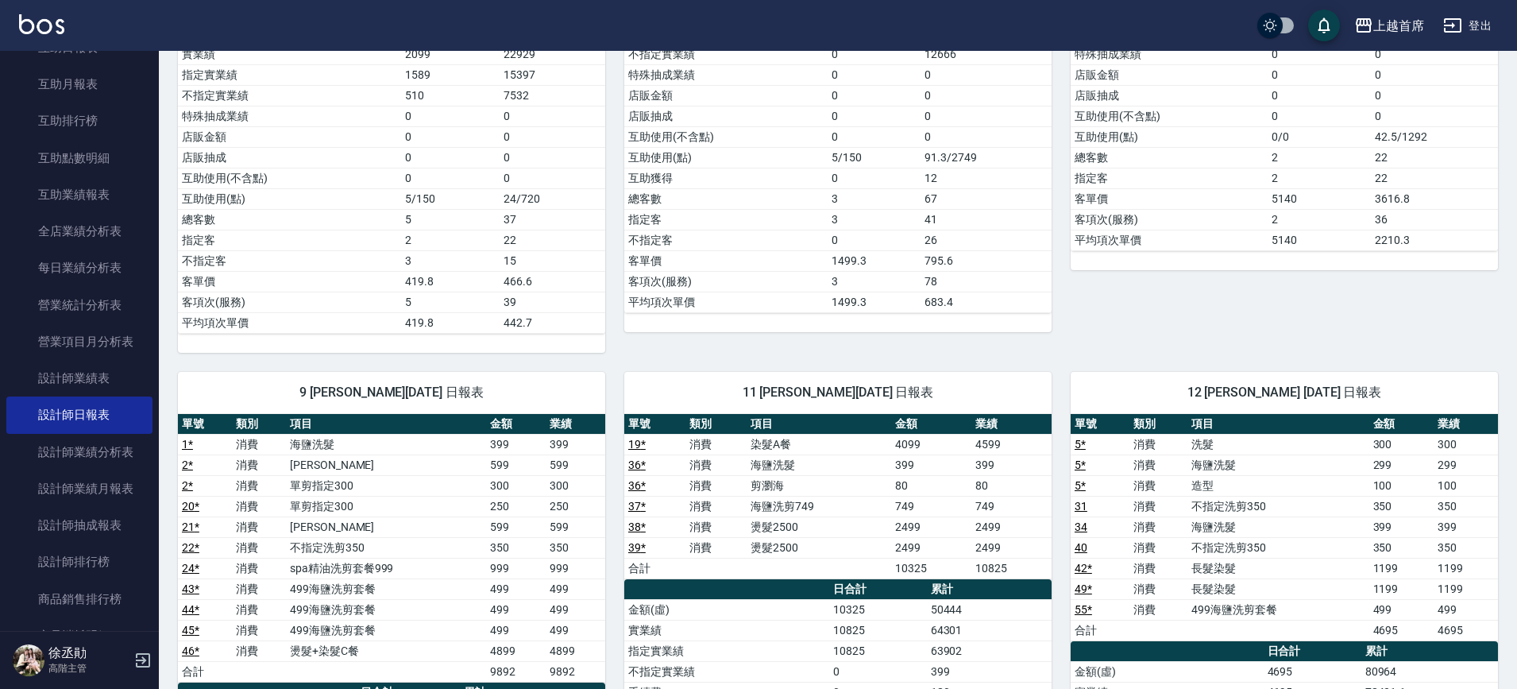
click at [638, 543] on link "39 *" at bounding box center [636, 547] width 17 height 13
click at [631, 529] on link "38 *" at bounding box center [636, 526] width 17 height 13
click at [636, 503] on link "37 *" at bounding box center [636, 506] width 17 height 13
click at [643, 484] on link "36 *" at bounding box center [636, 485] width 17 height 13
click at [634, 448] on link "19 *" at bounding box center [636, 444] width 17 height 13
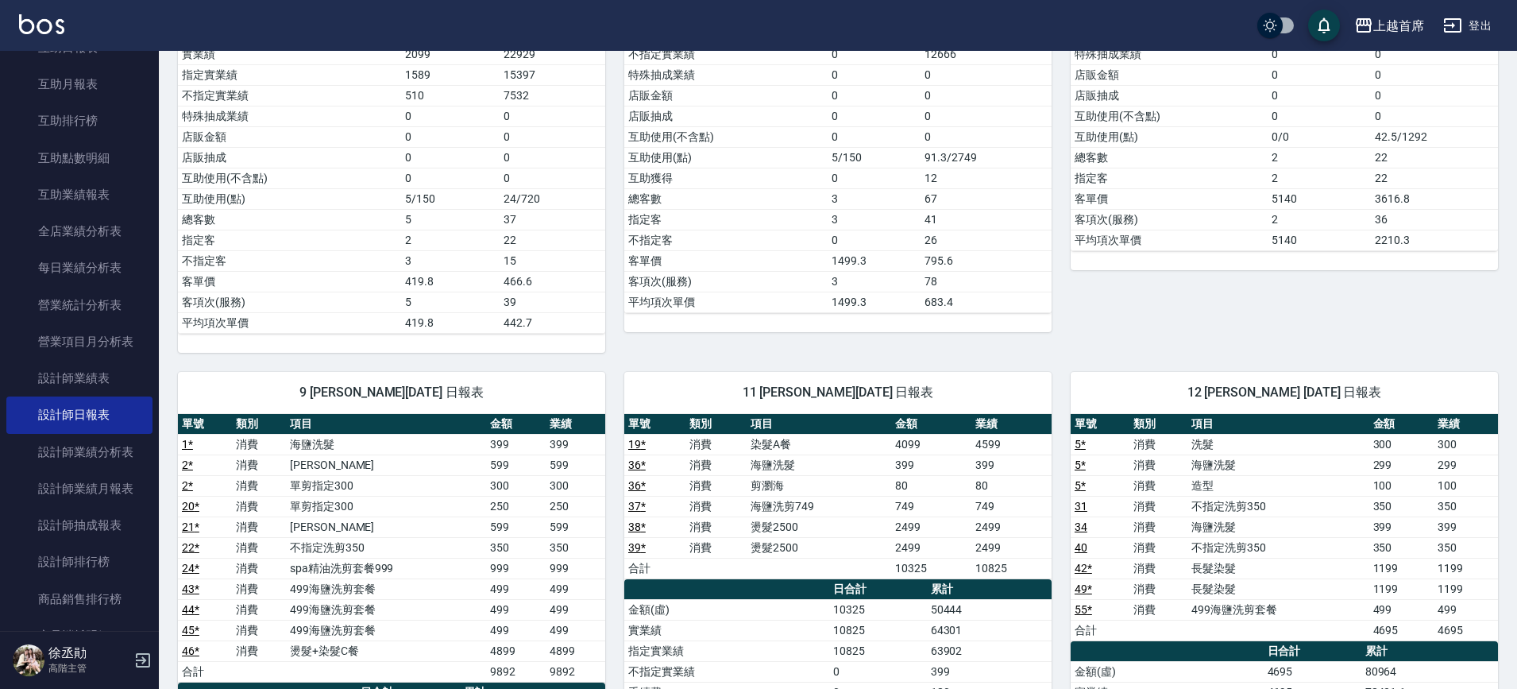
click at [635, 473] on td "36 *" at bounding box center [654, 464] width 61 height 21
click at [60, 114] on link "互助排行榜" at bounding box center [79, 120] width 146 height 37
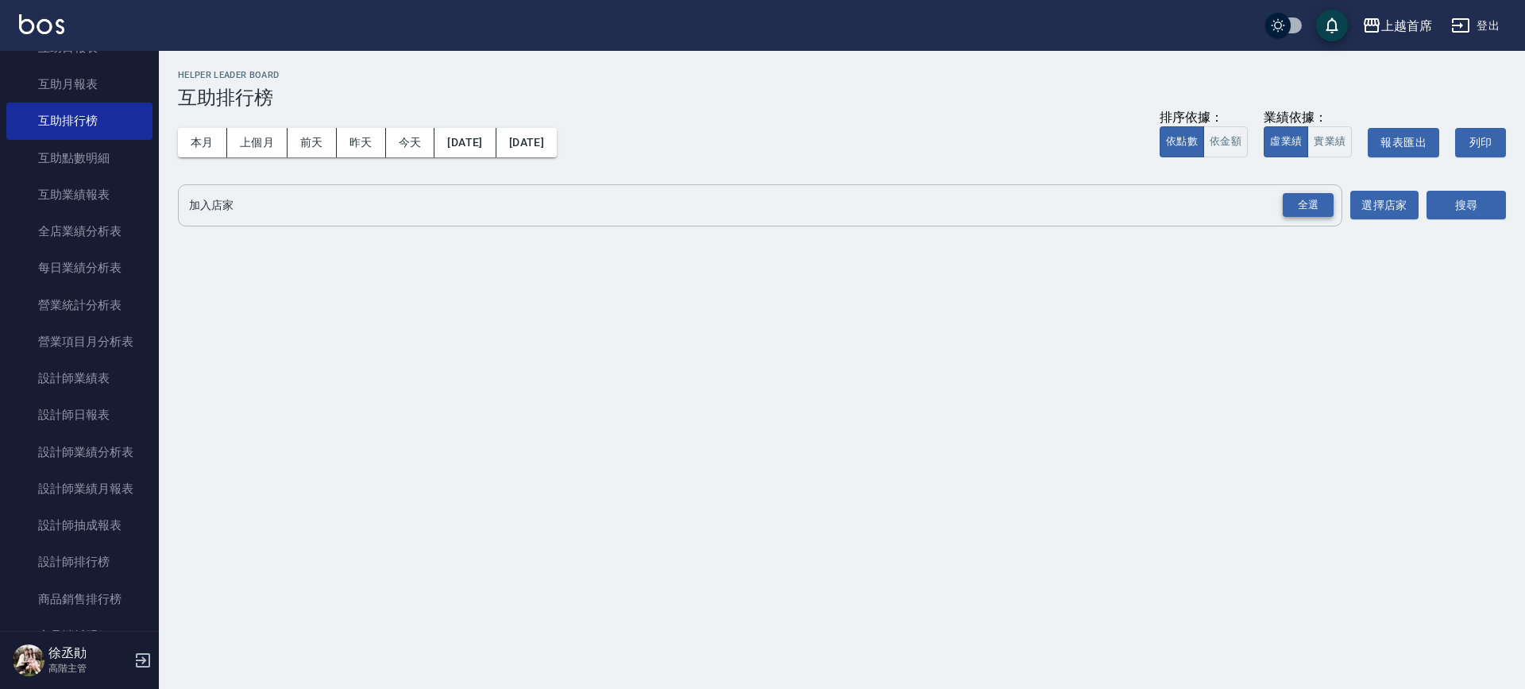
click at [1308, 198] on div "全選" at bounding box center [1308, 205] width 51 height 25
click at [1434, 198] on button "搜尋" at bounding box center [1465, 205] width 79 height 29
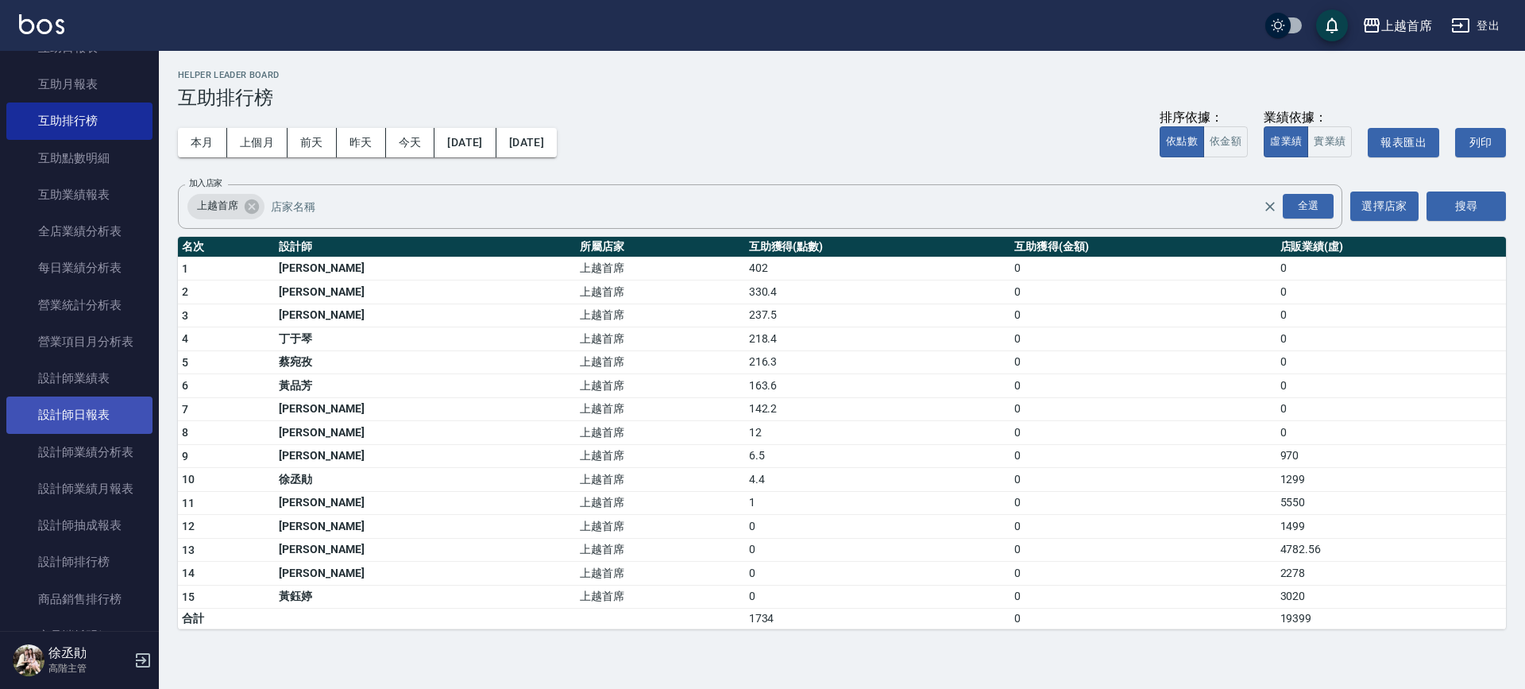
click at [103, 419] on link "設計師日報表" at bounding box center [79, 414] width 146 height 37
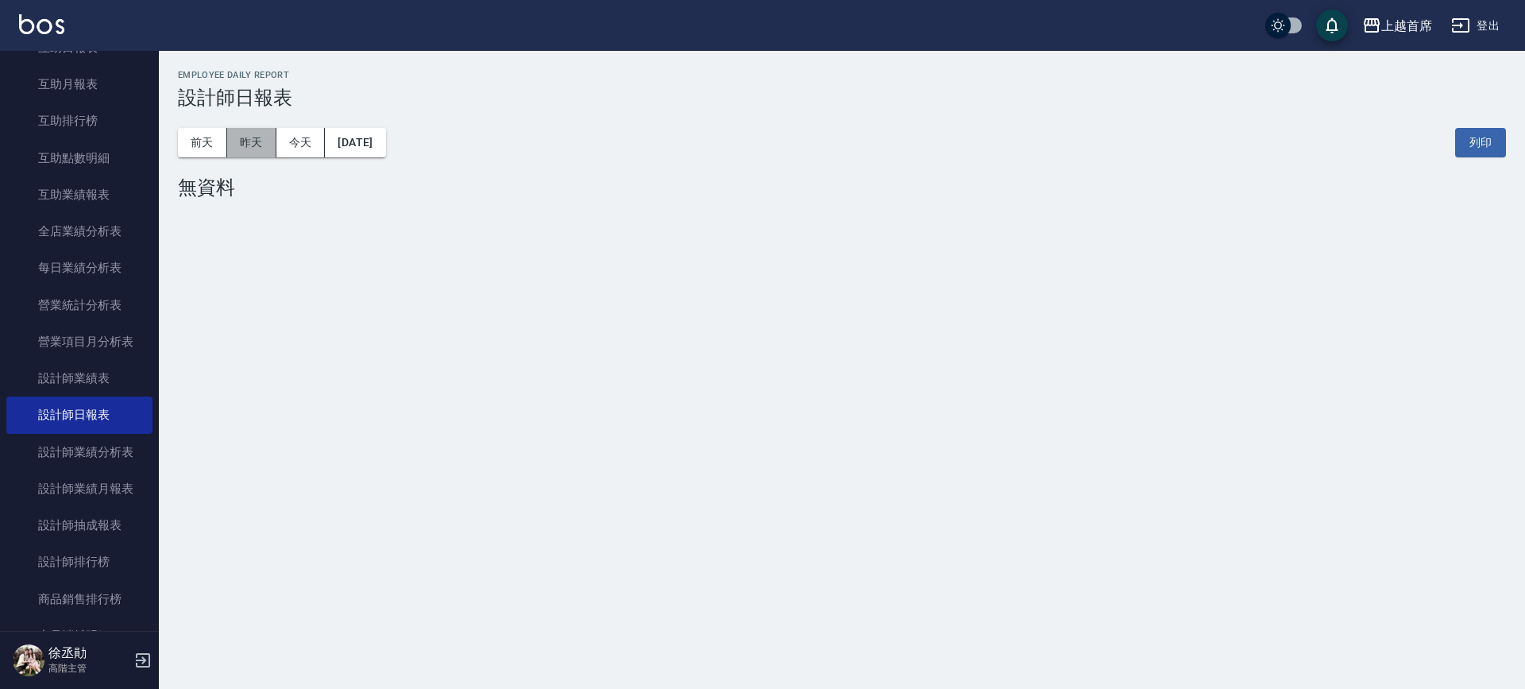
click at [249, 141] on button "昨天" at bounding box center [251, 142] width 49 height 29
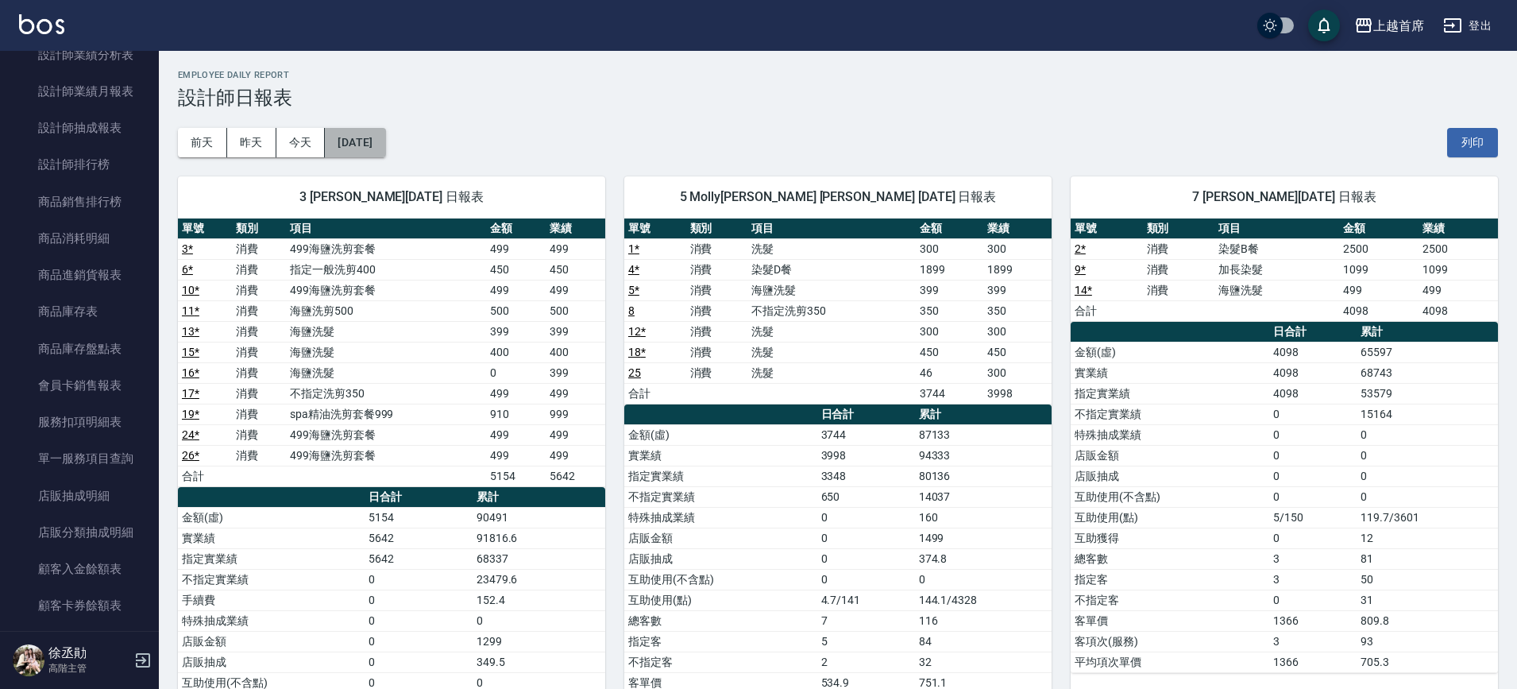
click at [385, 149] on button "2025/09/25" at bounding box center [355, 142] width 60 height 29
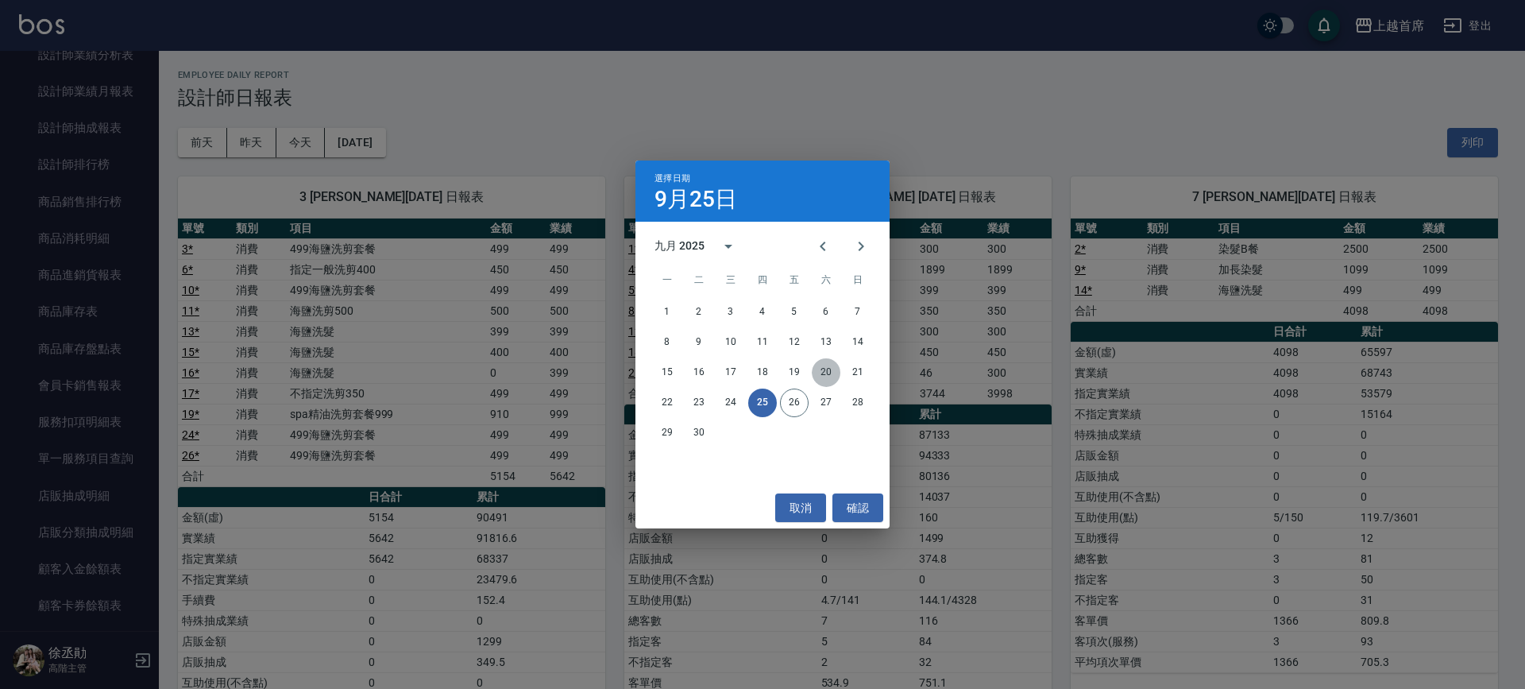
click at [829, 369] on button "20" at bounding box center [826, 372] width 29 height 29
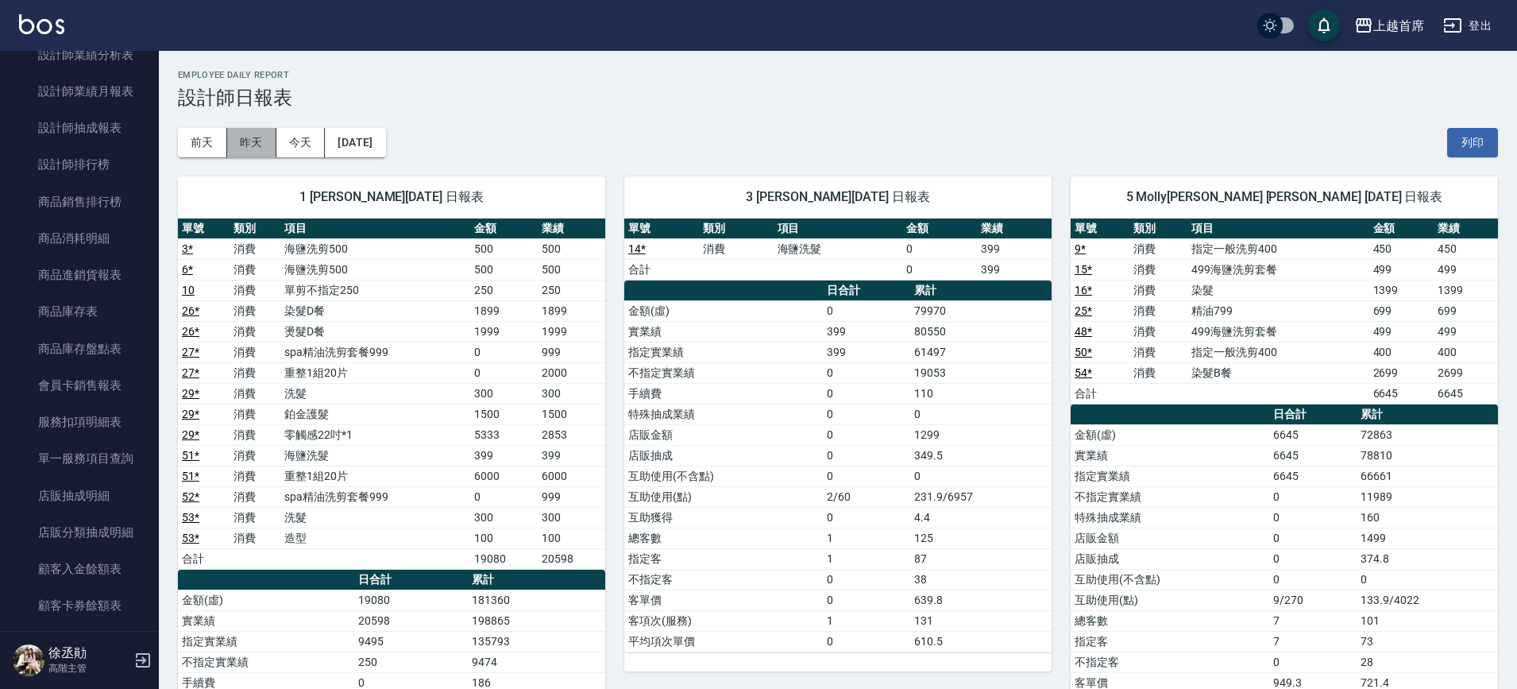
click at [263, 154] on button "昨天" at bounding box center [251, 142] width 49 height 29
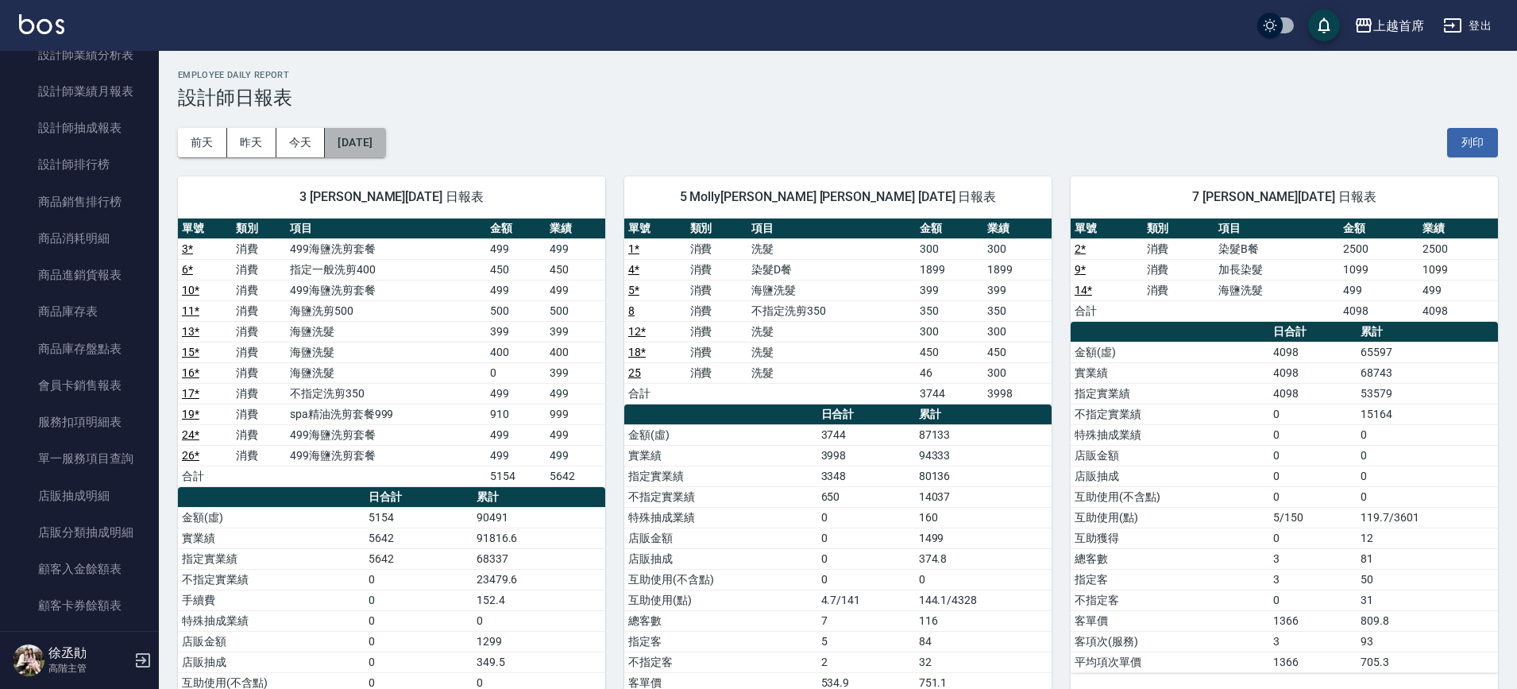
click at [376, 138] on button "2025/09/25" at bounding box center [355, 142] width 60 height 29
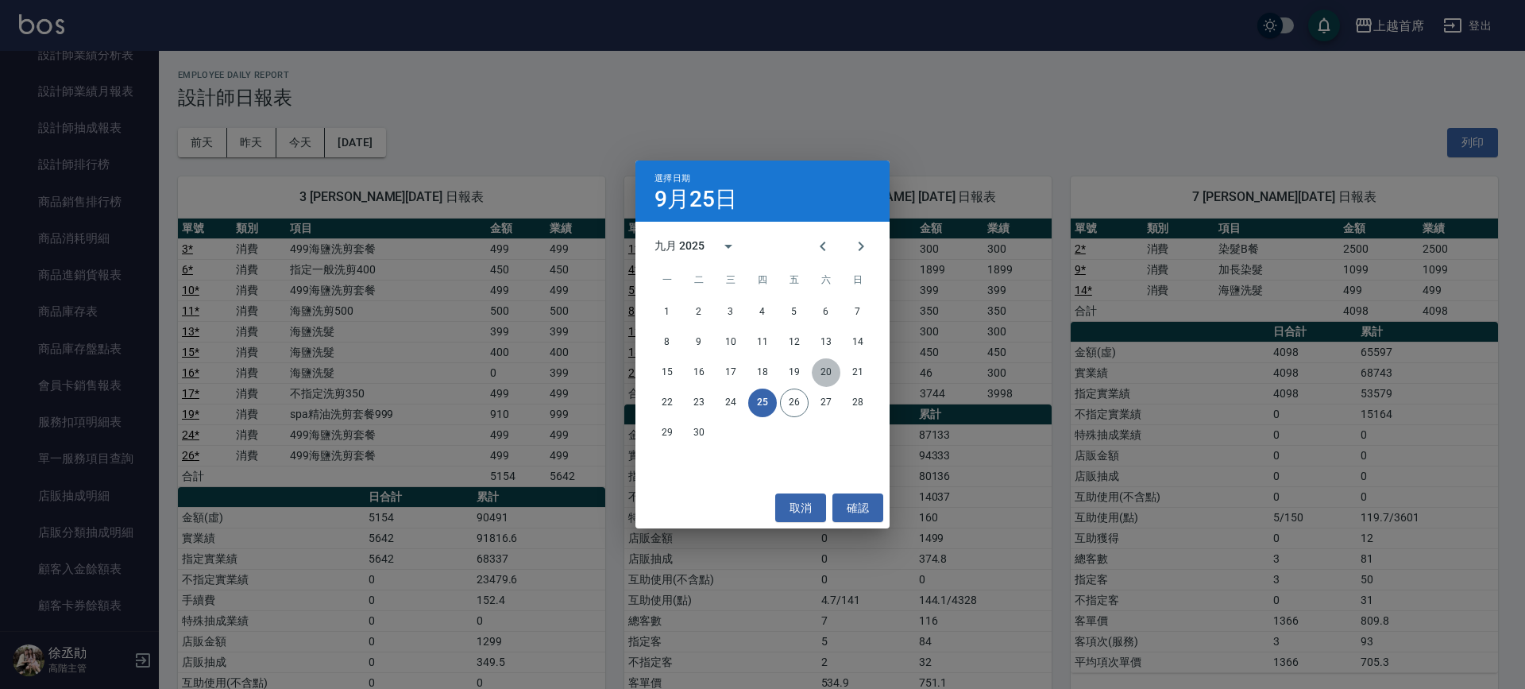
click at [828, 371] on button "20" at bounding box center [826, 372] width 29 height 29
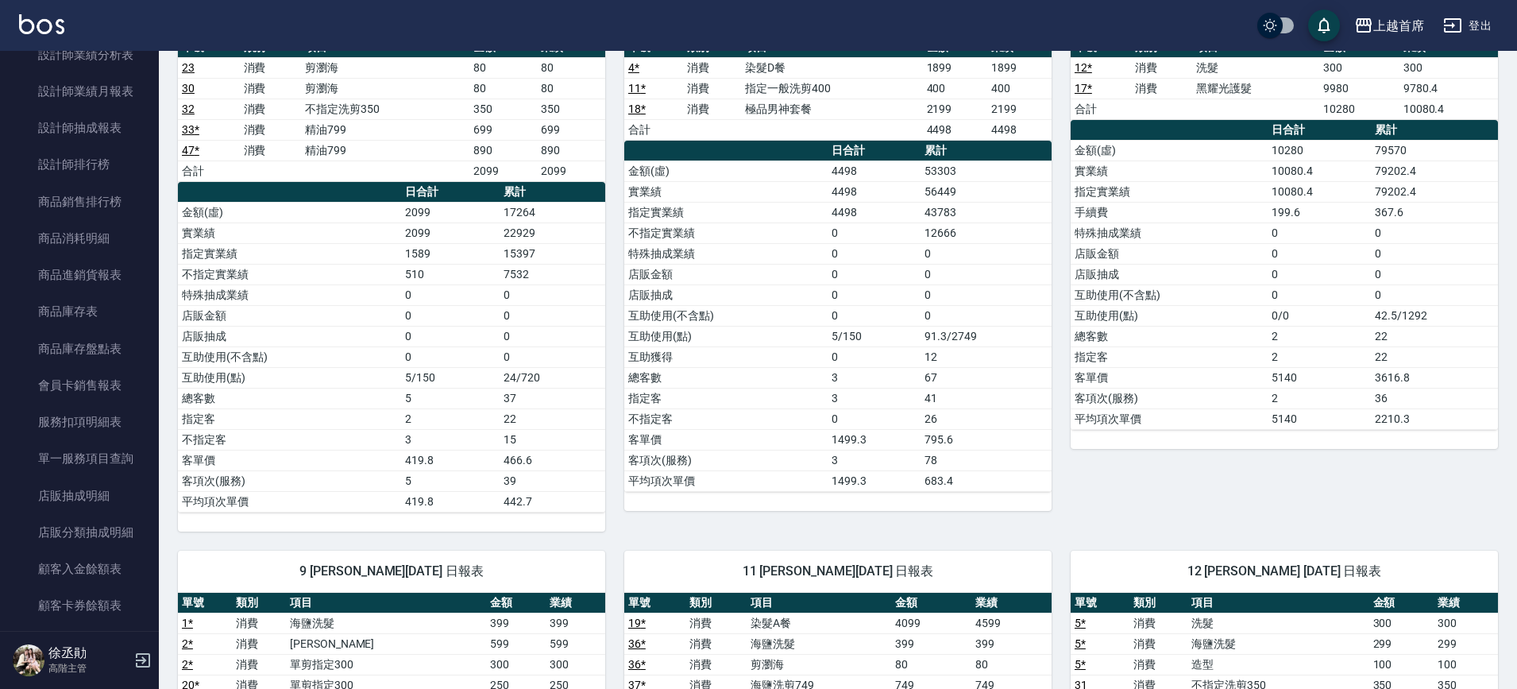
scroll to position [1092, 0]
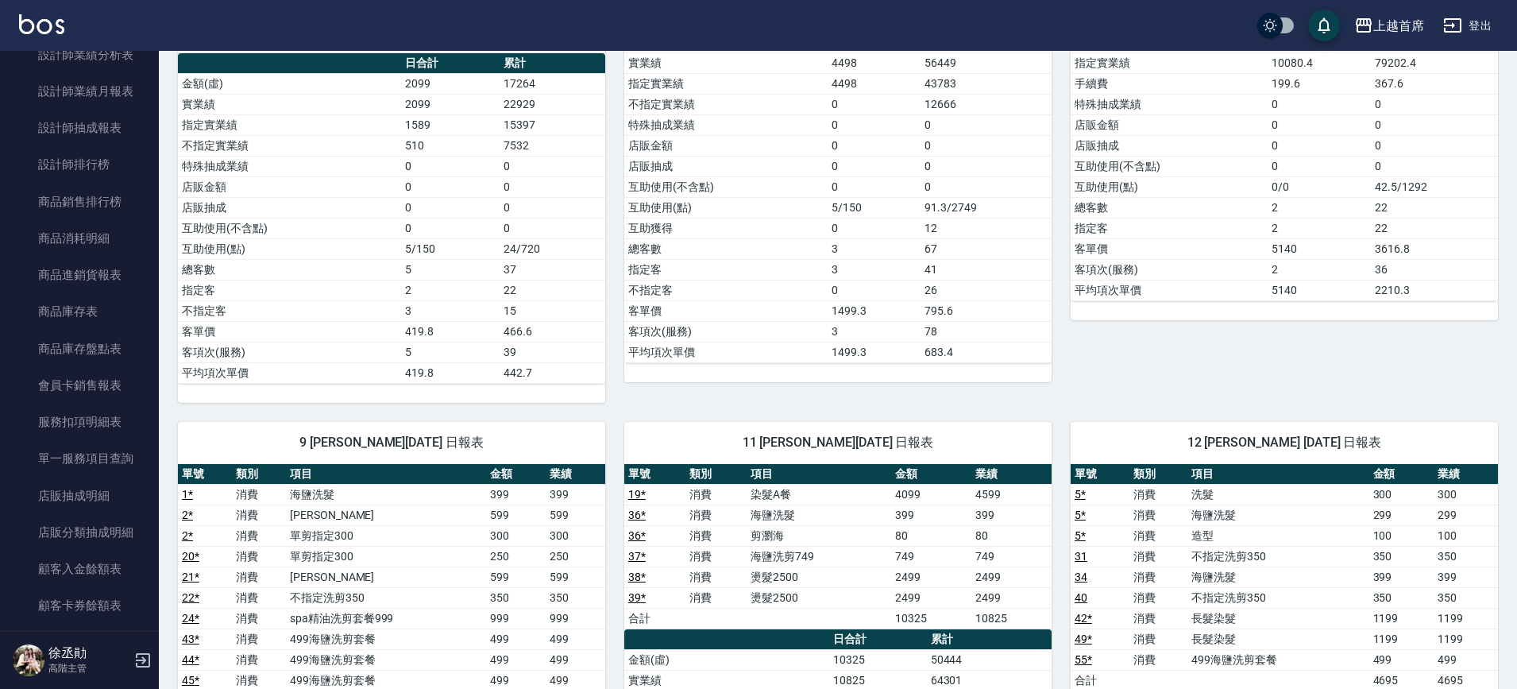
click at [1120, 400] on div "8 謝凉好 09/20/2025 日報表 單號 類別 項目 金額 業績 12 * 消費 洗髮 300 300 17 * 消費 黑耀光護髮 9980 9780.…" at bounding box center [1275, 125] width 446 height 555
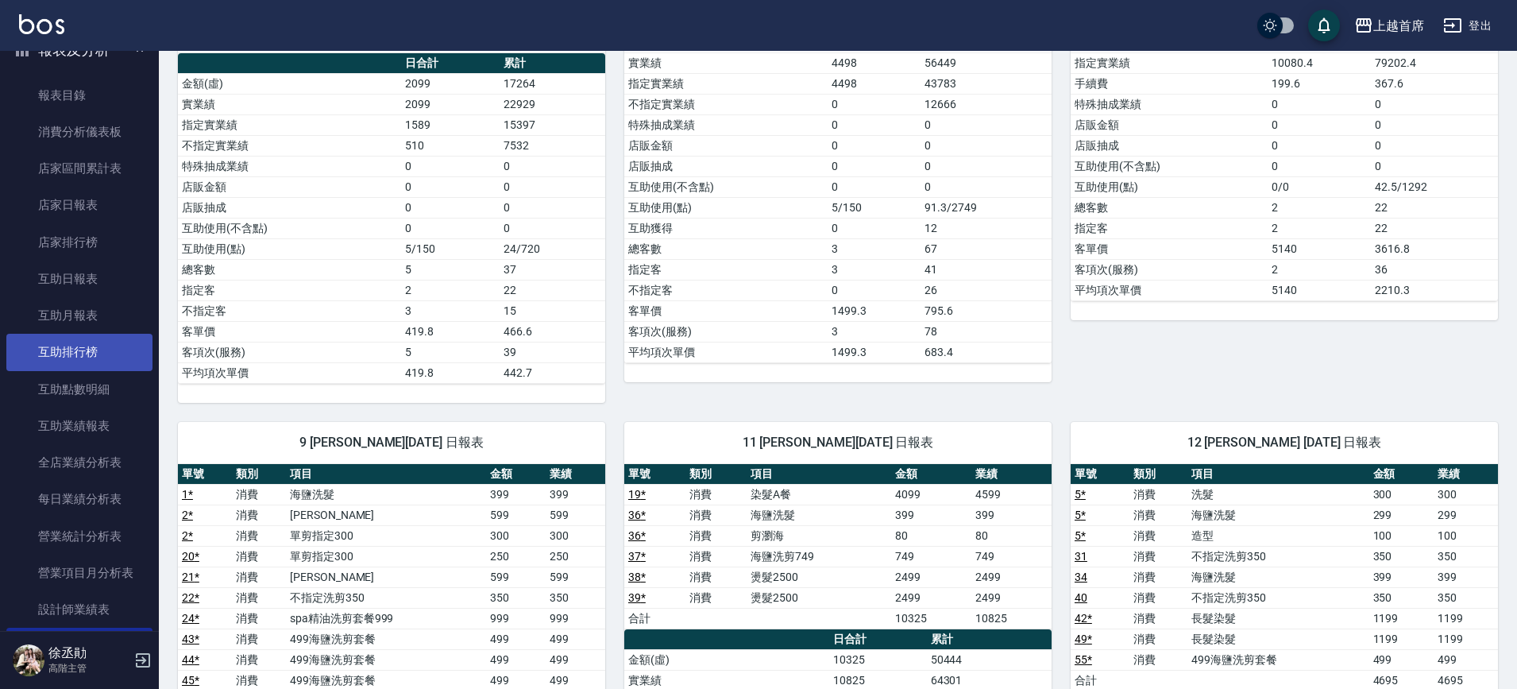
click at [67, 344] on link "互助排行榜" at bounding box center [79, 352] width 146 height 37
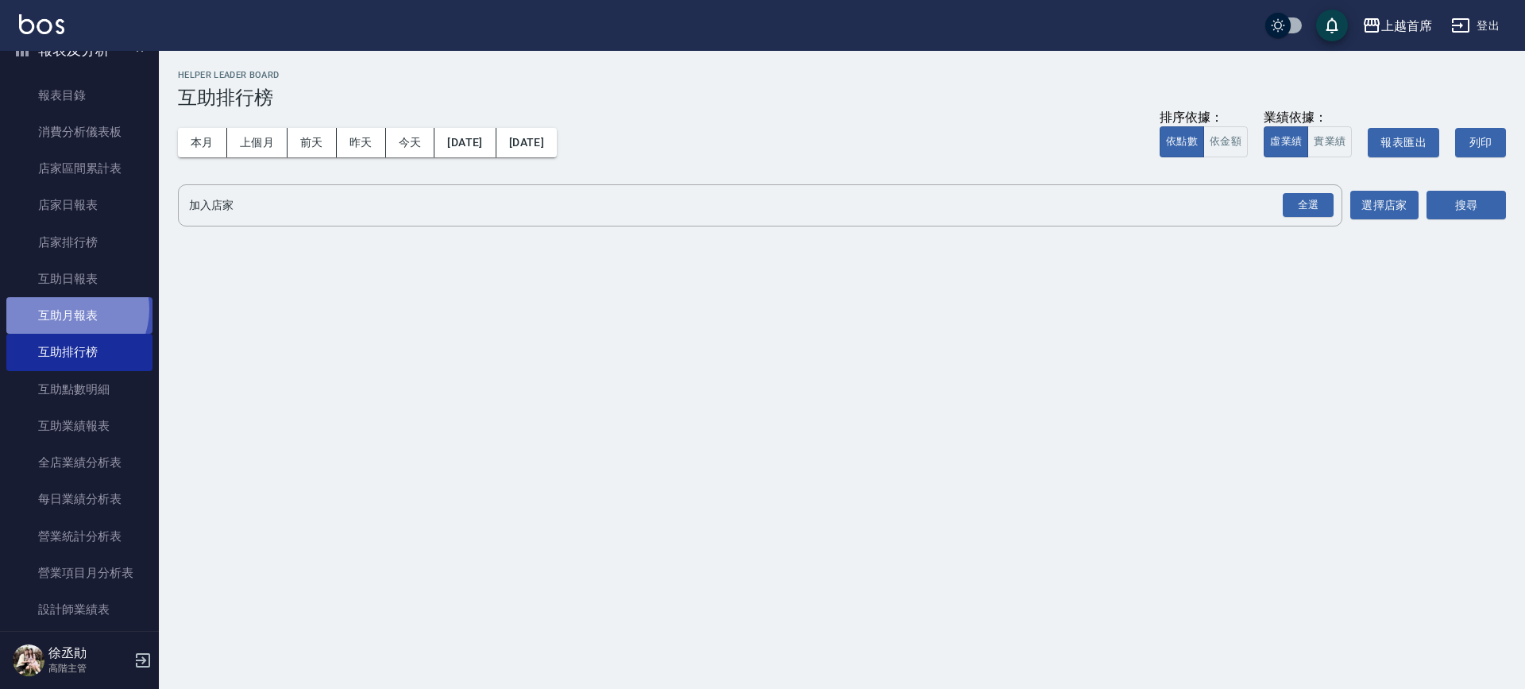
click at [69, 309] on link "互助月報表" at bounding box center [79, 315] width 146 height 37
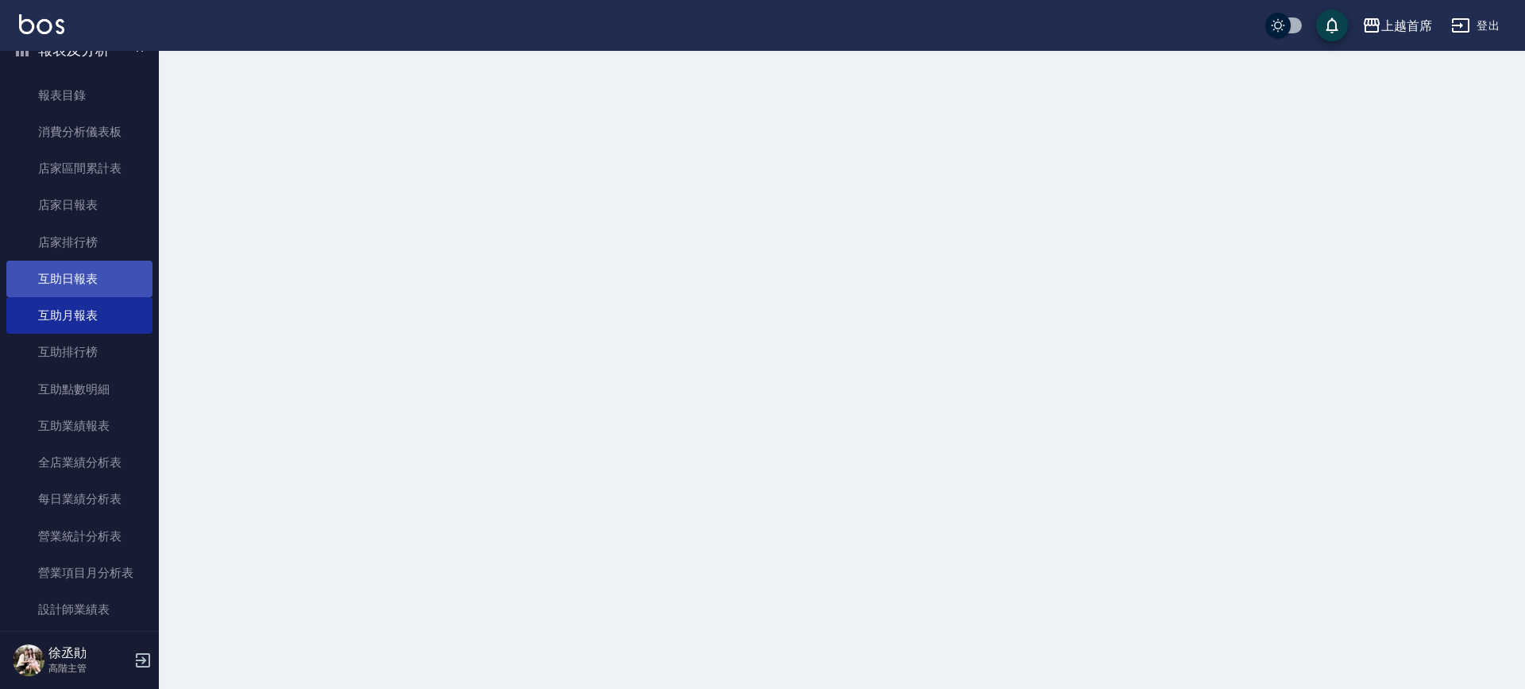
click at [75, 284] on link "互助日報表" at bounding box center [79, 278] width 146 height 37
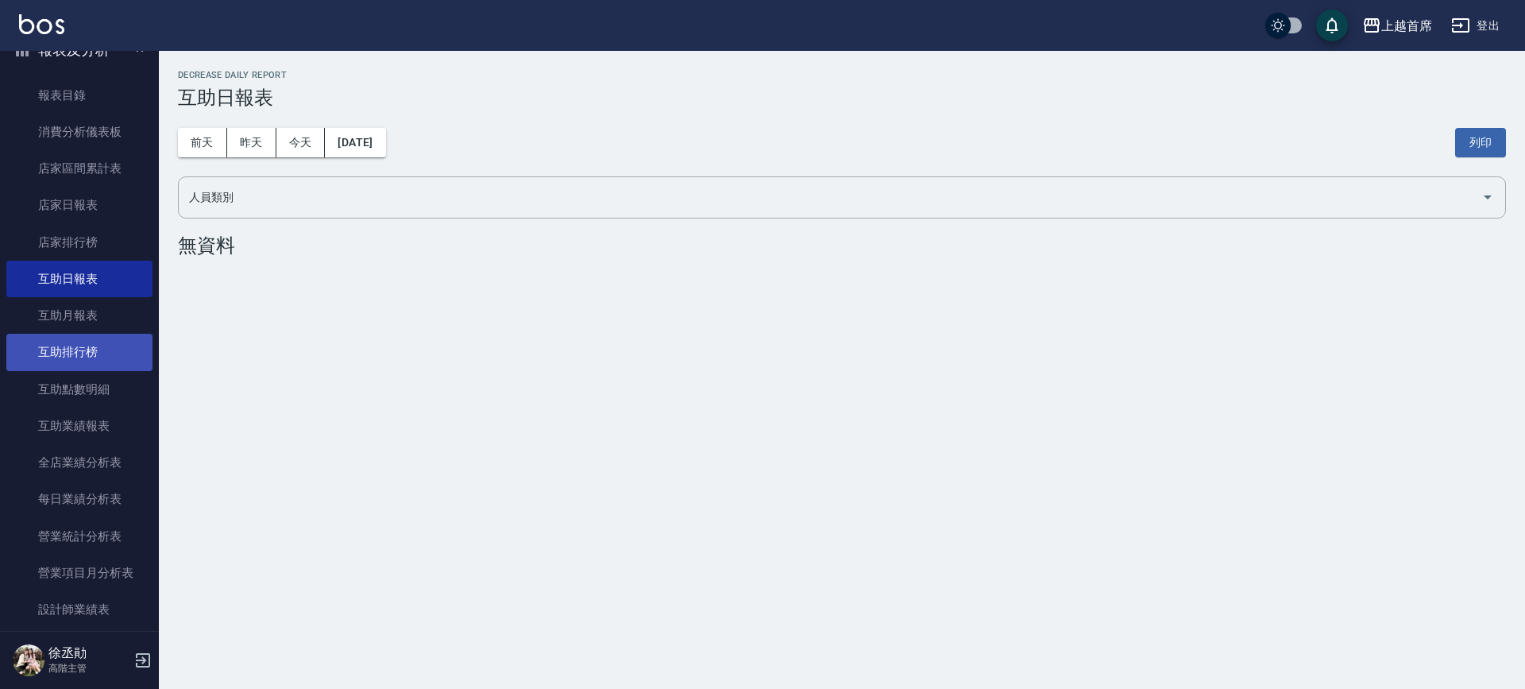
click at [48, 347] on link "互助排行榜" at bounding box center [79, 352] width 146 height 37
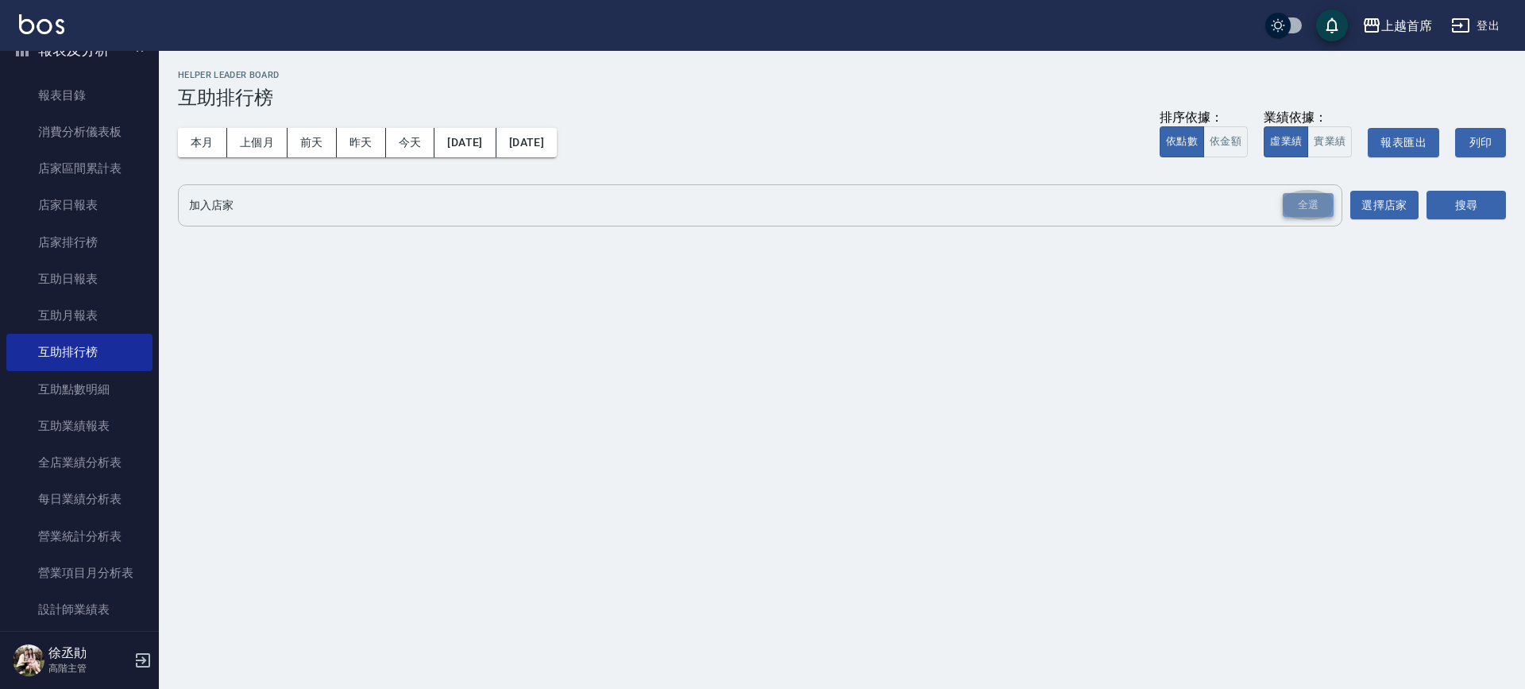
click at [1294, 200] on div "全選" at bounding box center [1308, 205] width 51 height 25
click at [1437, 200] on button "搜尋" at bounding box center [1465, 205] width 79 height 29
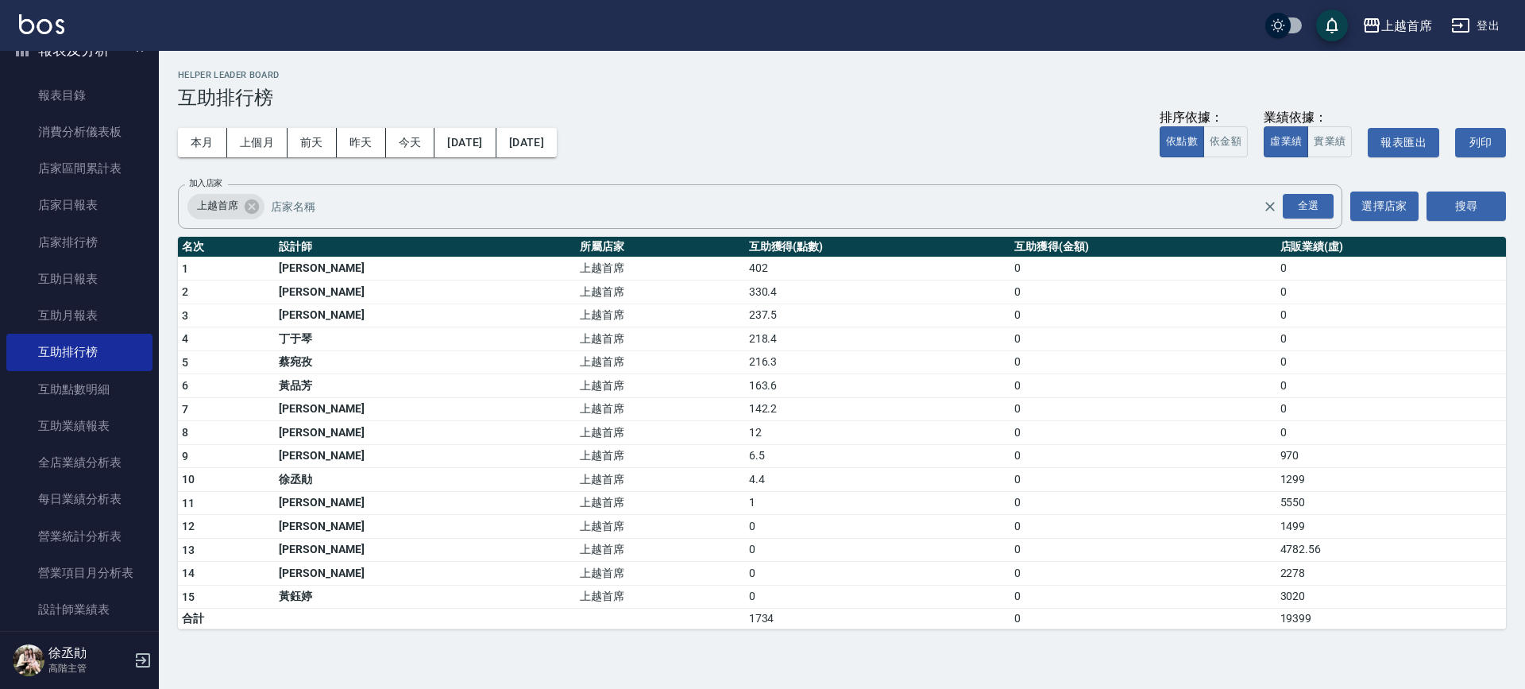
click at [417, 573] on td "張詠宸" at bounding box center [425, 573] width 301 height 24
drag, startPoint x: 1224, startPoint y: 548, endPoint x: 1326, endPoint y: 545, distance: 102.5
click at [1326, 545] on tr "13 江芷螢 上越首席 0 0 4782.56" at bounding box center [842, 550] width 1328 height 24
drag, startPoint x: 1227, startPoint y: 496, endPoint x: 1322, endPoint y: 507, distance: 95.3
click at [1322, 507] on tr "11 許婕妤 上越首席 1 0 5550" at bounding box center [842, 503] width 1328 height 24
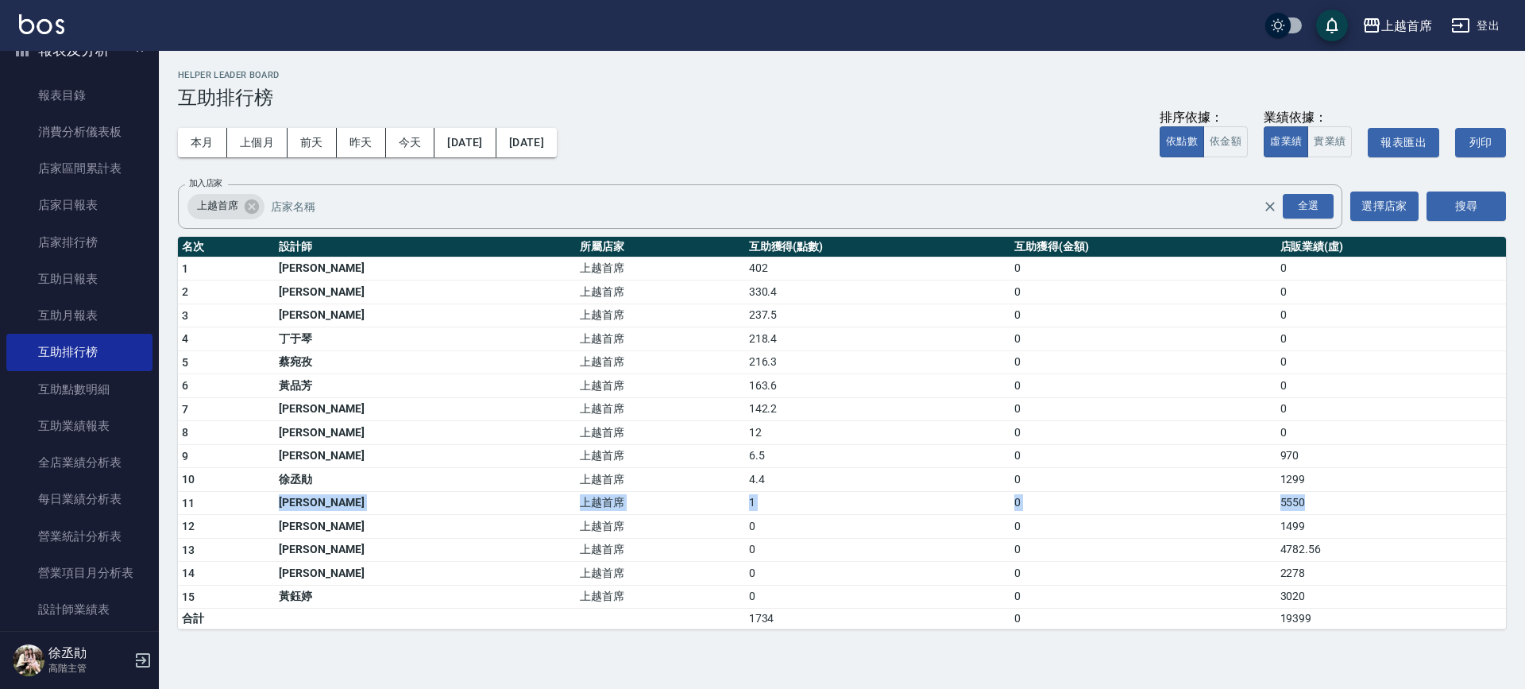
drag, startPoint x: 259, startPoint y: 492, endPoint x: 1328, endPoint y: 500, distance: 1069.0
click at [1326, 493] on tr "11 許婕妤 上越首席 1 0 5550" at bounding box center [842, 503] width 1328 height 24
drag, startPoint x: 683, startPoint y: 530, endPoint x: 670, endPoint y: 549, distance: 22.9
click at [745, 531] on td "0" at bounding box center [877, 527] width 265 height 24
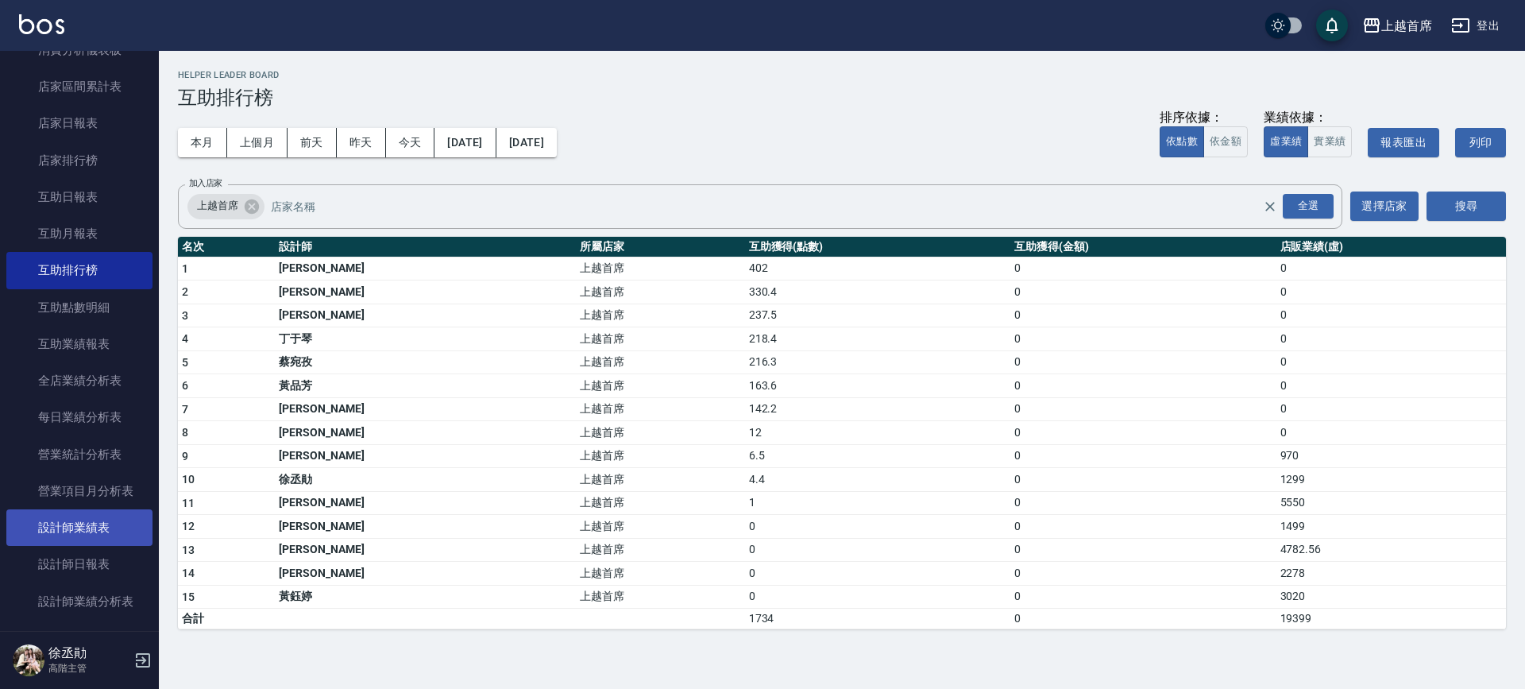
scroll to position [662, 0]
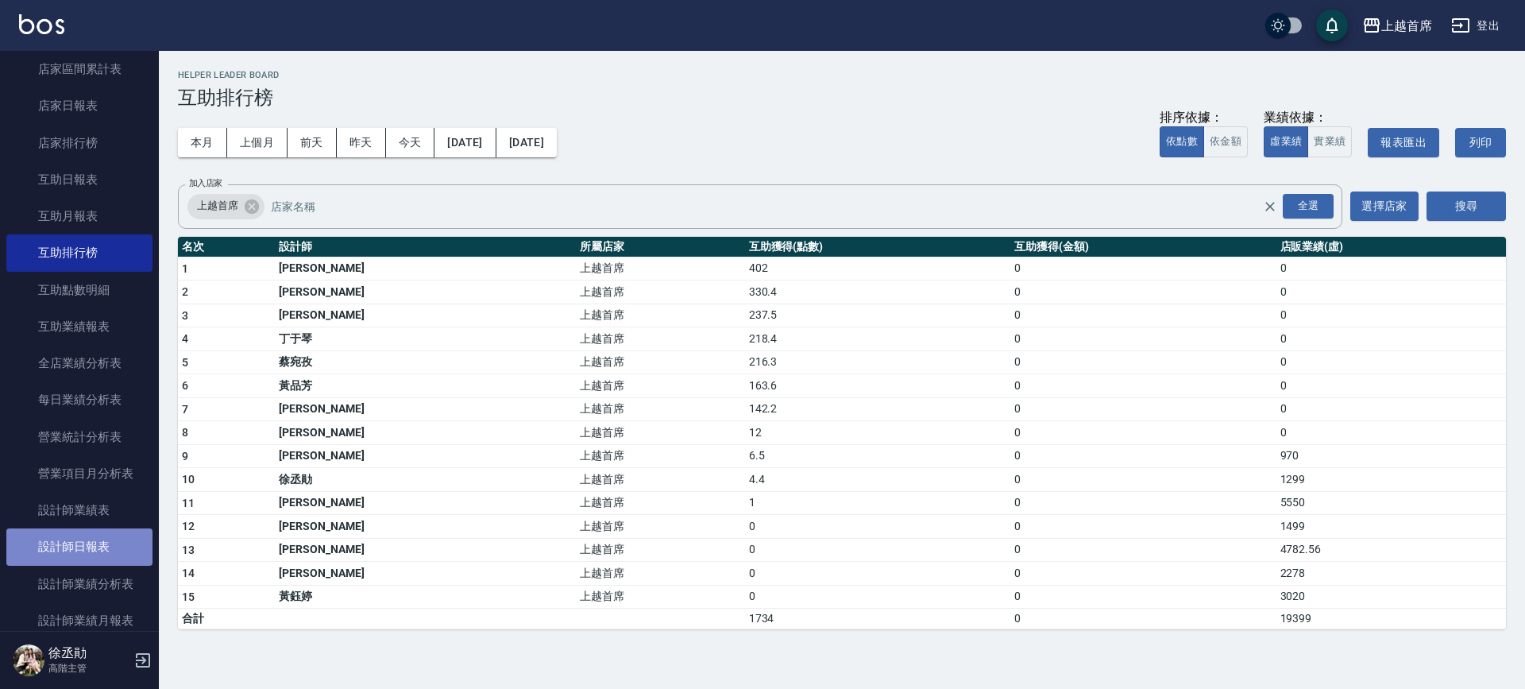
click at [102, 545] on link "設計師日報表" at bounding box center [79, 546] width 146 height 37
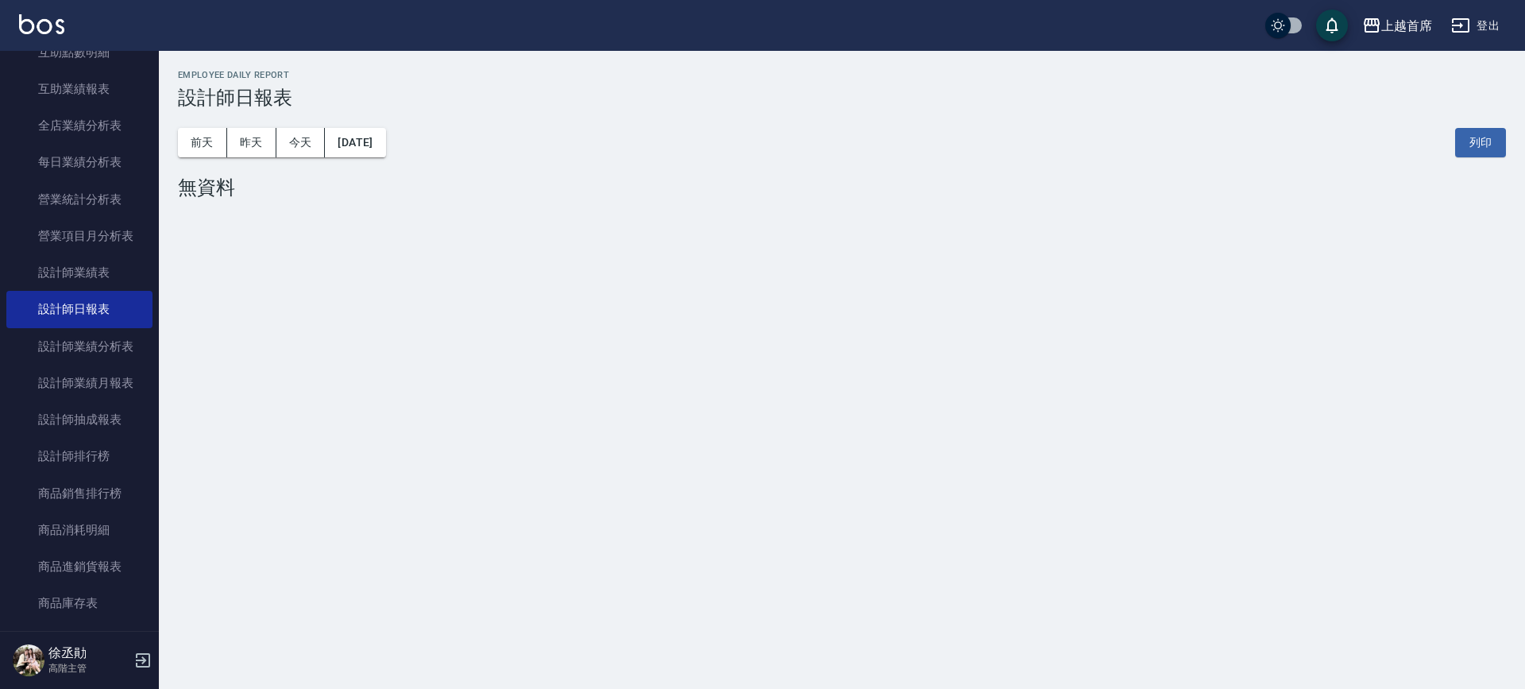
scroll to position [863, 0]
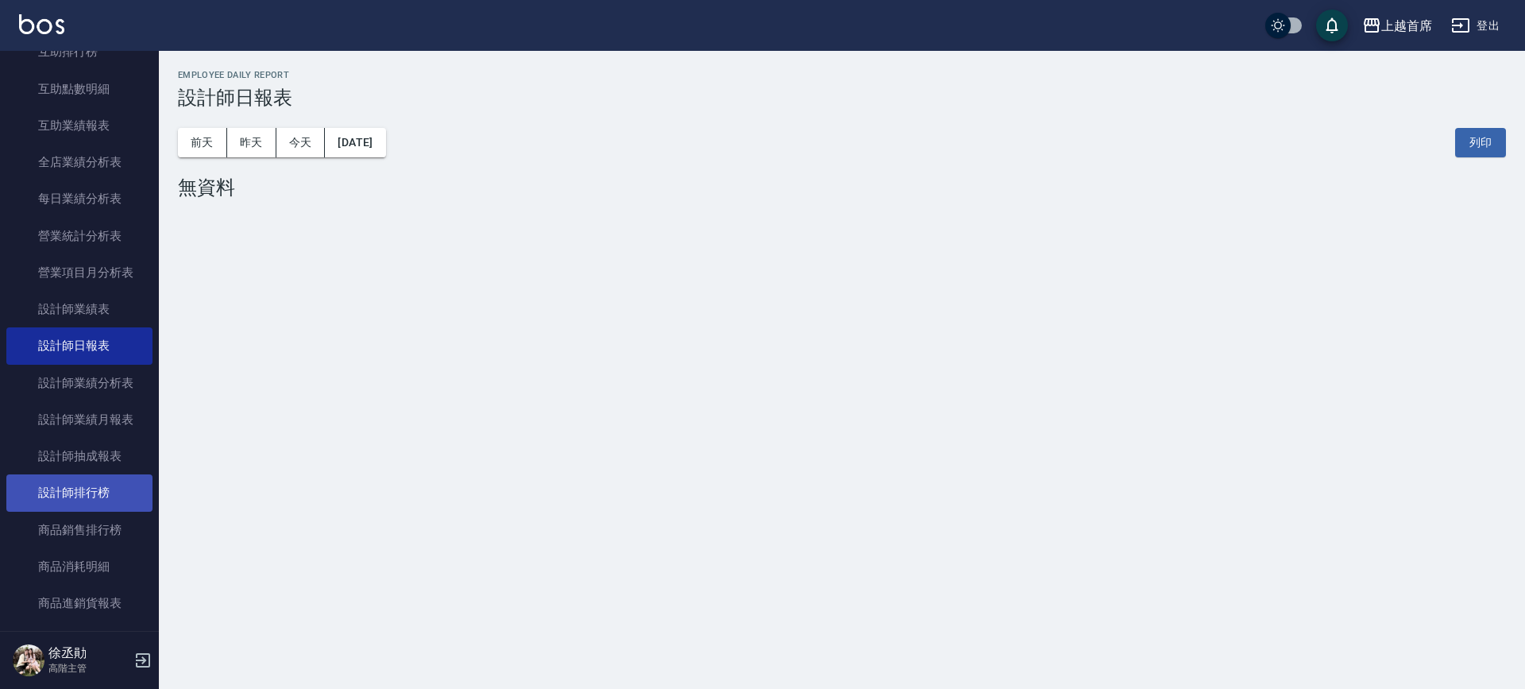
click at [91, 496] on link "設計師排行榜" at bounding box center [79, 492] width 146 height 37
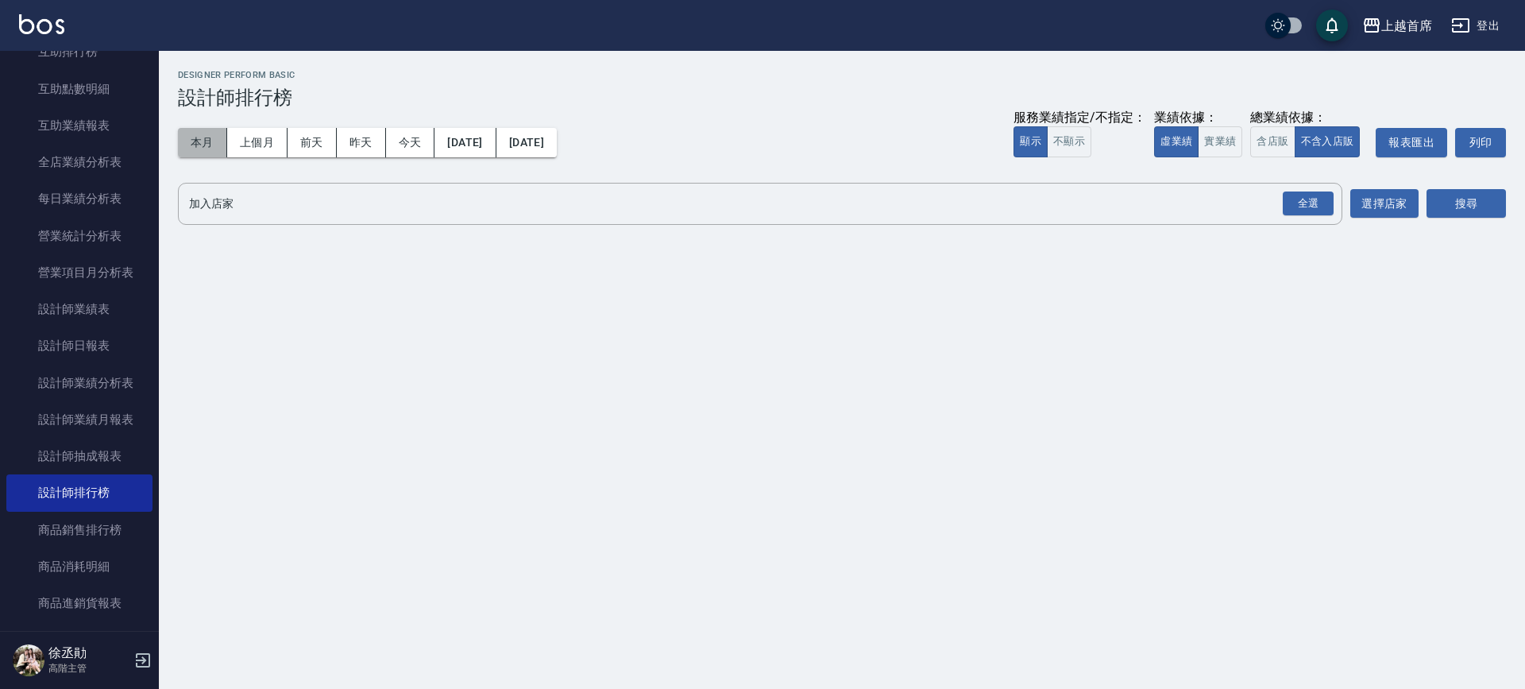
click at [199, 150] on button "本月" at bounding box center [202, 142] width 49 height 29
drag, startPoint x: 1313, startPoint y: 198, endPoint x: 1324, endPoint y: 197, distance: 11.1
click at [1313, 197] on div "全選" at bounding box center [1308, 203] width 51 height 25
click at [1464, 199] on button "搜尋" at bounding box center [1465, 204] width 79 height 29
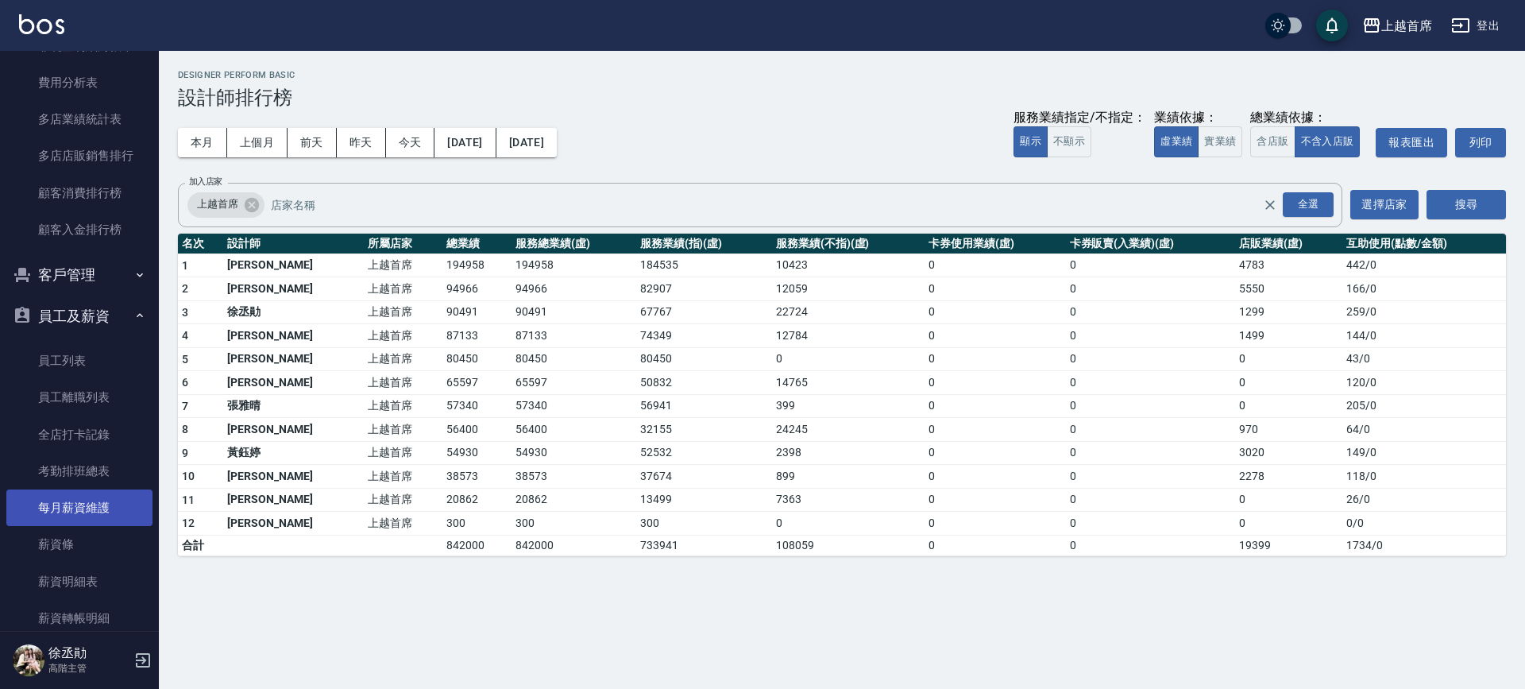
scroll to position [1955, 0]
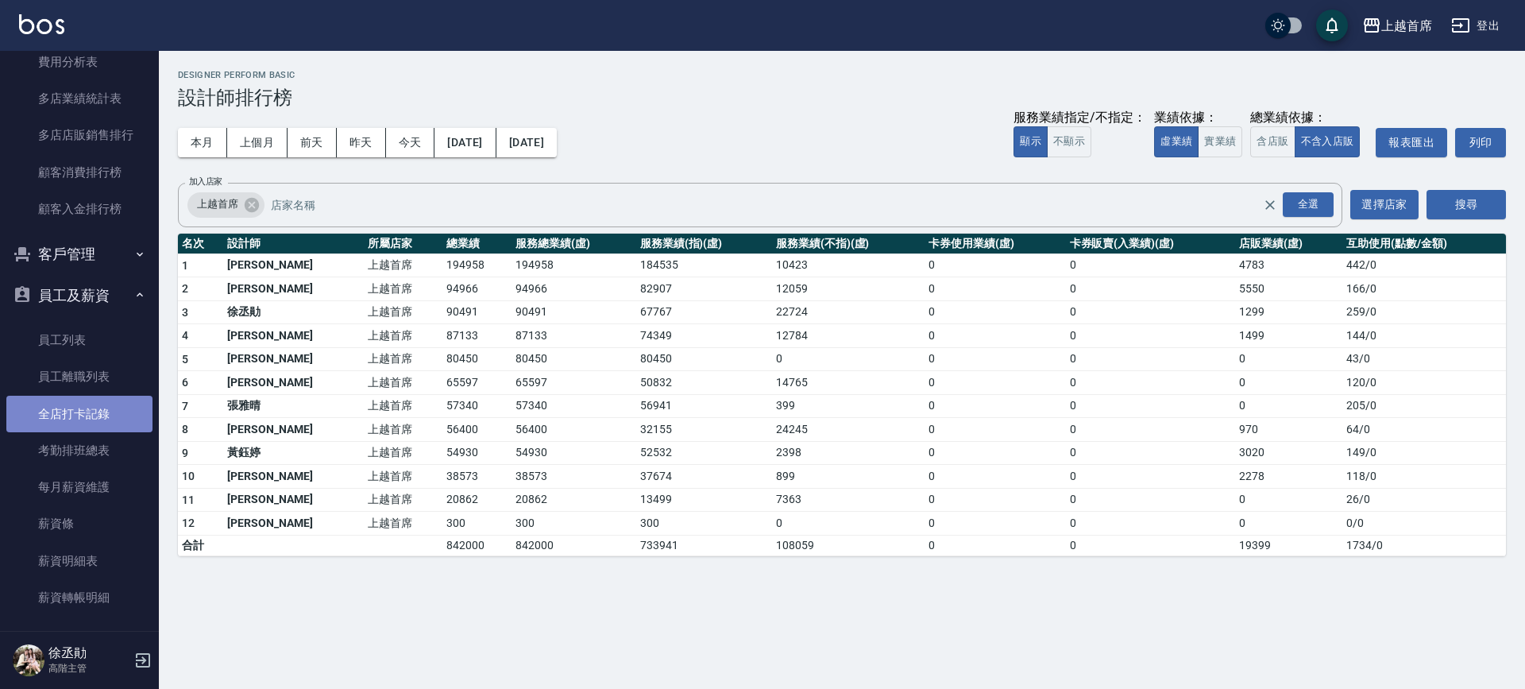
click at [122, 423] on link "全店打卡記錄" at bounding box center [79, 414] width 146 height 37
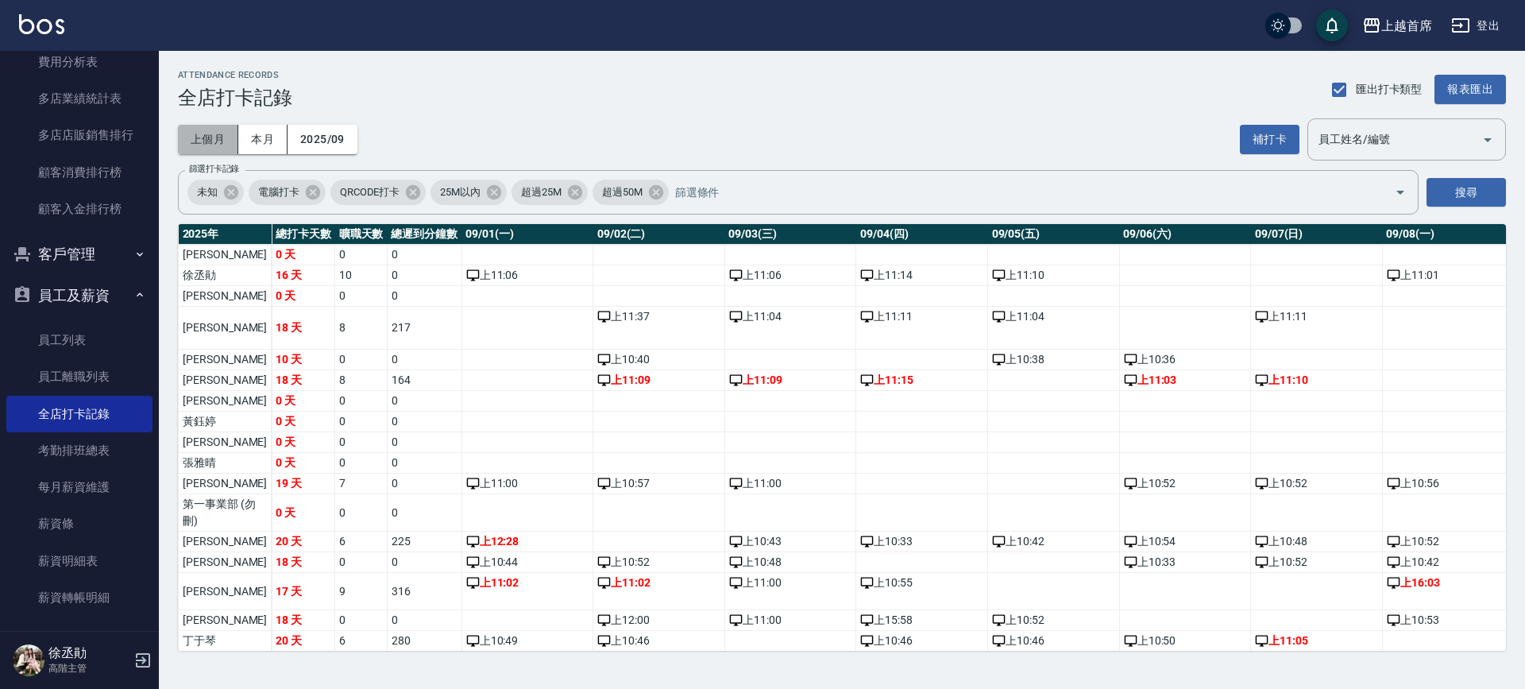
drag, startPoint x: 217, startPoint y: 140, endPoint x: 206, endPoint y: 149, distance: 14.6
click at [217, 140] on button "上個月" at bounding box center [208, 139] width 60 height 29
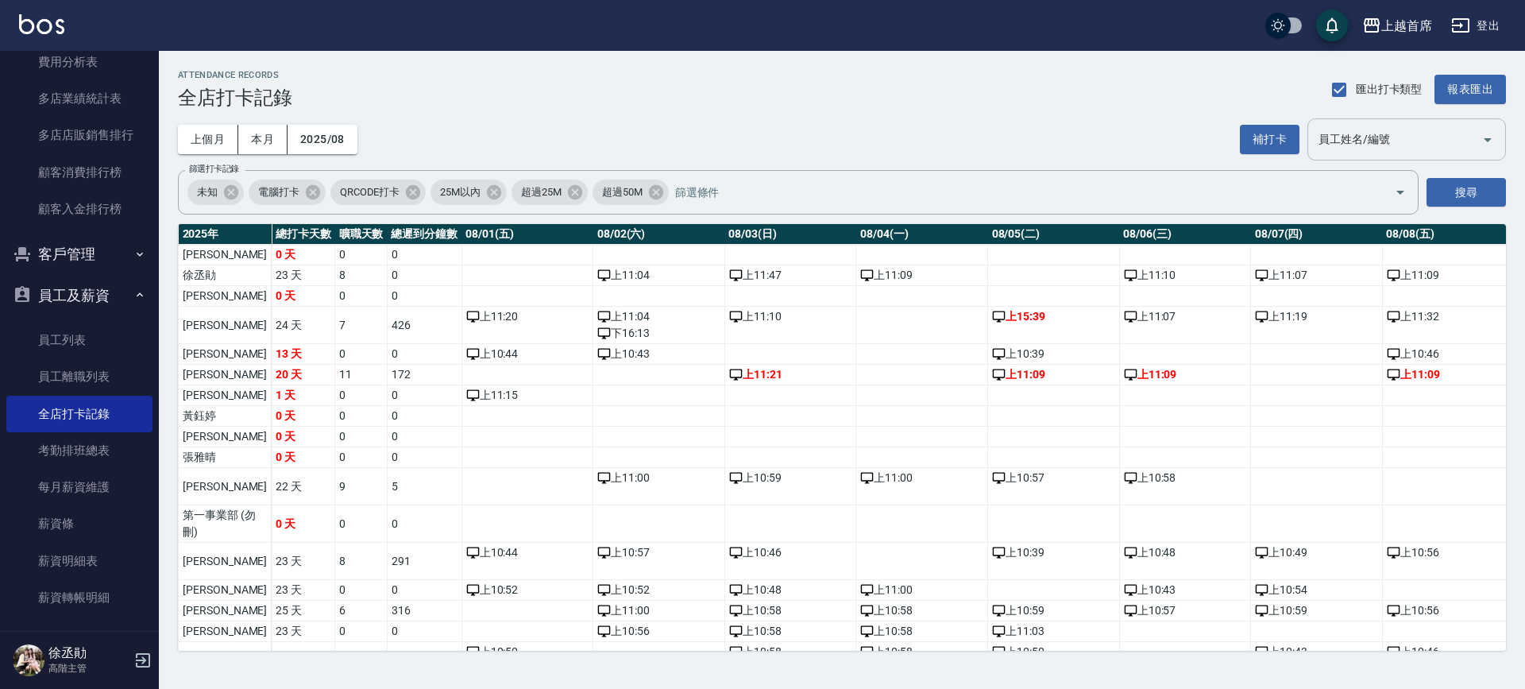
click at [1311, 130] on div "員工姓名/編號" at bounding box center [1406, 139] width 199 height 42
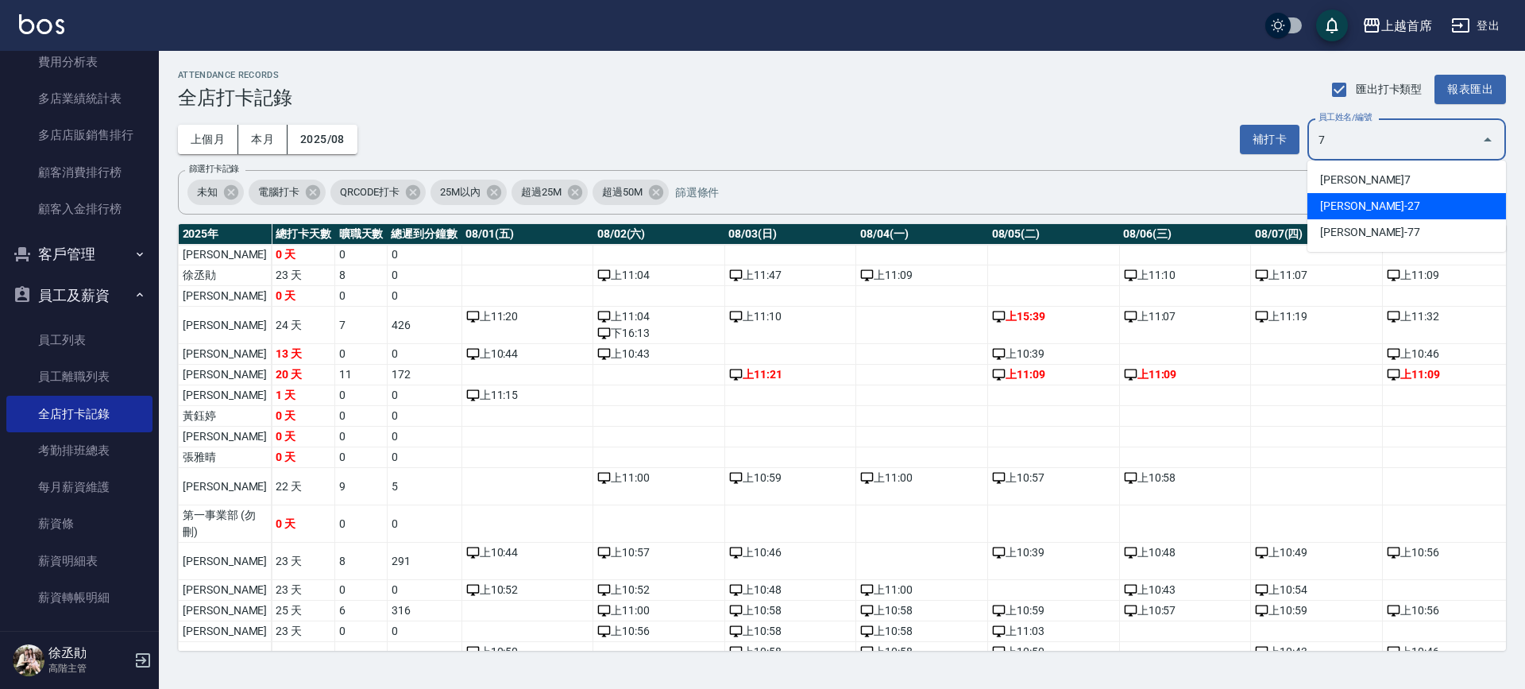
click at [1359, 200] on li "蔡宛孜-27" at bounding box center [1406, 206] width 199 height 26
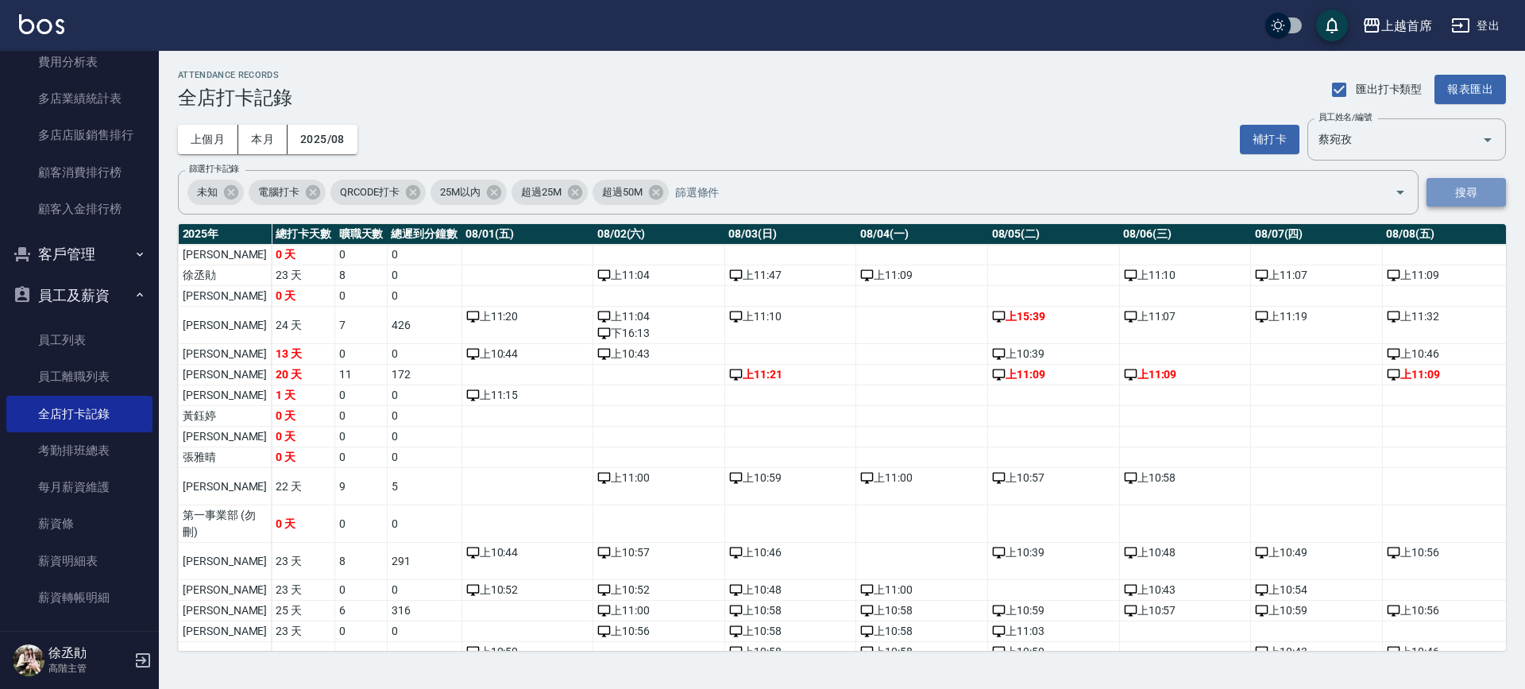
click at [1462, 183] on button "搜尋" at bounding box center [1465, 192] width 79 height 29
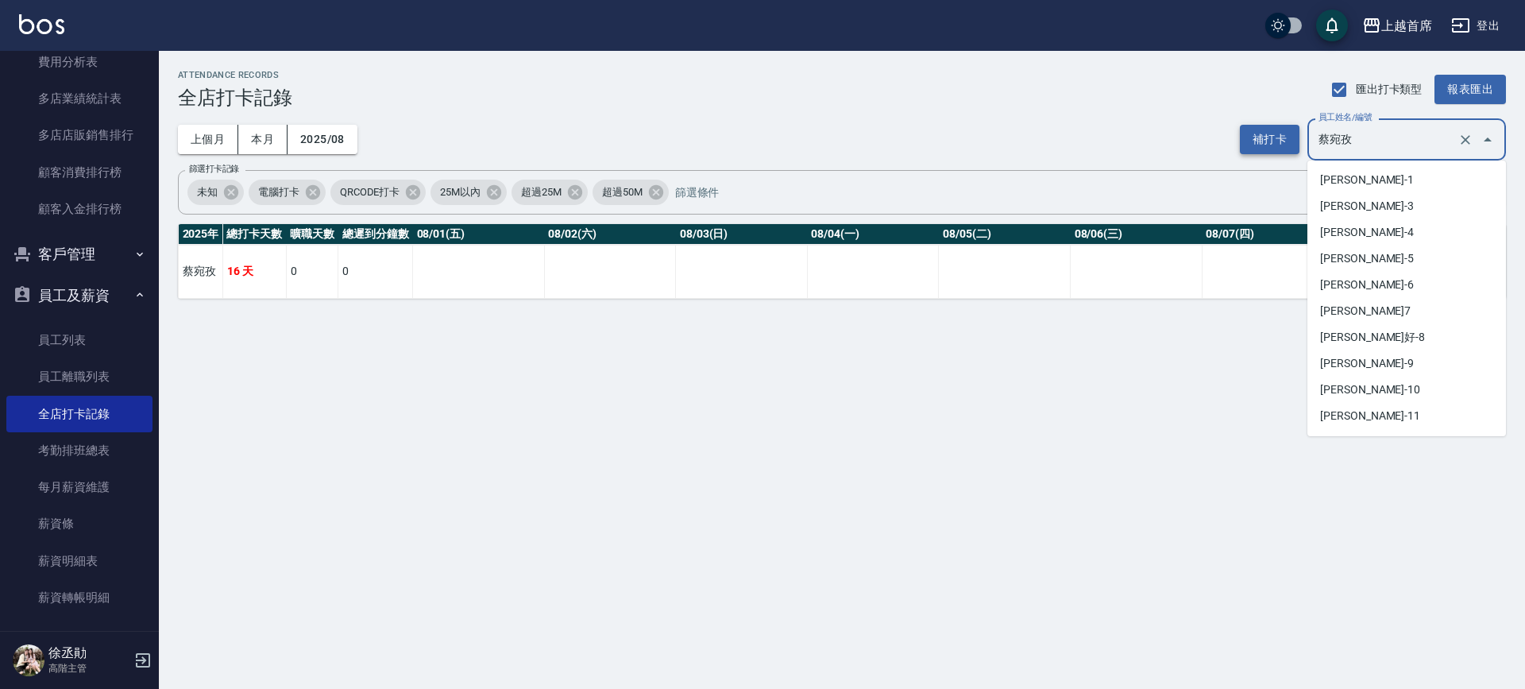
scroll to position [203, 0]
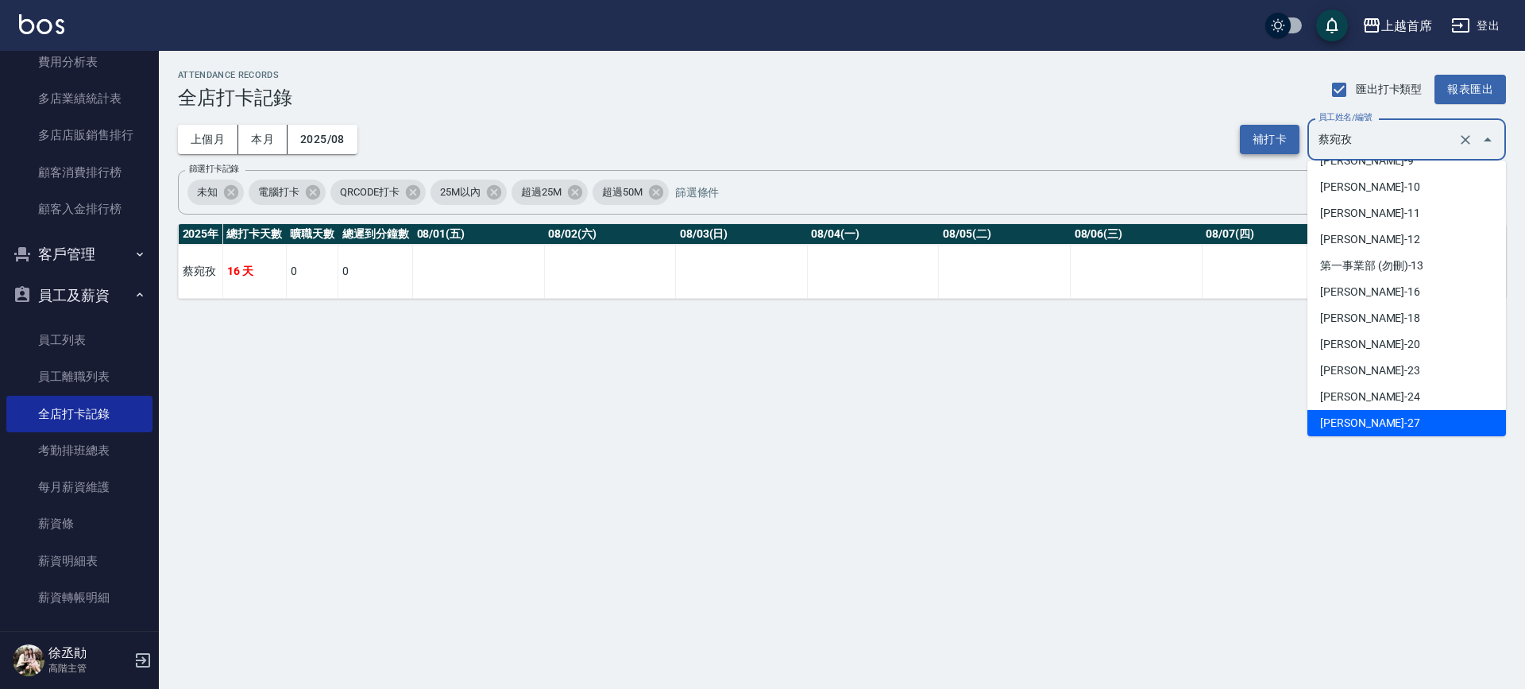
drag, startPoint x: 1399, startPoint y: 150, endPoint x: 1251, endPoint y: 152, distance: 147.7
click at [1260, 155] on div "補打卡 員工姓名/編號 蔡宛孜 員工姓名/編號" at bounding box center [1373, 139] width 266 height 42
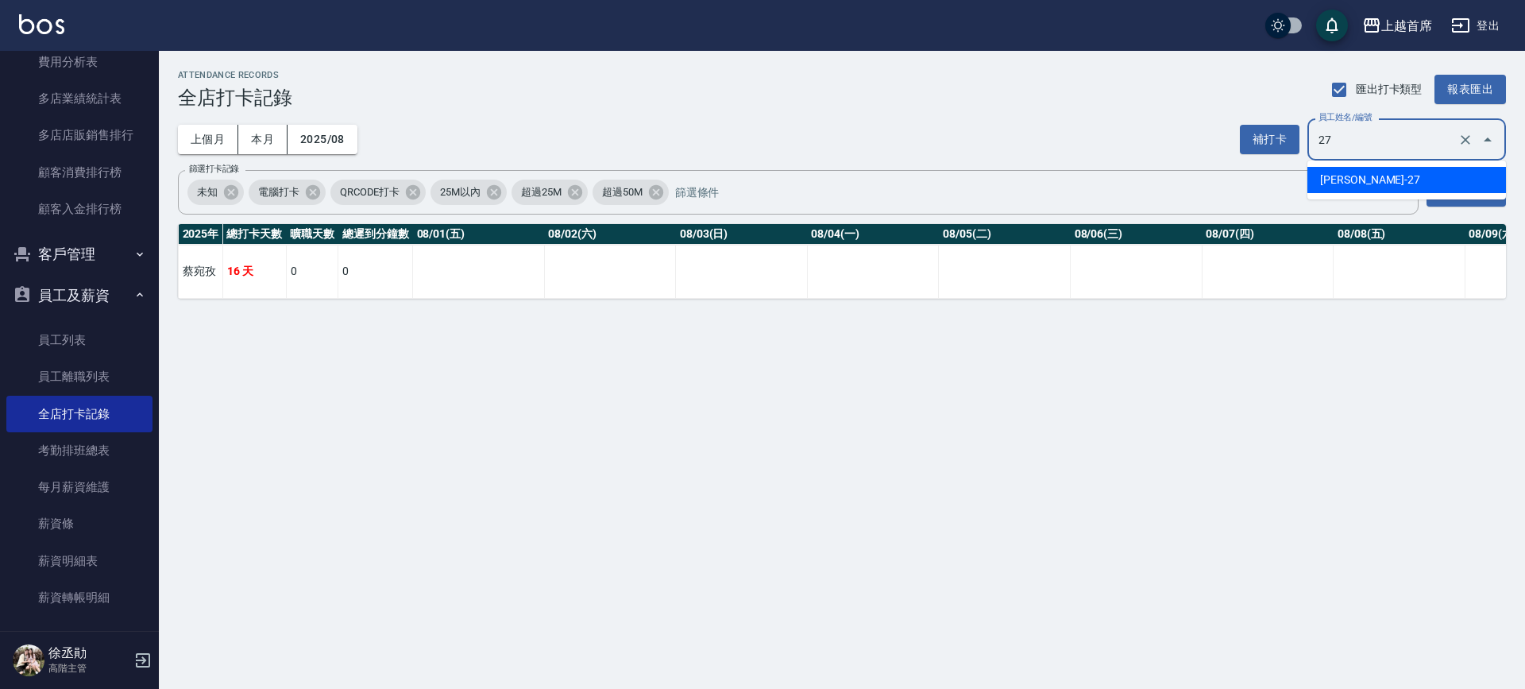
type input "2"
type input "黃品芳"
click at [1481, 194] on button "搜尋" at bounding box center [1465, 192] width 79 height 29
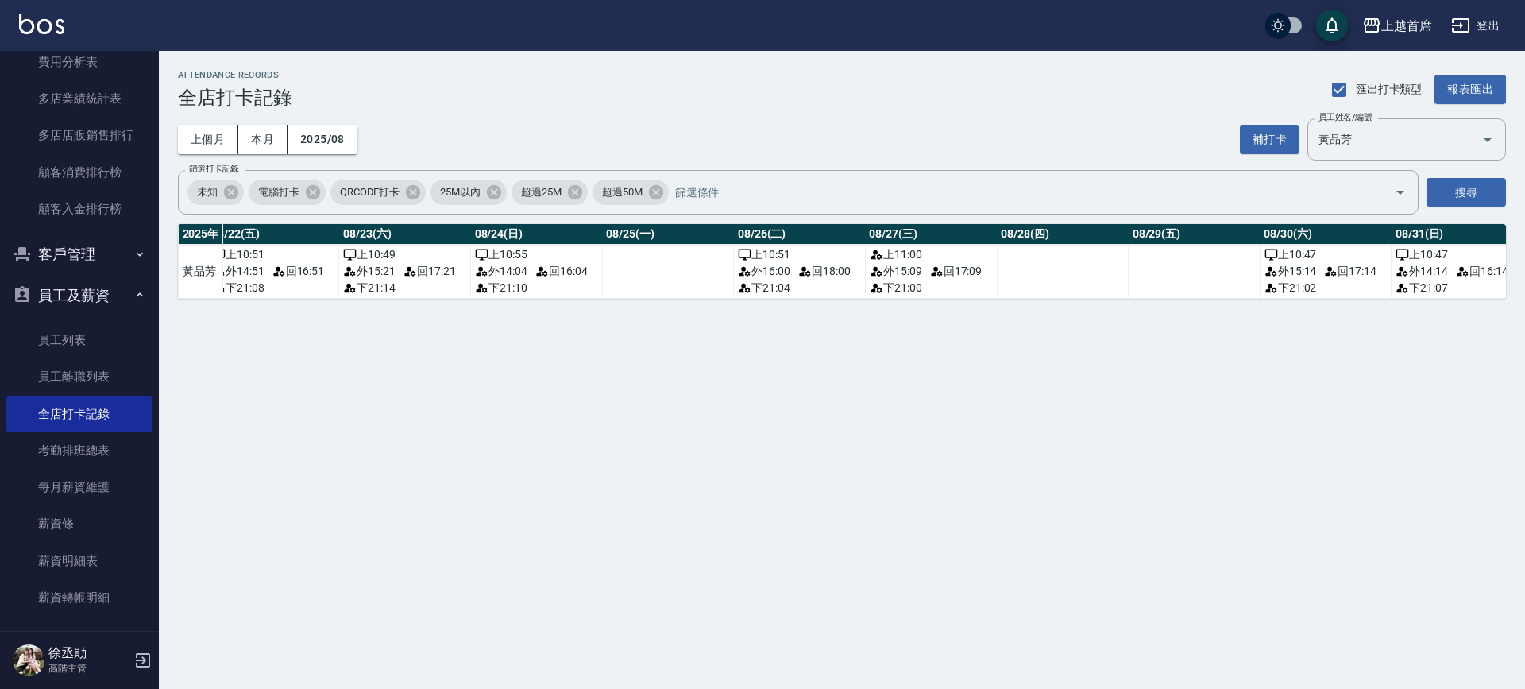
scroll to position [0, 2988]
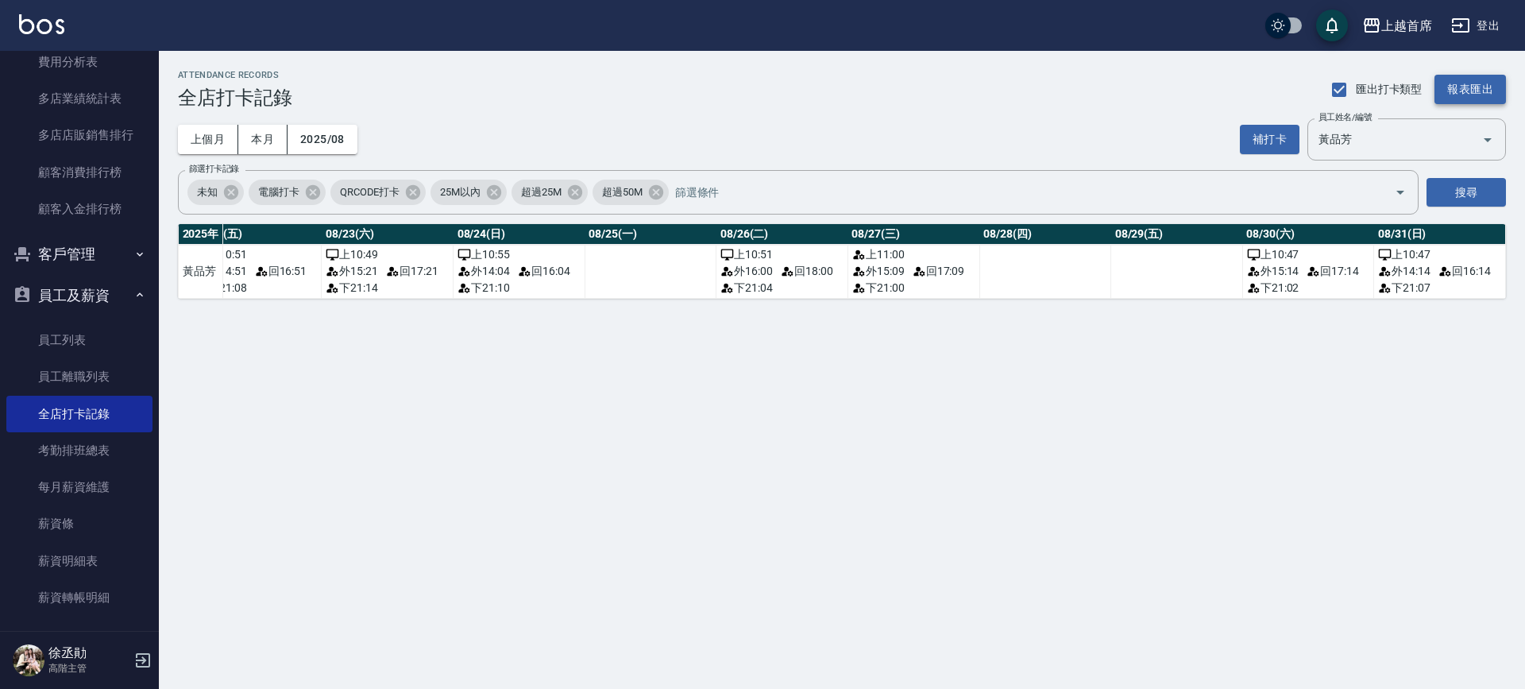
click at [1446, 87] on button "報表匯出" at bounding box center [1469, 89] width 71 height 29
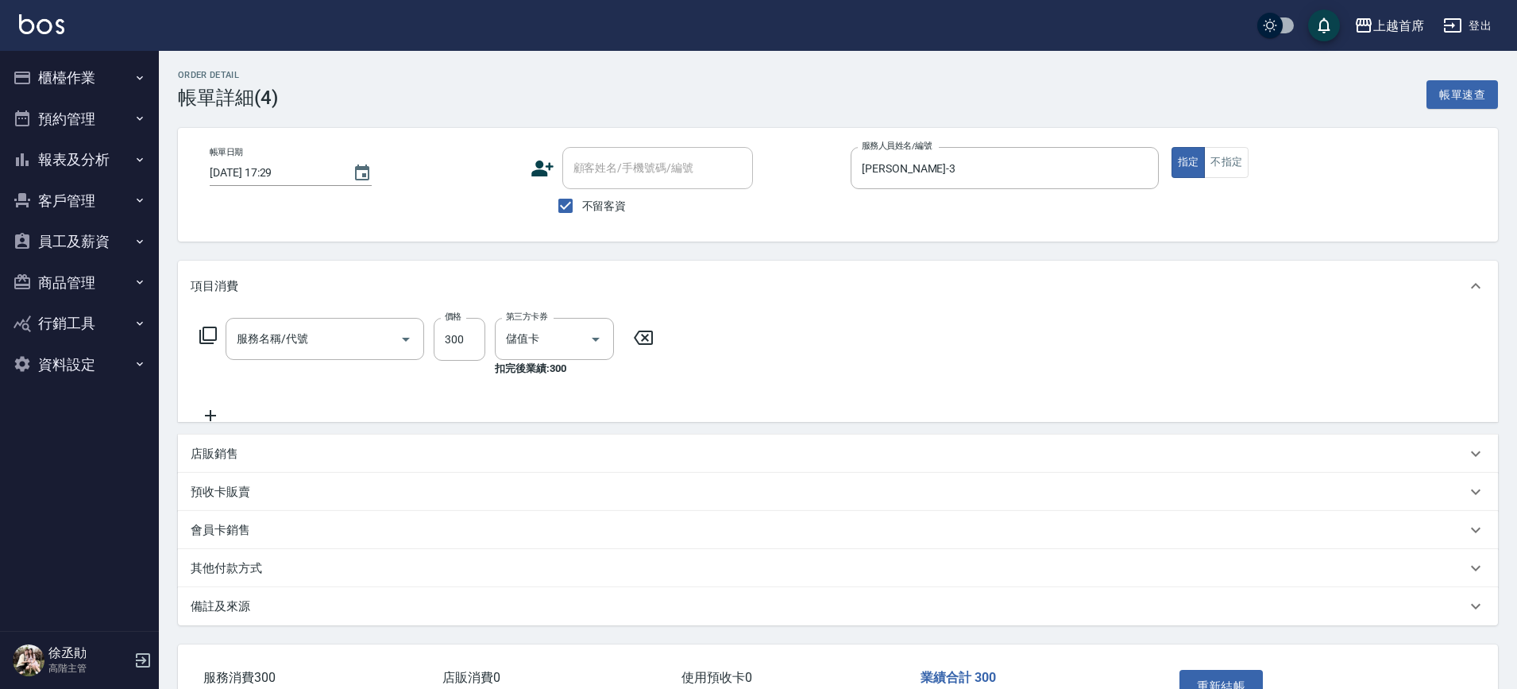
type input "[DATE] 17:29"
checkbox input "true"
type input "[PERSON_NAME]-3"
type input "儲值卡"
type input "單剪指定300(2300)"
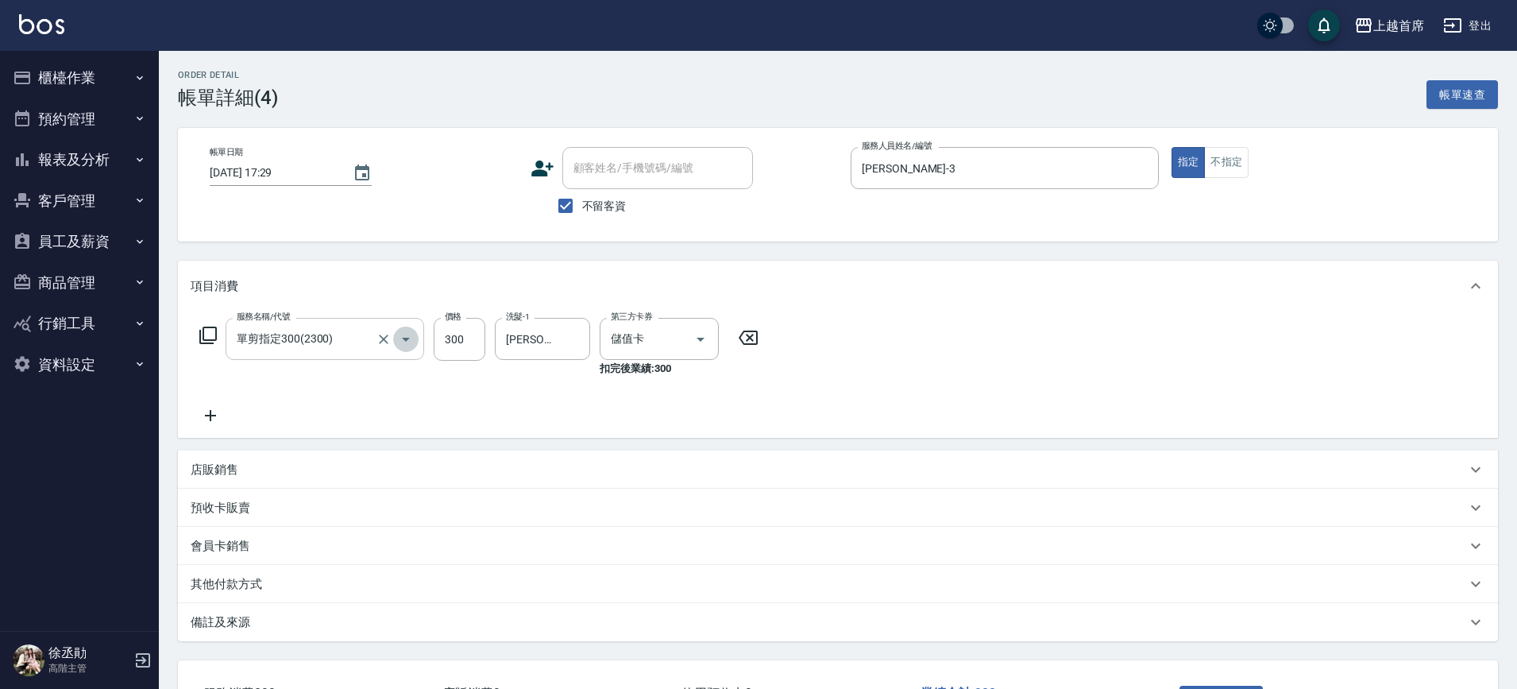
click at [411, 342] on icon "Open" at bounding box center [405, 339] width 19 height 19
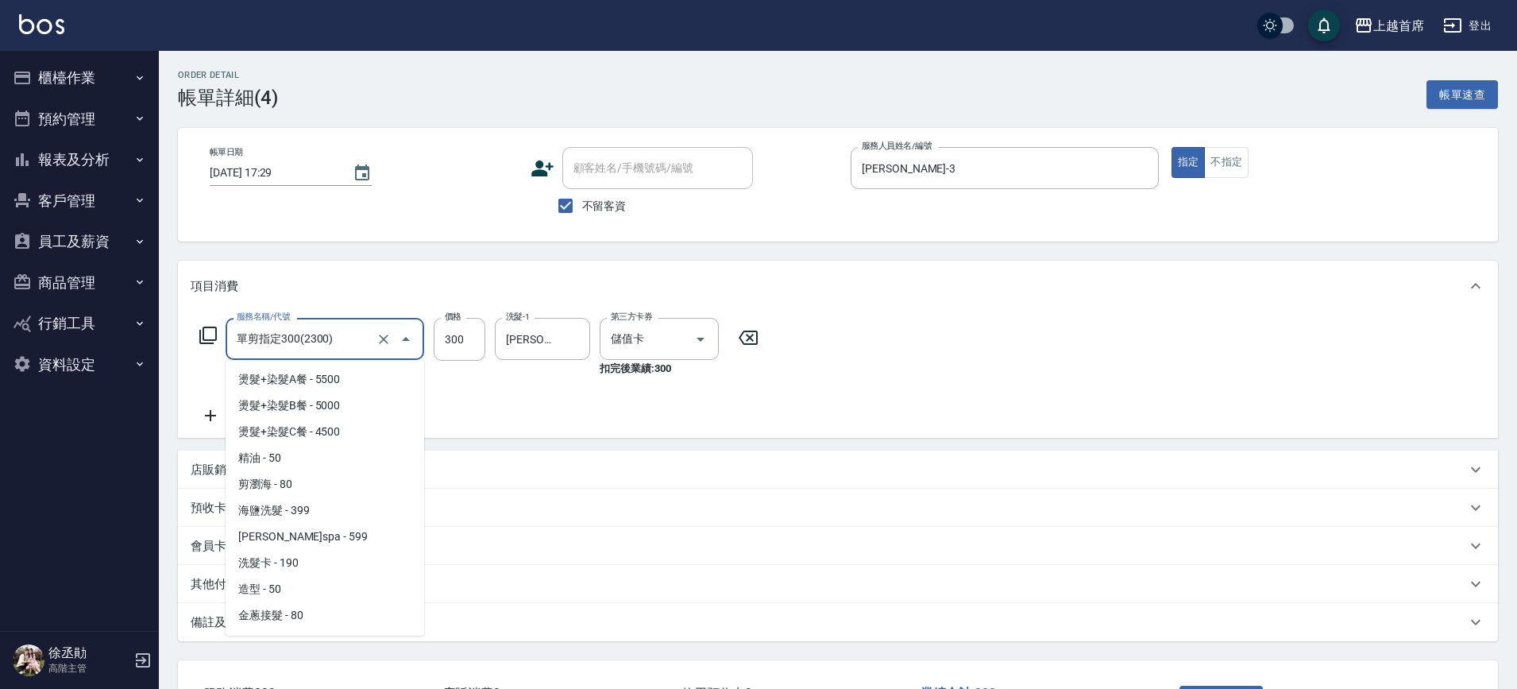
scroll to position [281, 0]
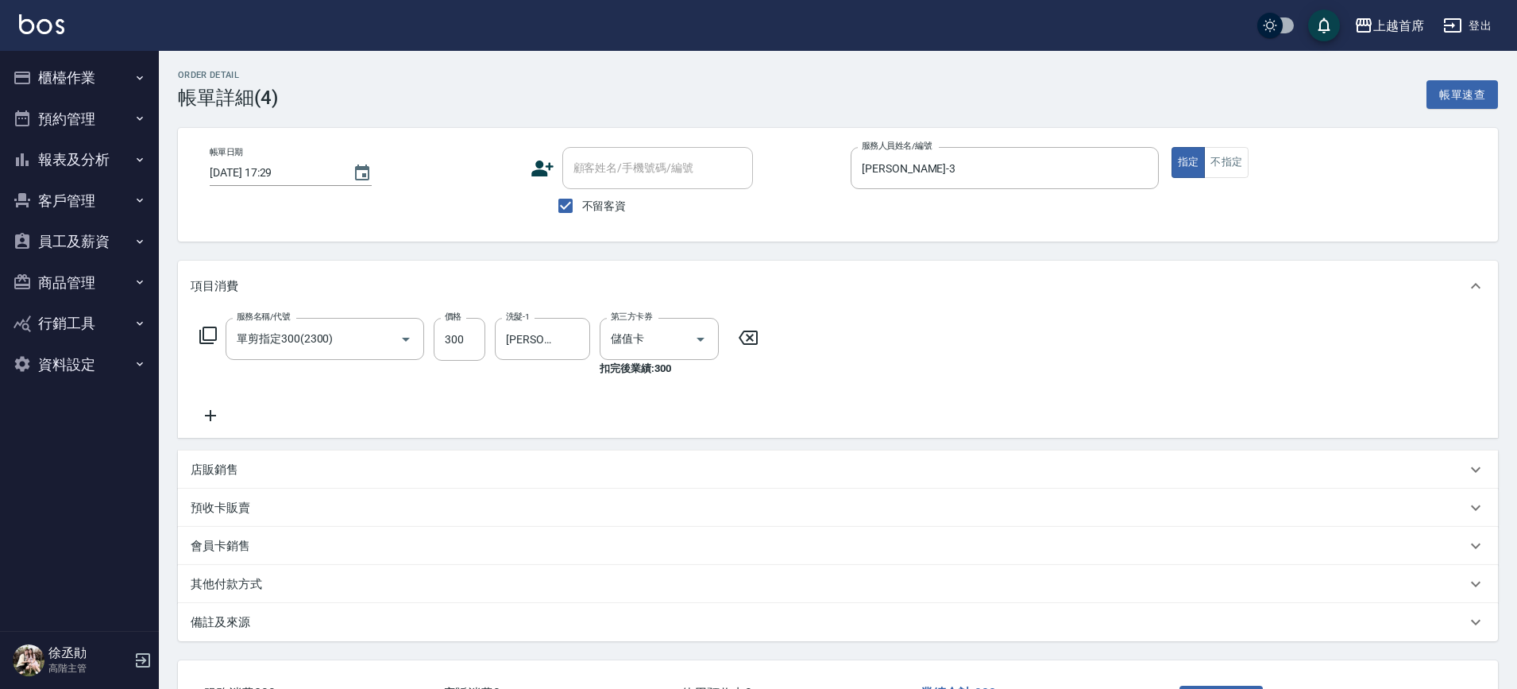
click at [1028, 325] on div "服務名稱/代號 單剪指定300(2300) 服務名稱/代號 價格 300 價格 洗髮-1 鄭詩縈-20 洗髮-1 第三方卡券 儲值卡 第三方卡券 扣完後業績:…" at bounding box center [838, 374] width 1320 height 126
click at [408, 338] on icon "Open" at bounding box center [406, 340] width 8 height 4
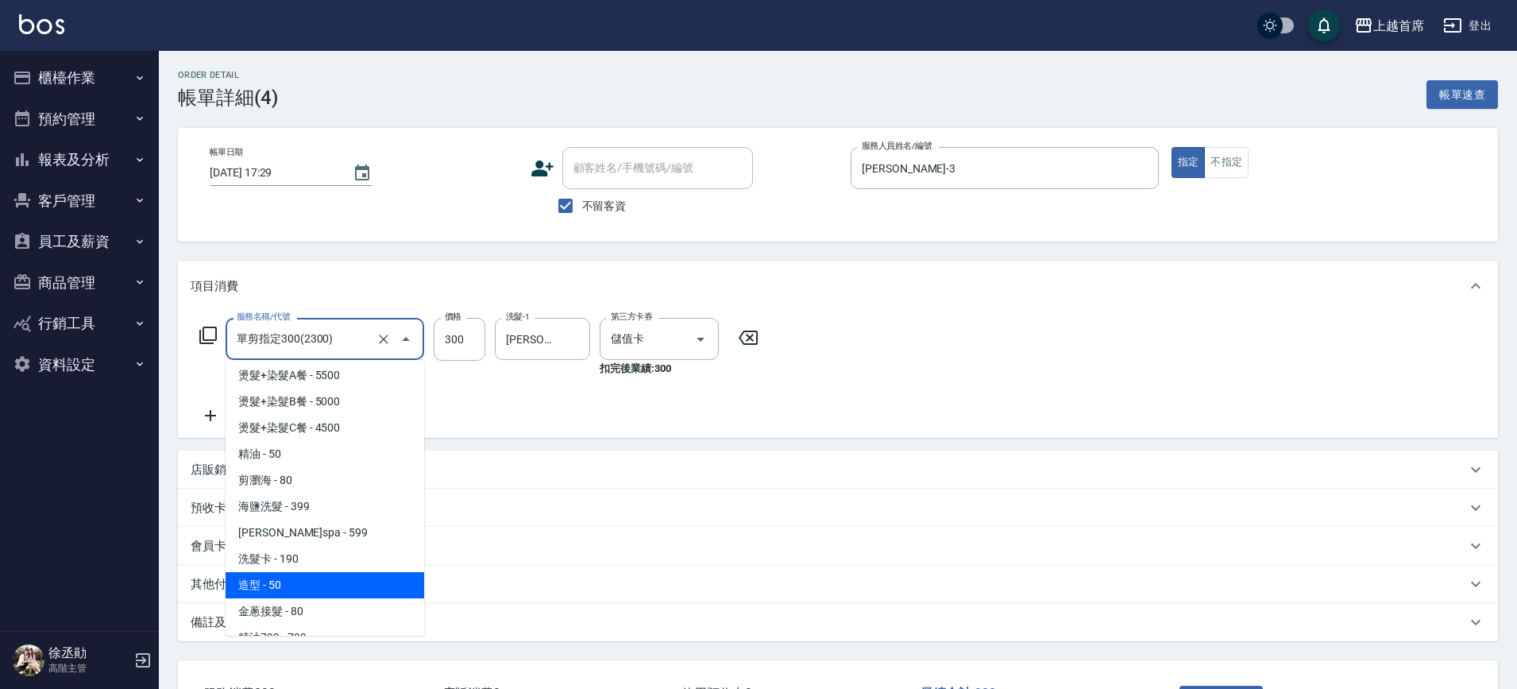
scroll to position [0, 0]
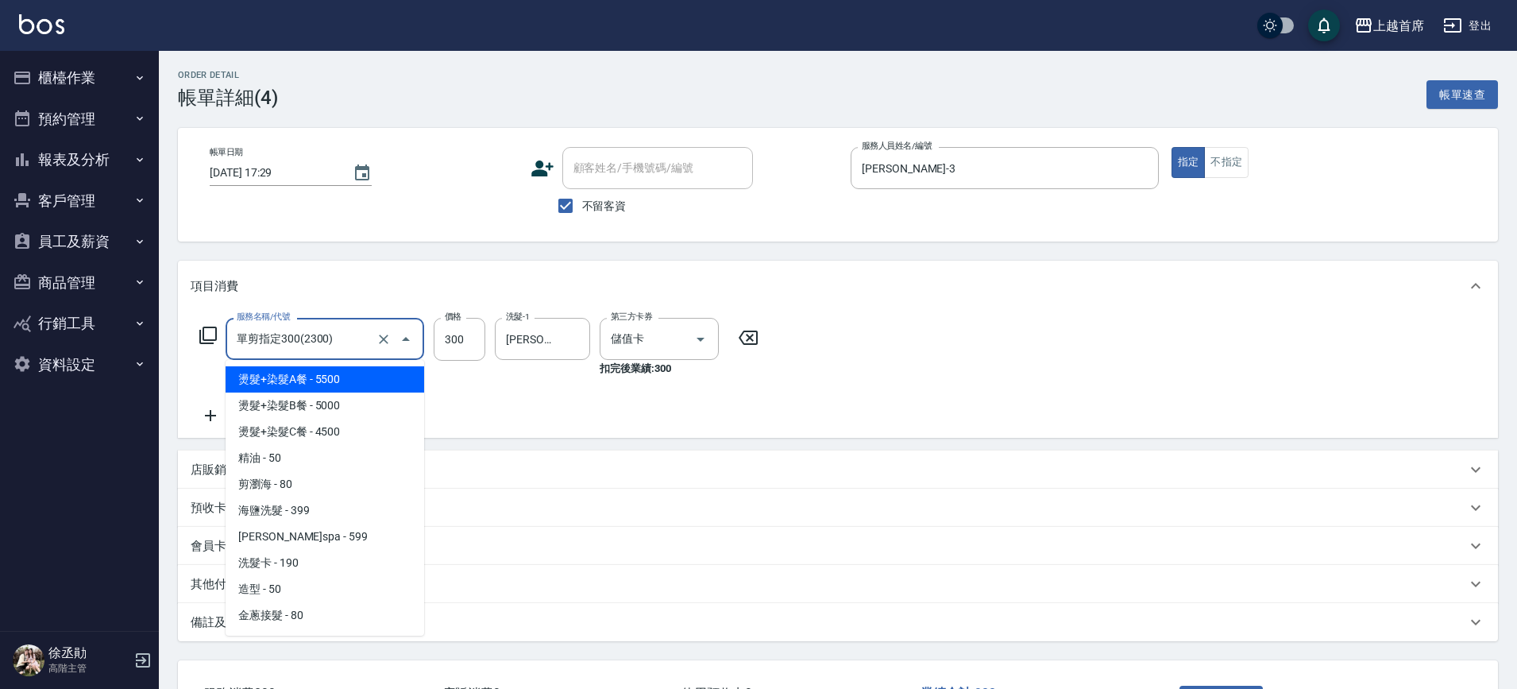
click at [341, 338] on input "單剪指定300(2300)" at bounding box center [303, 339] width 140 height 28
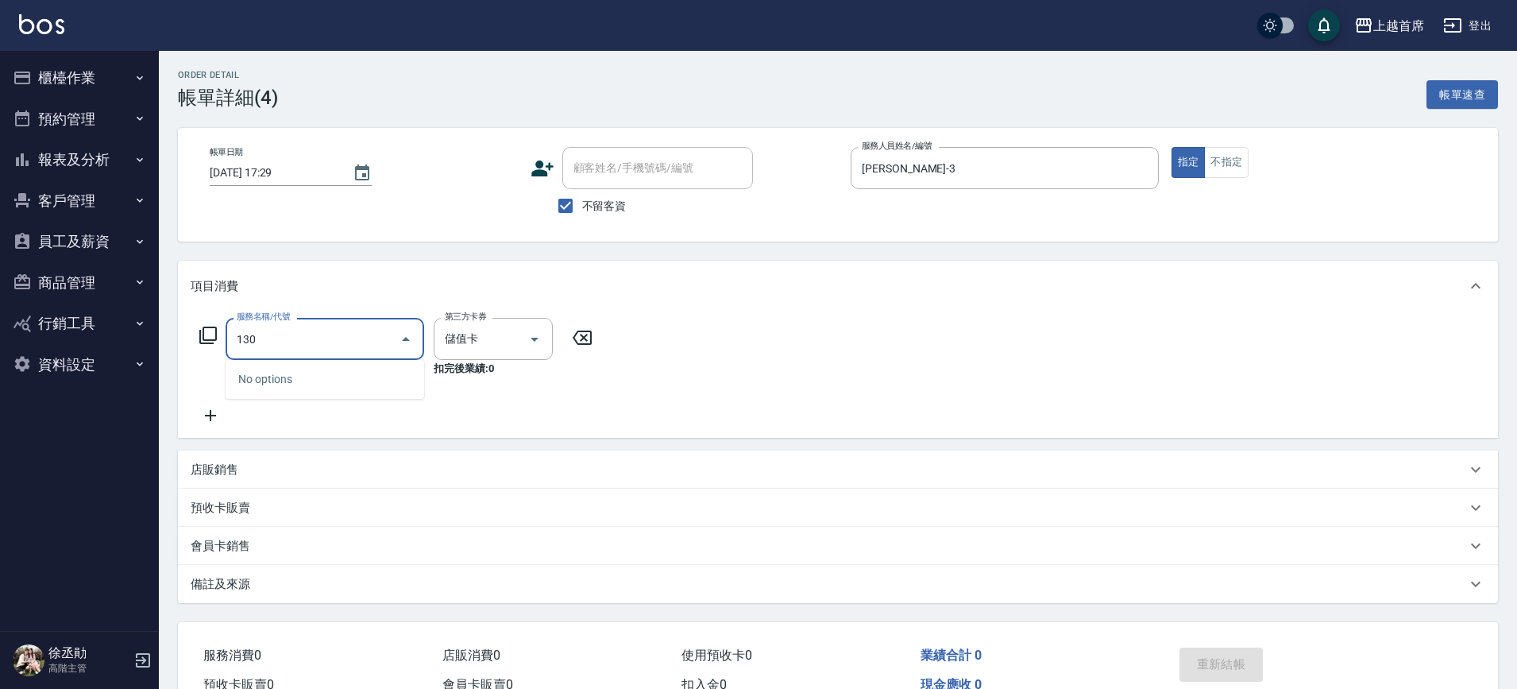
type input "1300"
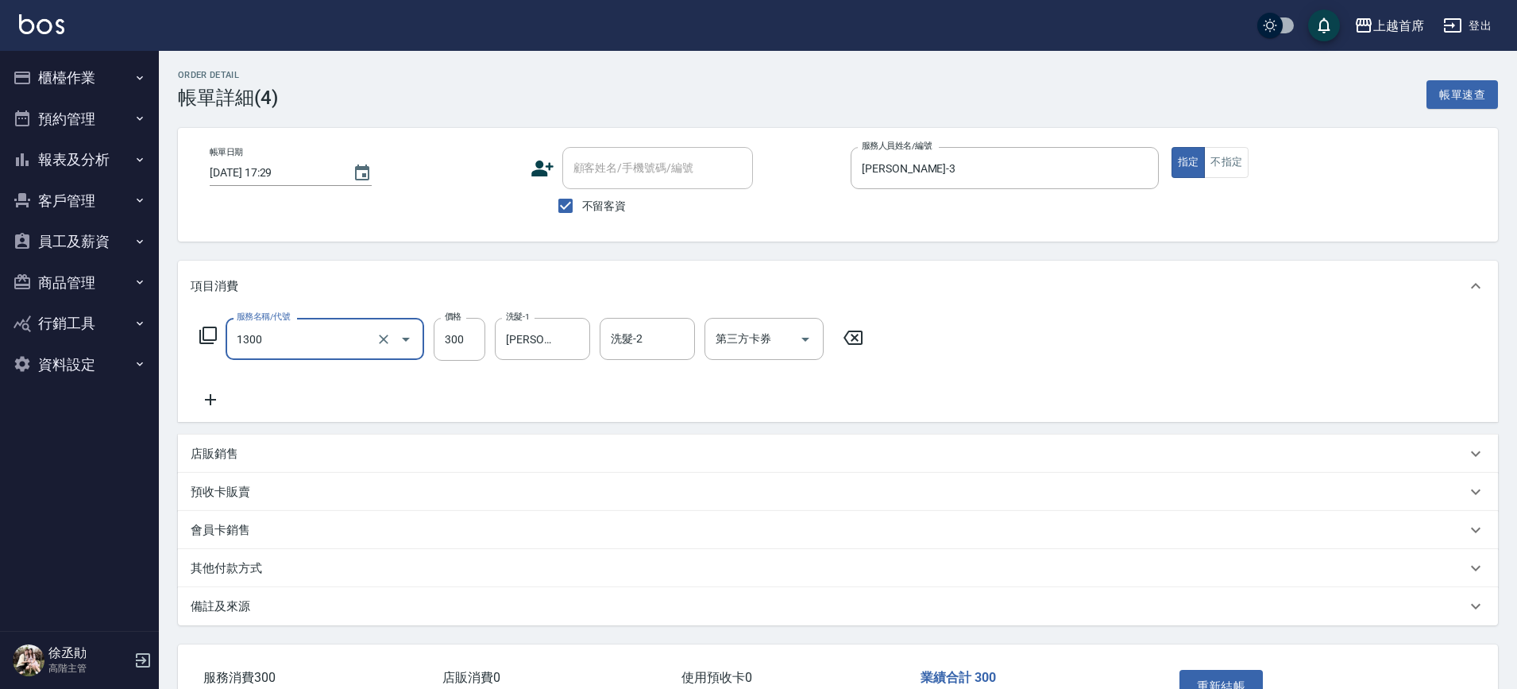
type input "洗髮(1300)"
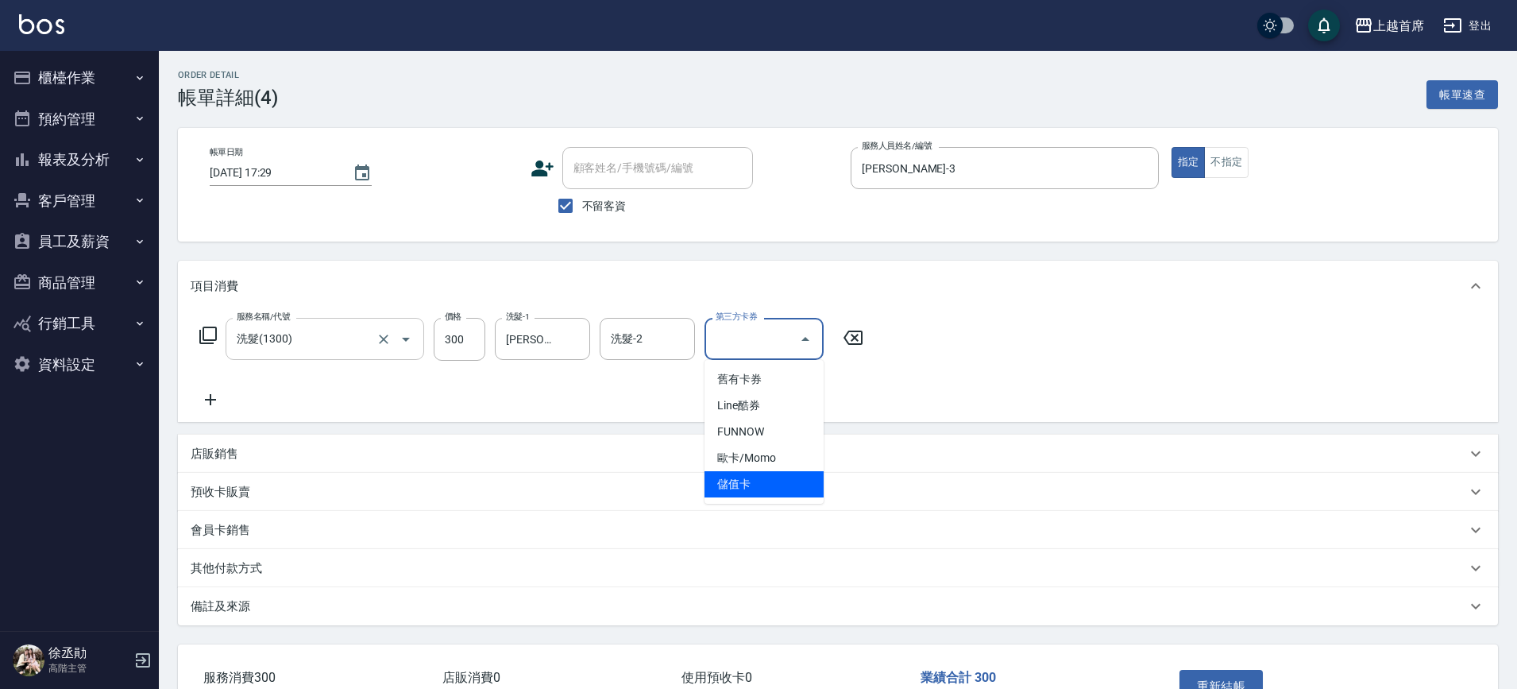
type input "儲值卡"
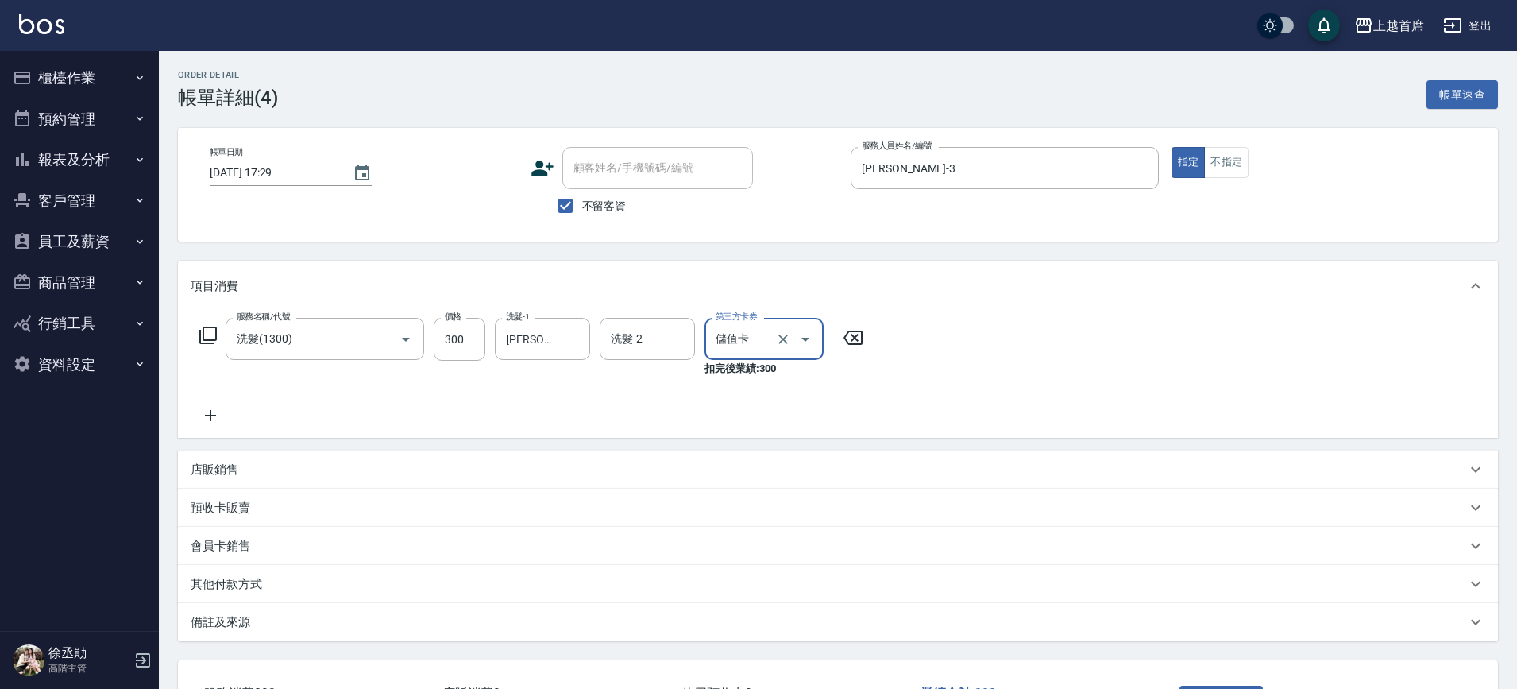
scroll to position [99, 0]
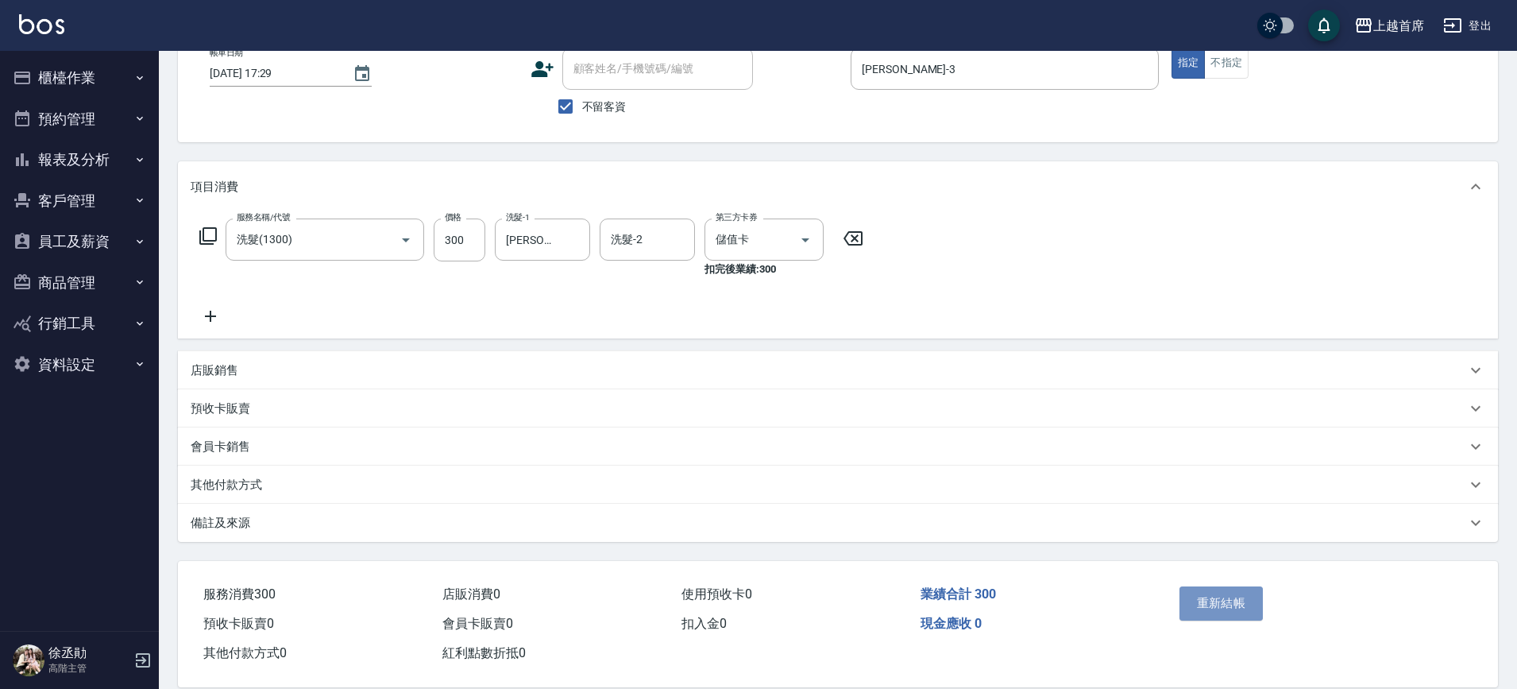
drag, startPoint x: 1210, startPoint y: 603, endPoint x: 1045, endPoint y: 233, distance: 405.3
click at [1205, 570] on div "重新結帳" at bounding box center [1317, 614] width 326 height 107
click at [1194, 613] on button "重新結帳" at bounding box center [1221, 602] width 84 height 33
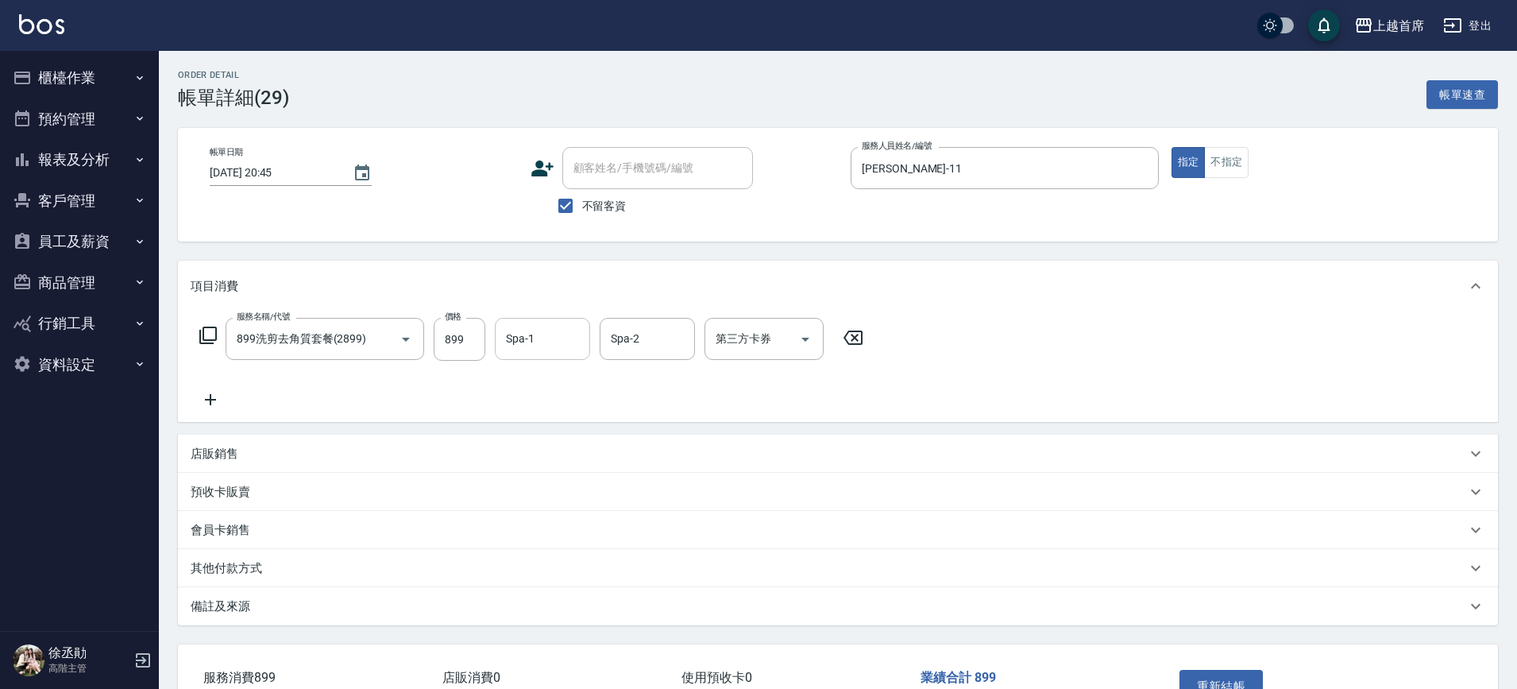
click at [499, 322] on div "Spa-1" at bounding box center [542, 339] width 95 height 42
type input "[PERSON_NAME]-20"
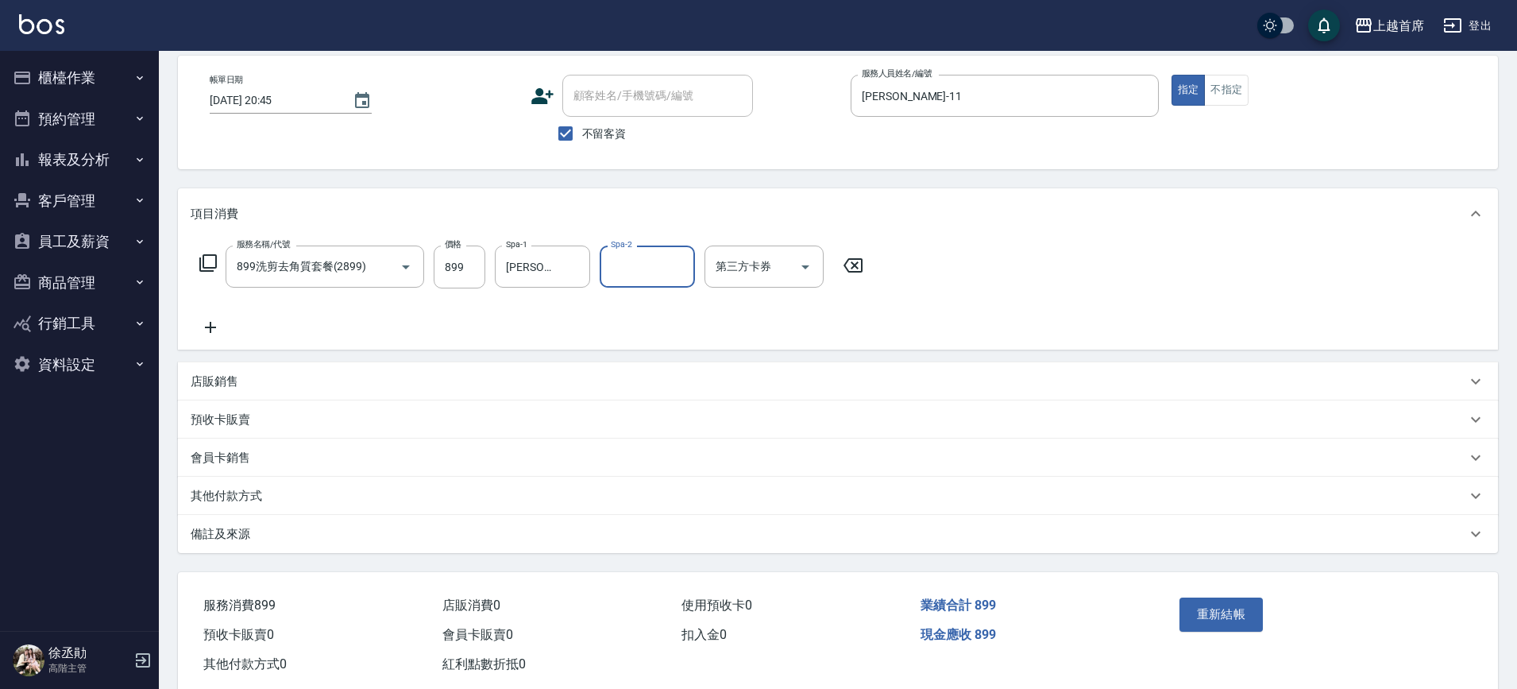
scroll to position [108, 0]
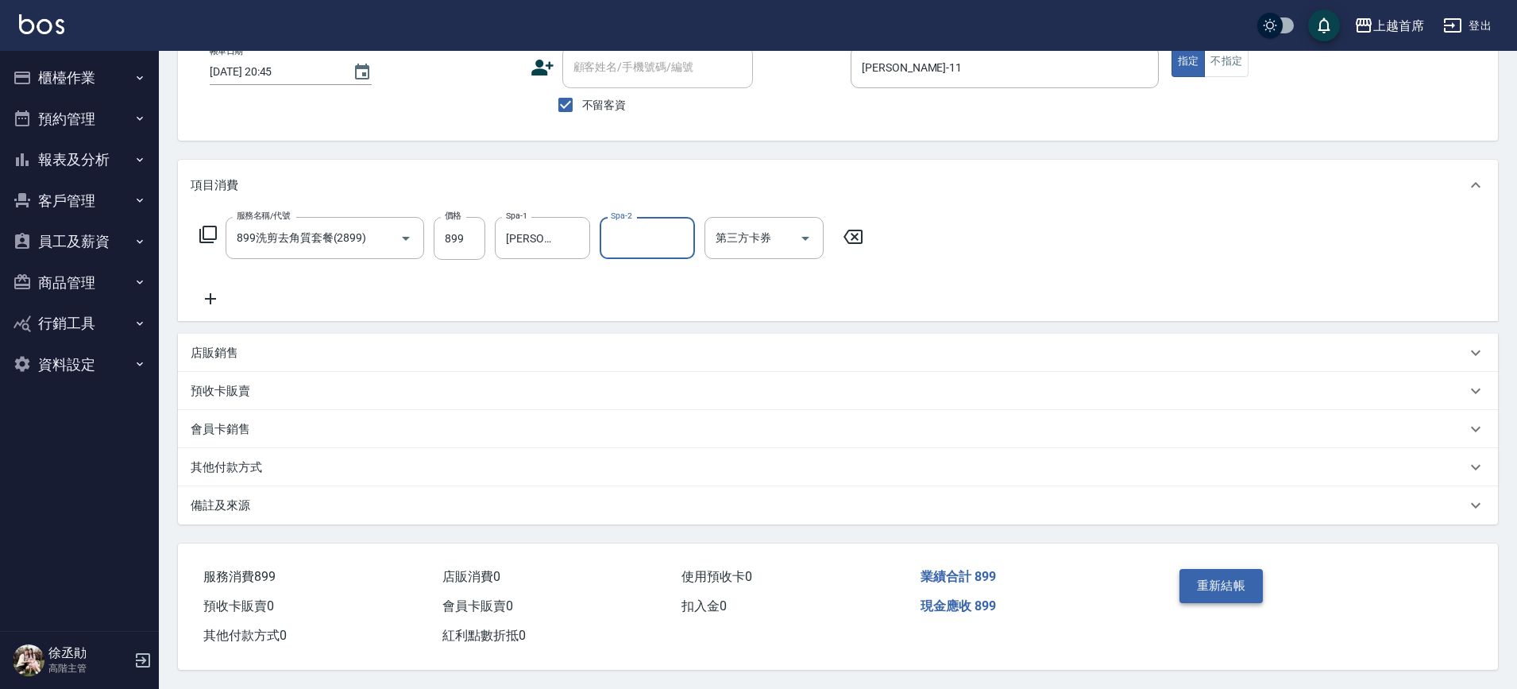
click at [1206, 572] on button "重新結帳" at bounding box center [1221, 585] width 84 height 33
